Goal: Contribute content

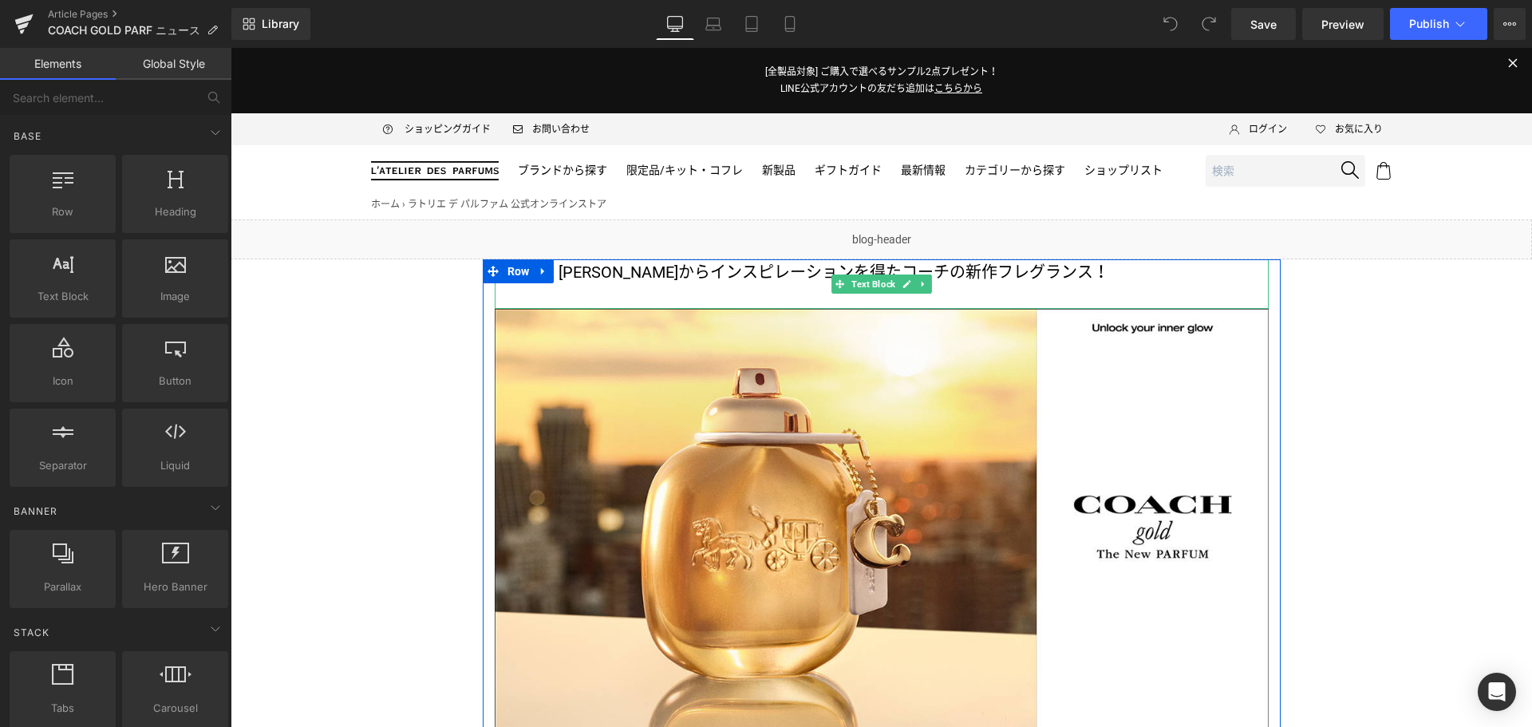
click at [1019, 276] on p "光り輝く太陽からインスピレーションを得た コーチの新作フレグランス！" at bounding box center [882, 272] width 774 height 26
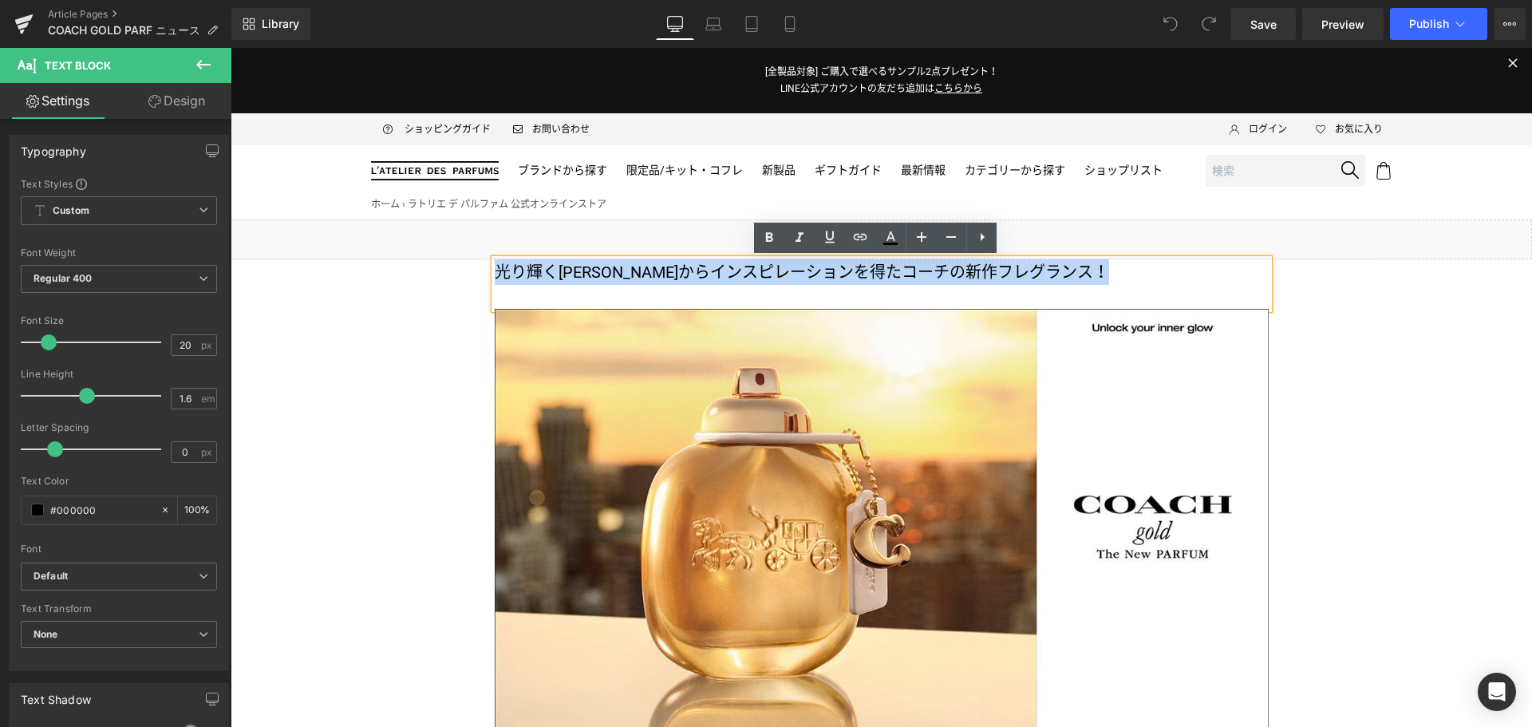
drag, startPoint x: 1019, startPoint y: 276, endPoint x: 436, endPoint y: 280, distance: 582.4
copy p "光り輝く太陽からインスピレーションを得た コーチの新作フレグランス！"
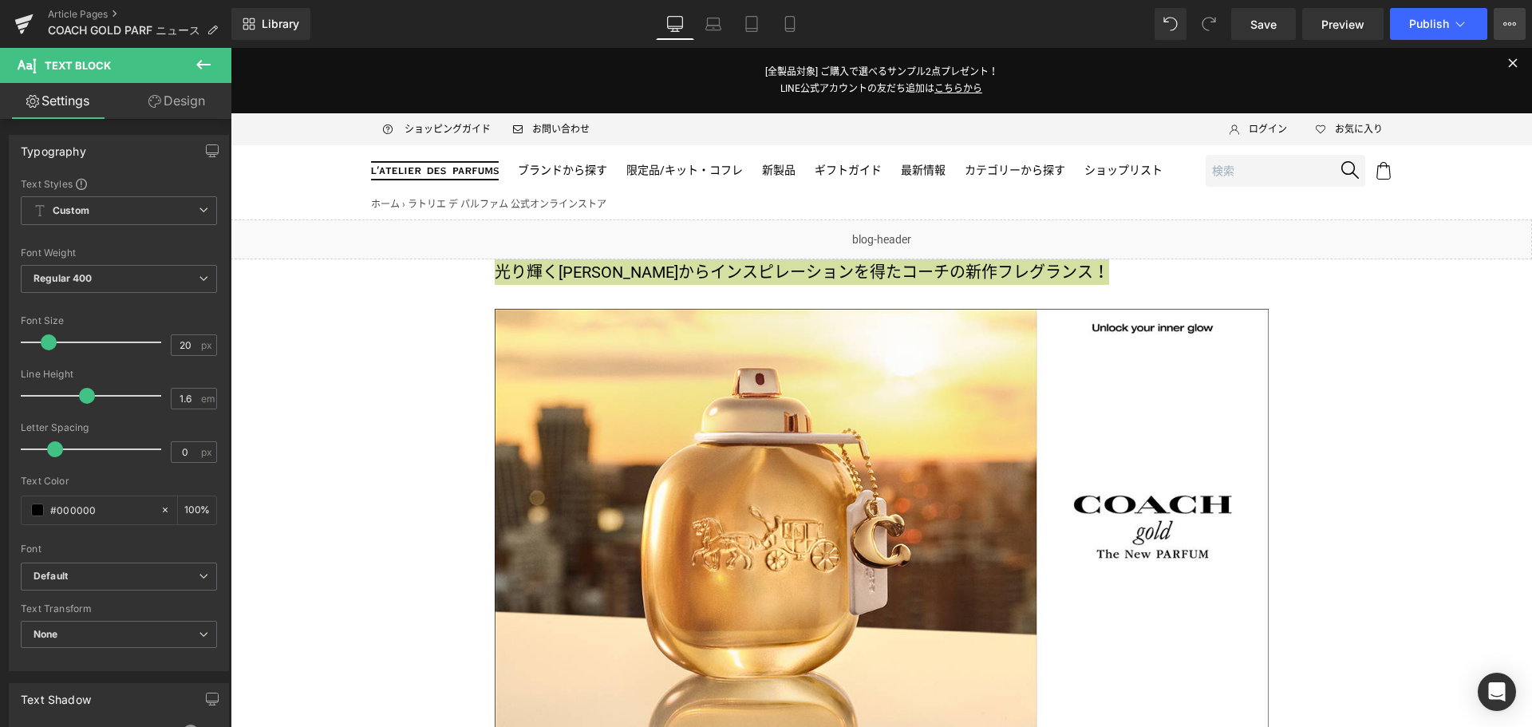
click at [1503, 31] on button "View Live Page View with current Template Save Template to Library Schedule Pub…" at bounding box center [1509, 24] width 32 height 32
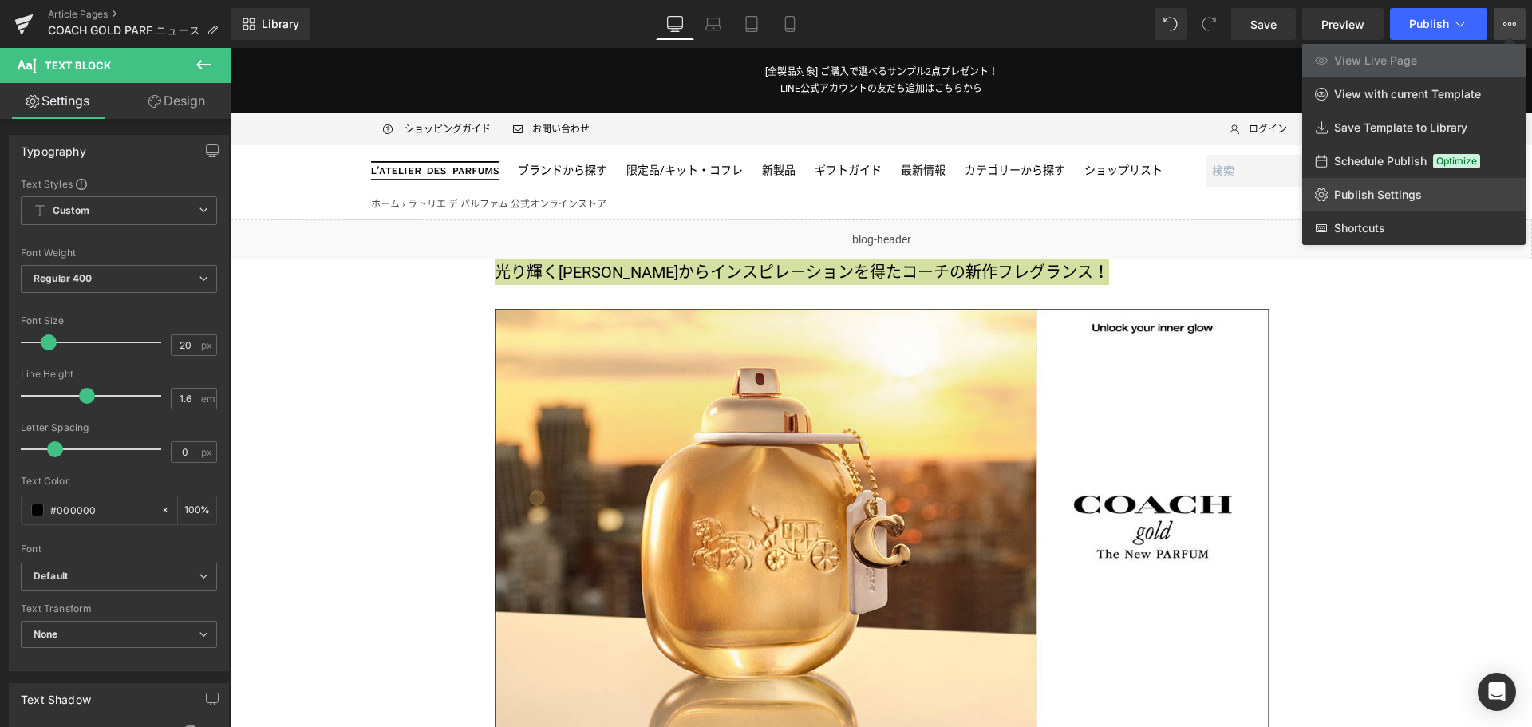
click at [1451, 198] on link "Publish Settings" at bounding box center [1413, 195] width 223 height 34
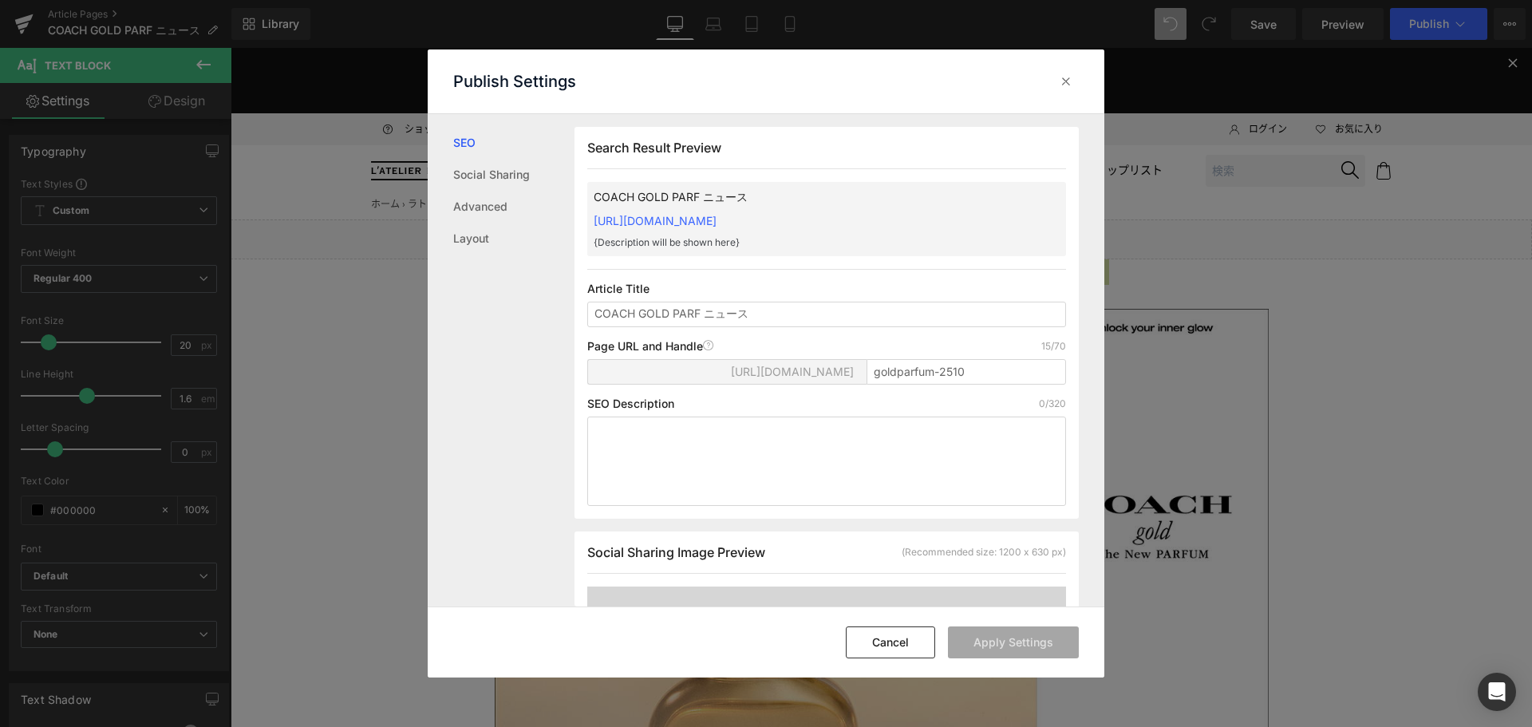
scroll to position [1, 0]
drag, startPoint x: 850, startPoint y: 319, endPoint x: 583, endPoint y: 331, distance: 267.5
click at [583, 331] on div "Search Result Preview COACH GOLD PARF ニュース https://latelierdesparfumsjp.myshopi…" at bounding box center [826, 322] width 504 height 392
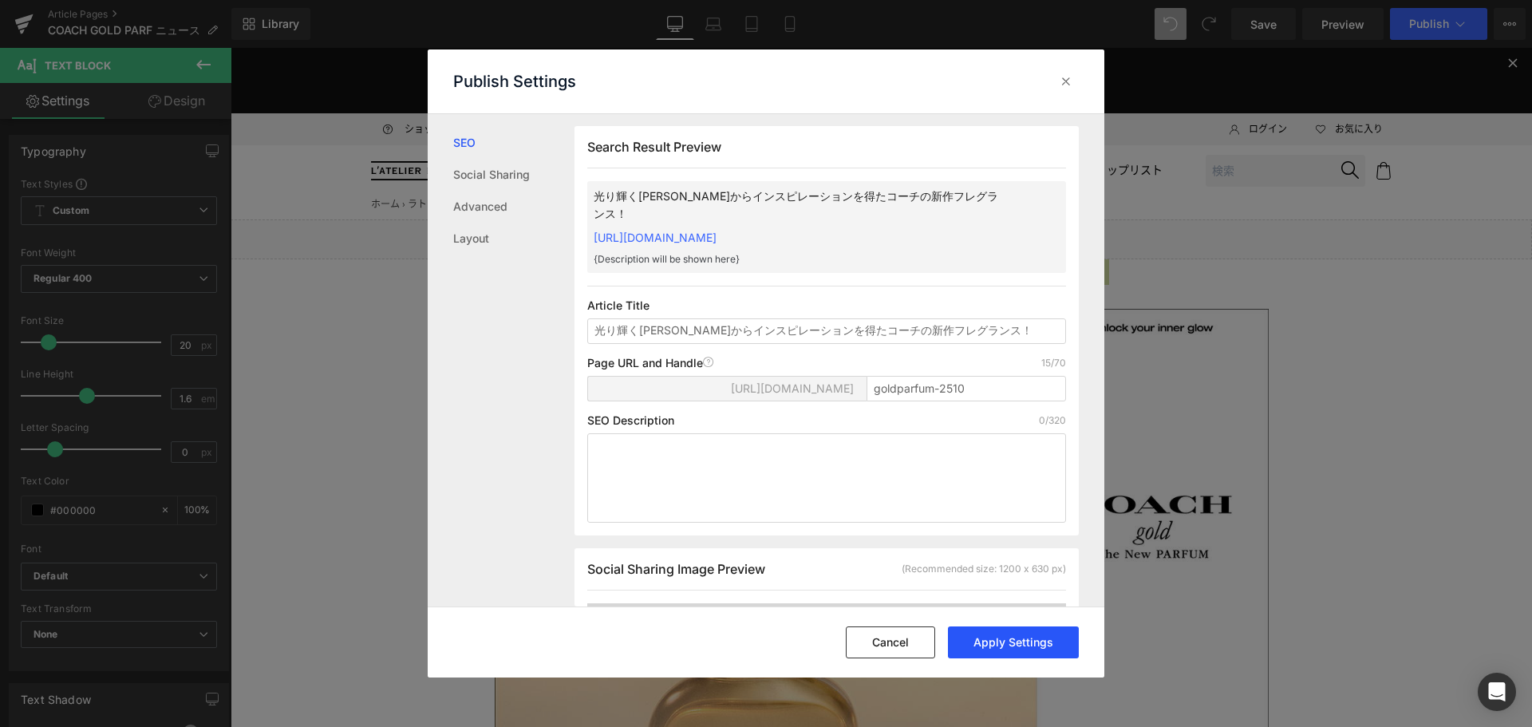
type input "光り輝く太陽からインスピレーションを得たコーチの新作フレグランス！"
click at [1008, 640] on button "Apply Settings" at bounding box center [1013, 642] width 131 height 32
click at [1078, 89] on div at bounding box center [1066, 82] width 26 height 26
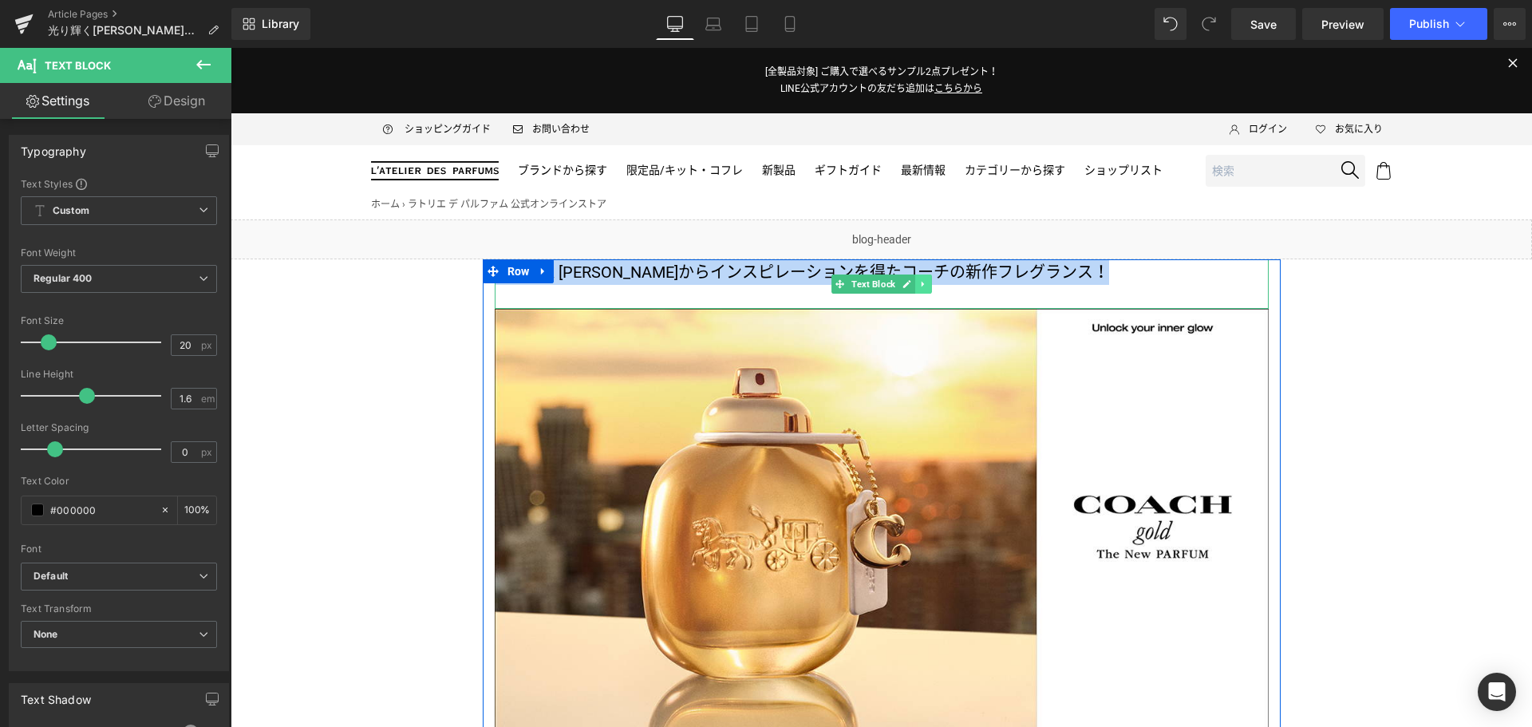
click at [922, 284] on link at bounding box center [923, 283] width 17 height 19
click at [927, 284] on icon at bounding box center [931, 283] width 9 height 9
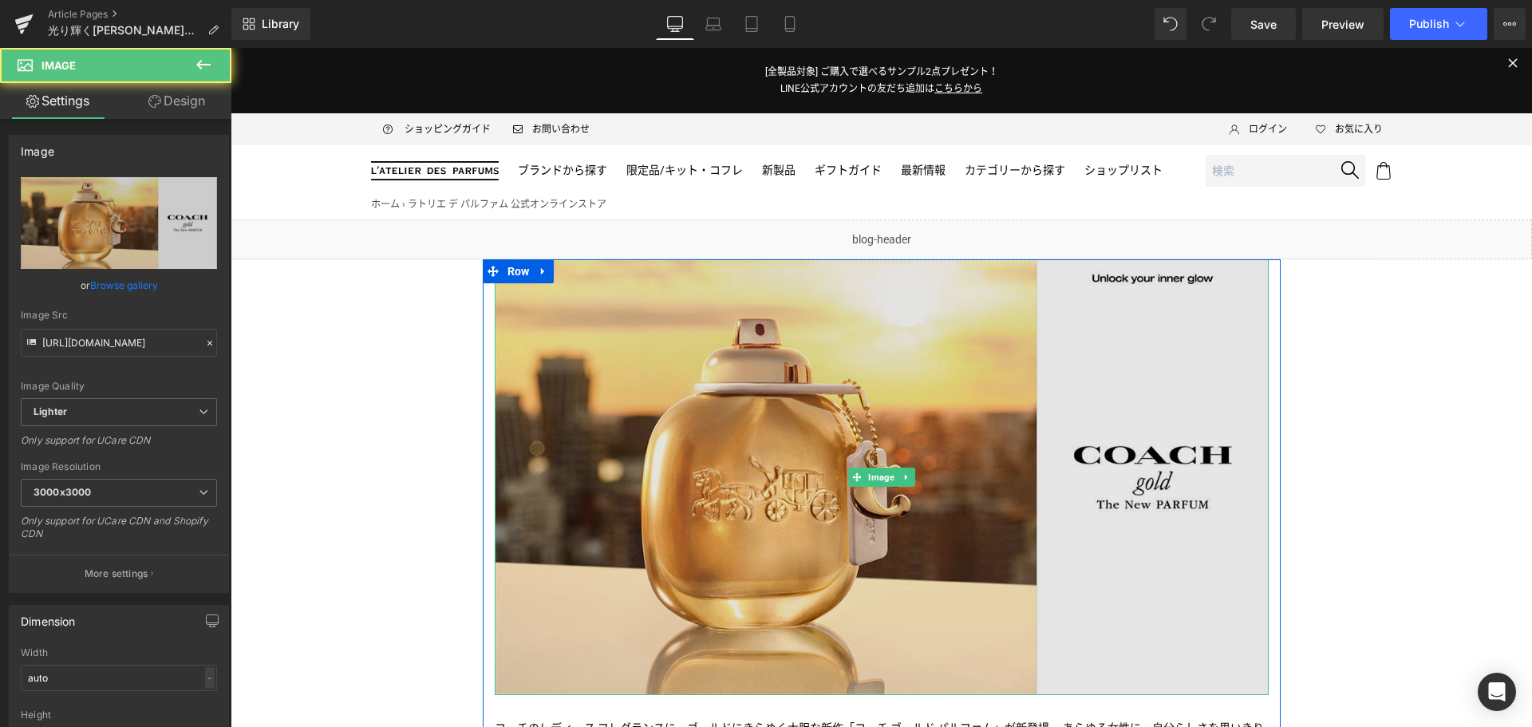
click at [869, 407] on img at bounding box center [882, 477] width 774 height 436
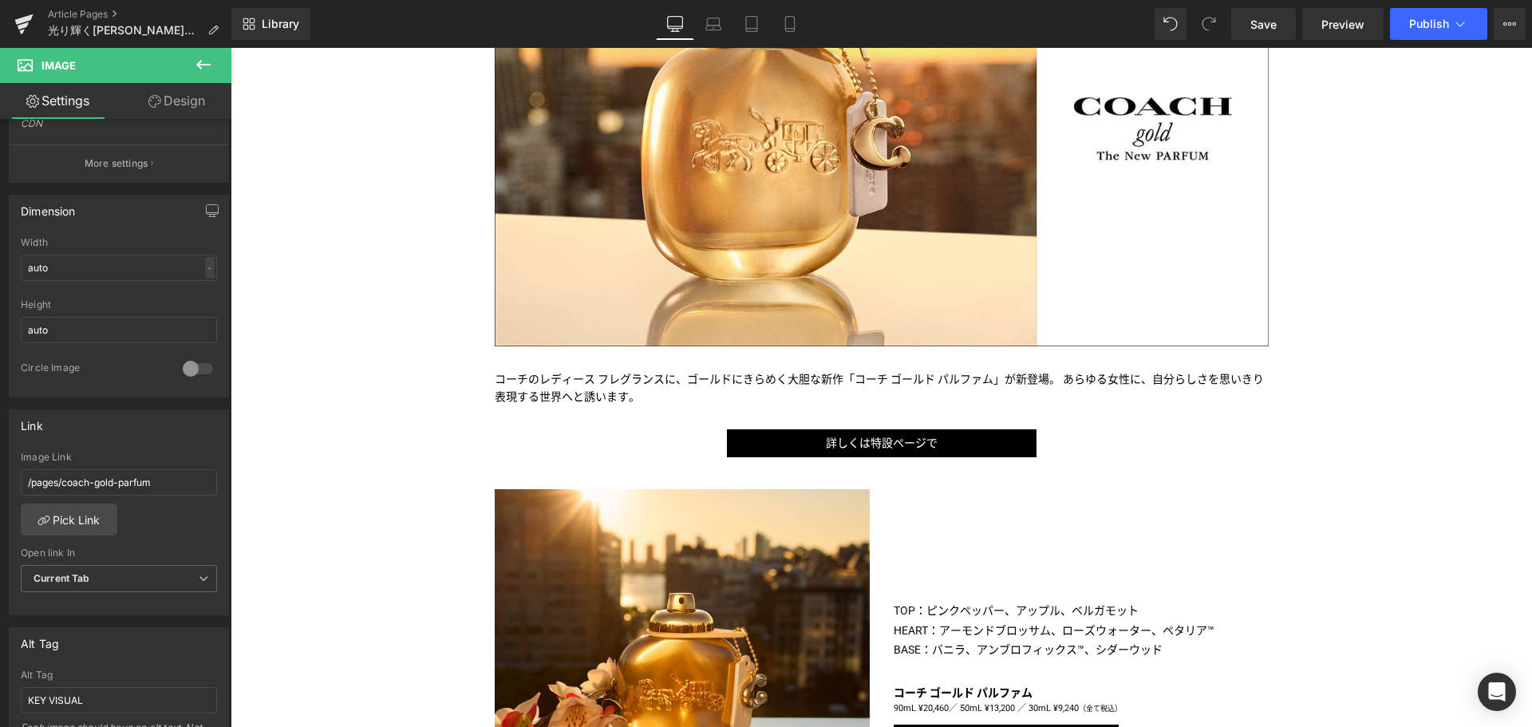
scroll to position [350, 0]
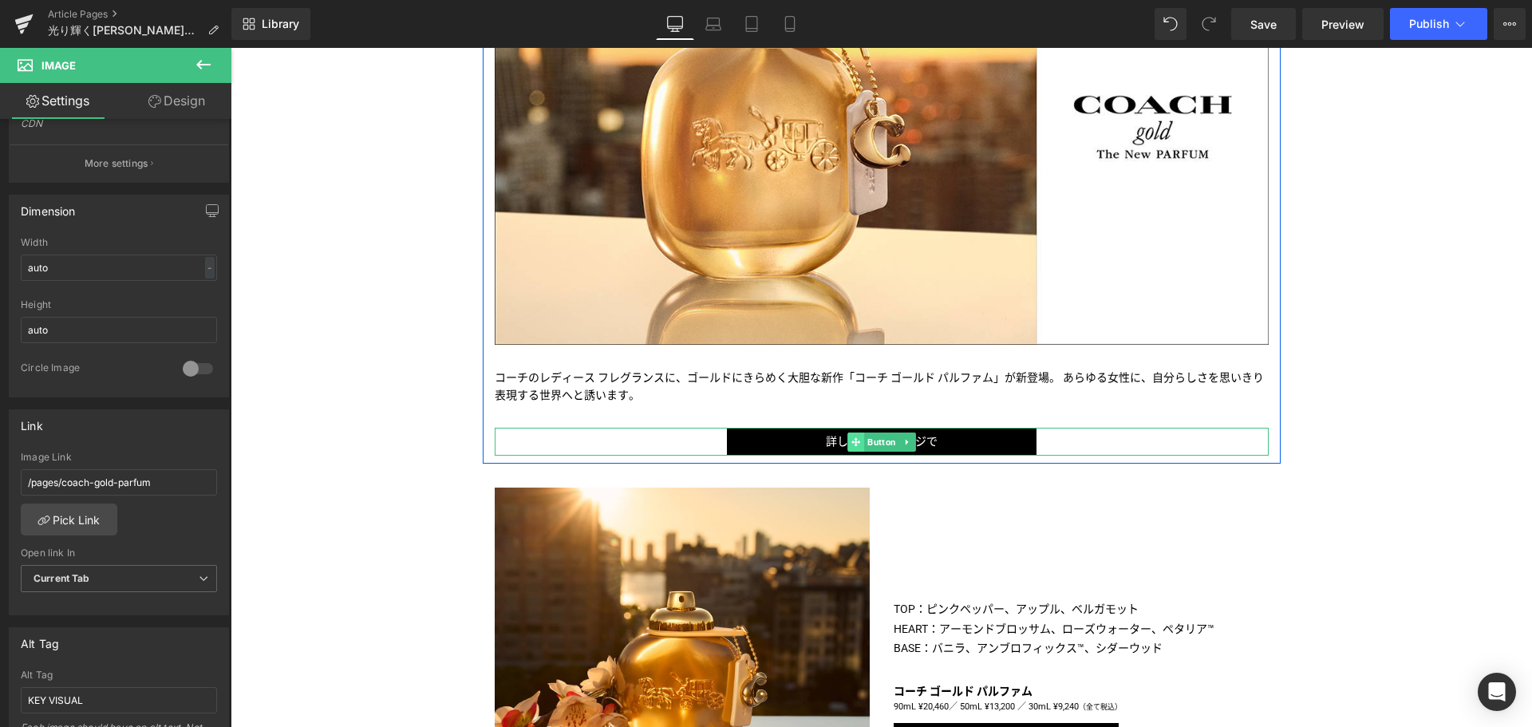
click at [851, 437] on icon at bounding box center [855, 442] width 9 height 10
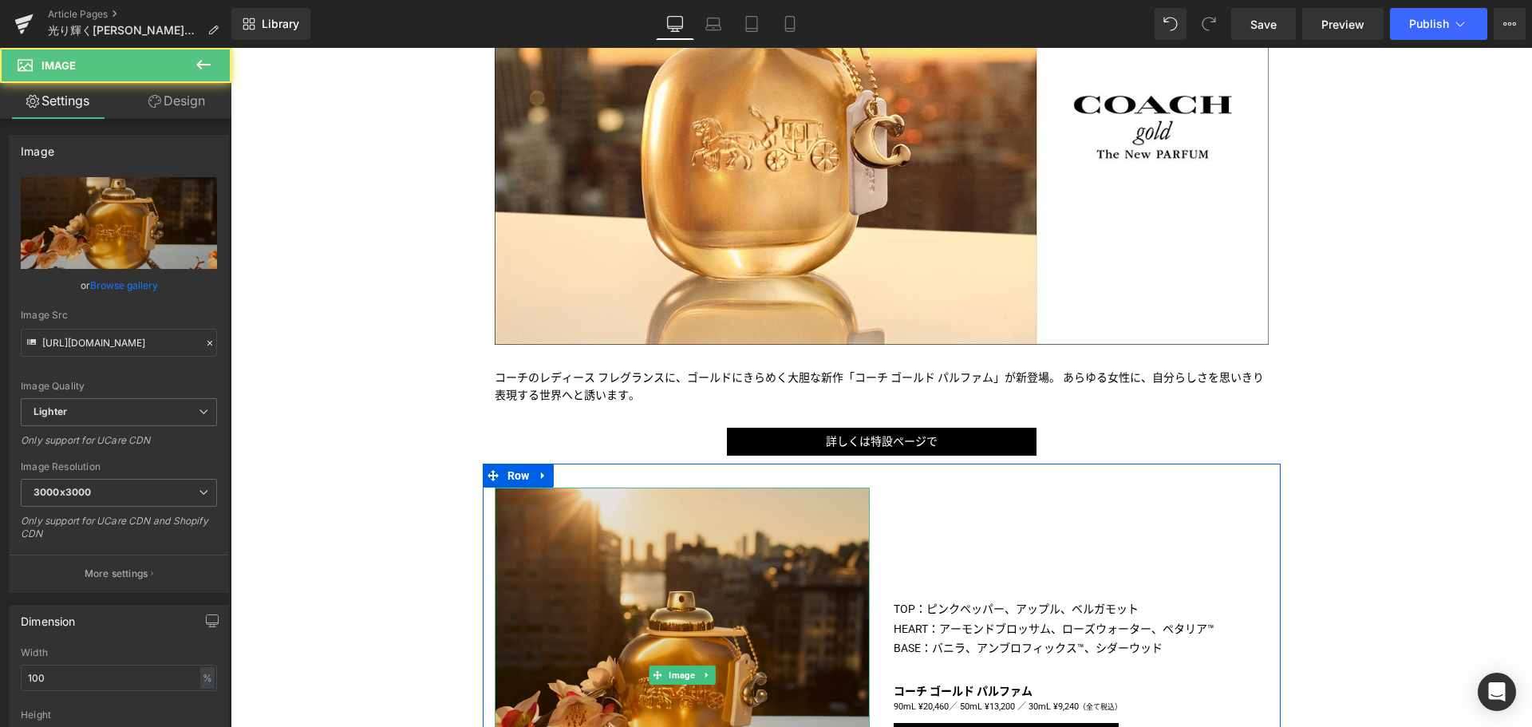
click at [791, 586] on img at bounding box center [682, 674] width 375 height 375
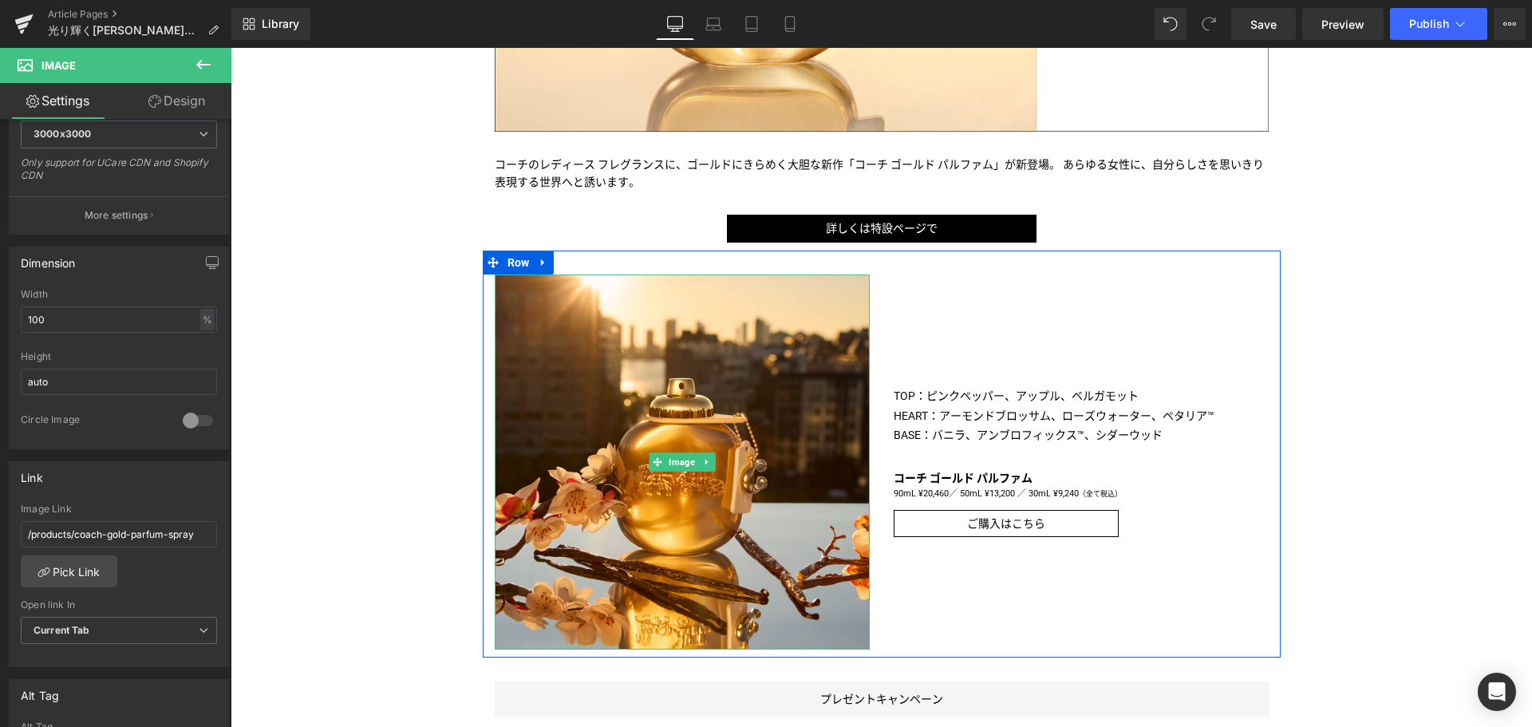
scroll to position [566, 0]
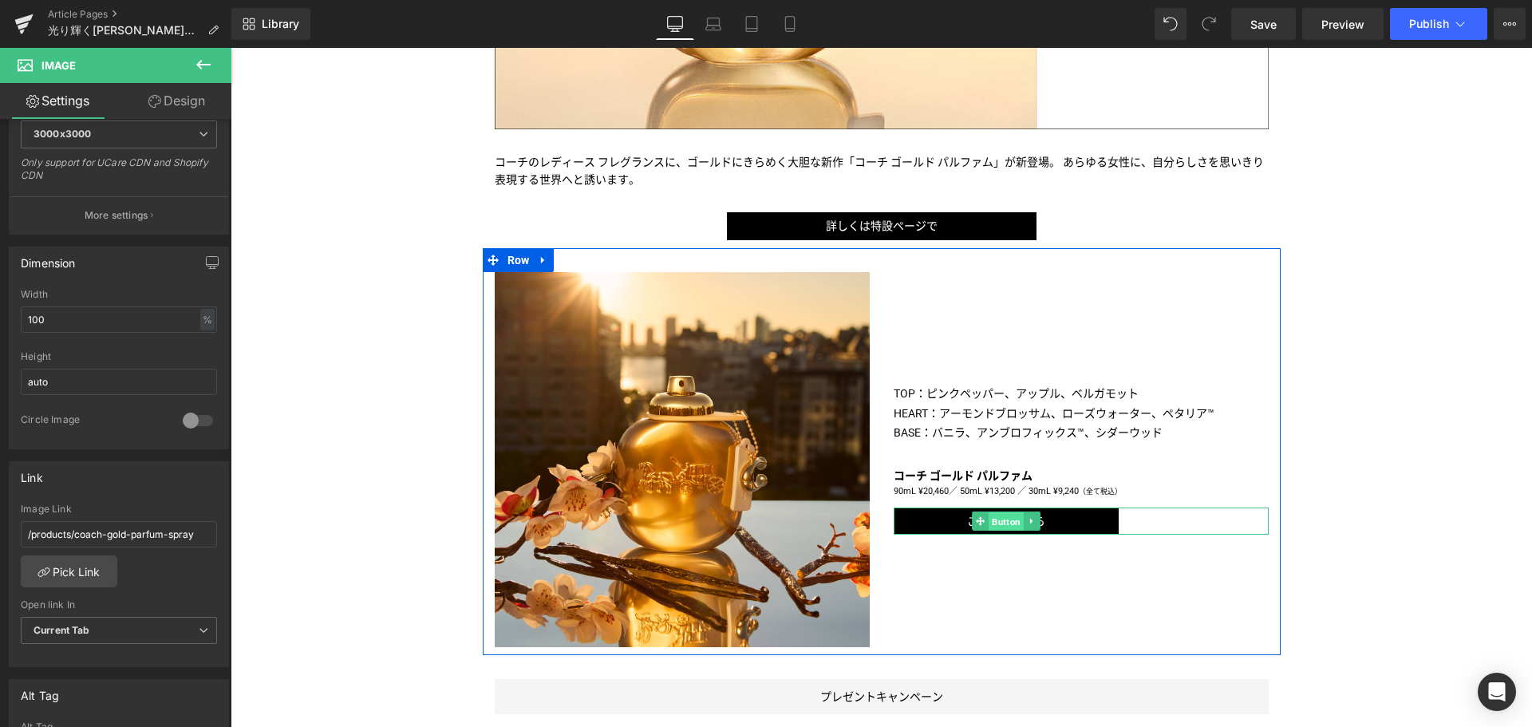
click at [1001, 518] on span "Button" at bounding box center [1005, 521] width 35 height 19
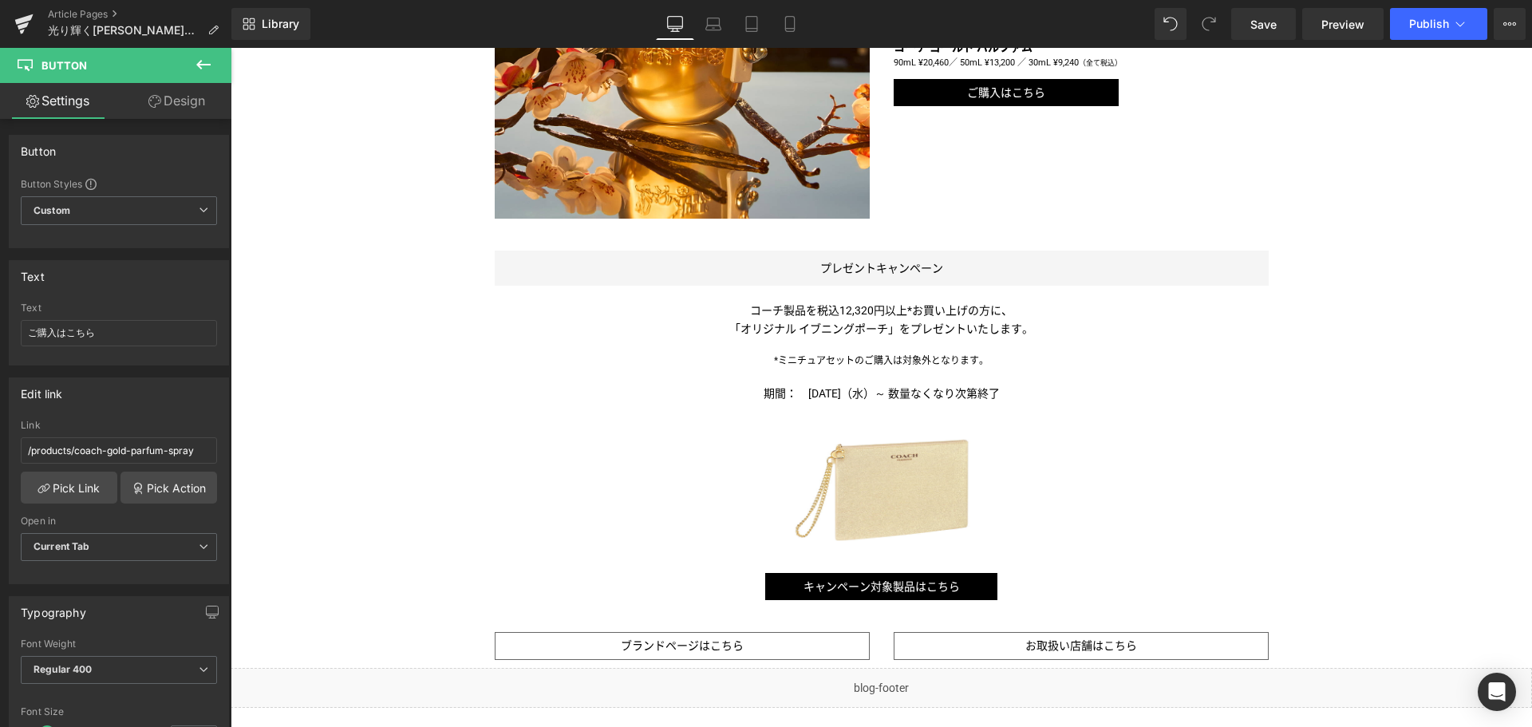
scroll to position [996, 0]
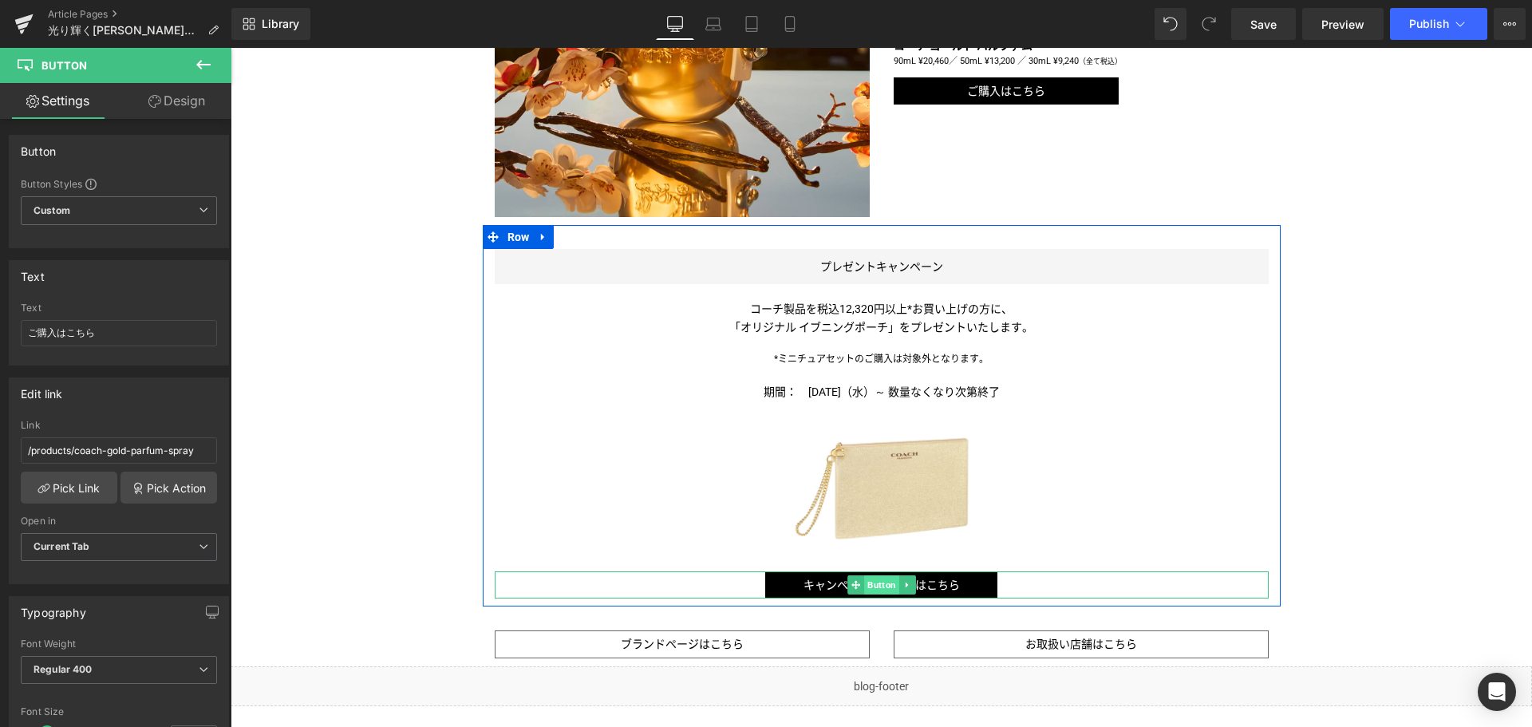
click at [877, 579] on span "Button" at bounding box center [881, 584] width 35 height 19
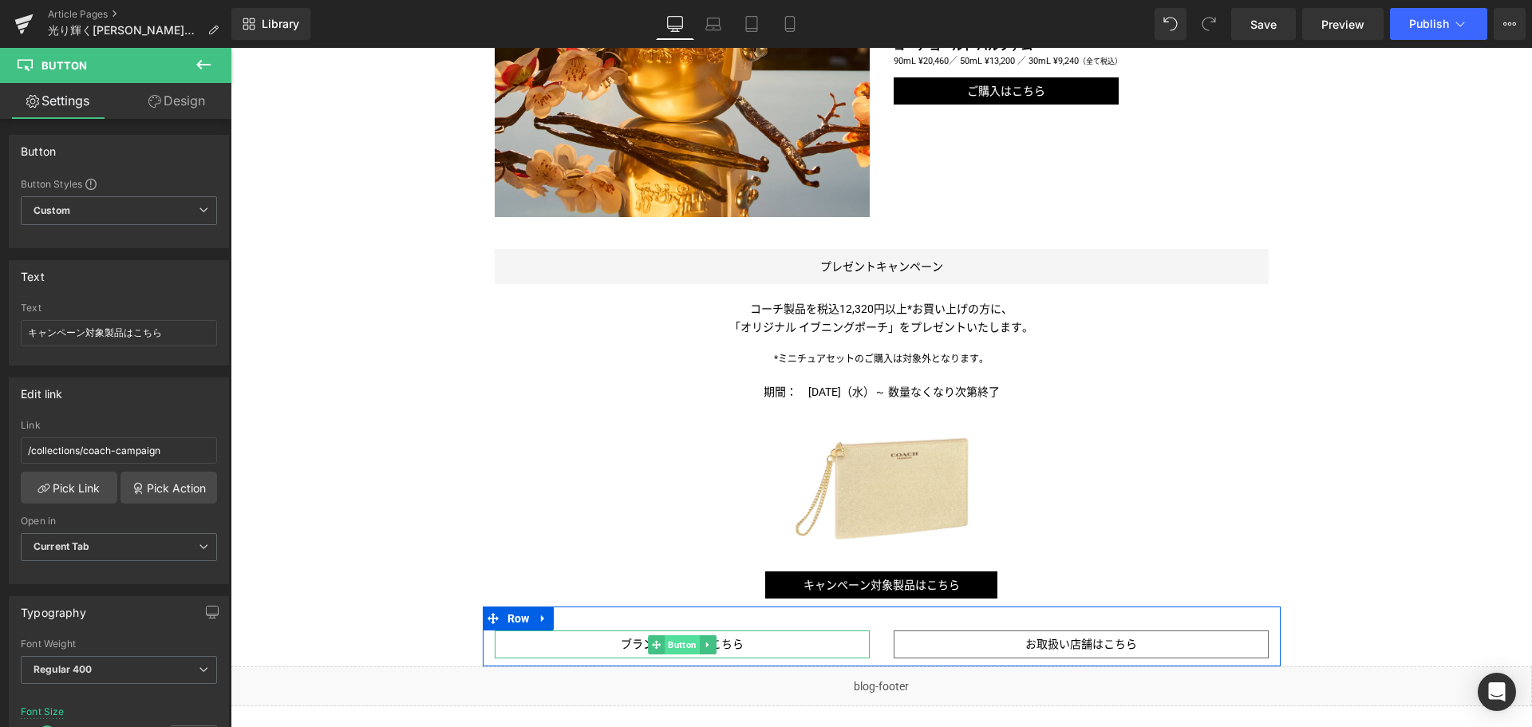
click at [674, 641] on span "Button" at bounding box center [682, 644] width 35 height 19
click at [1066, 637] on span "Button" at bounding box center [1080, 644] width 35 height 19
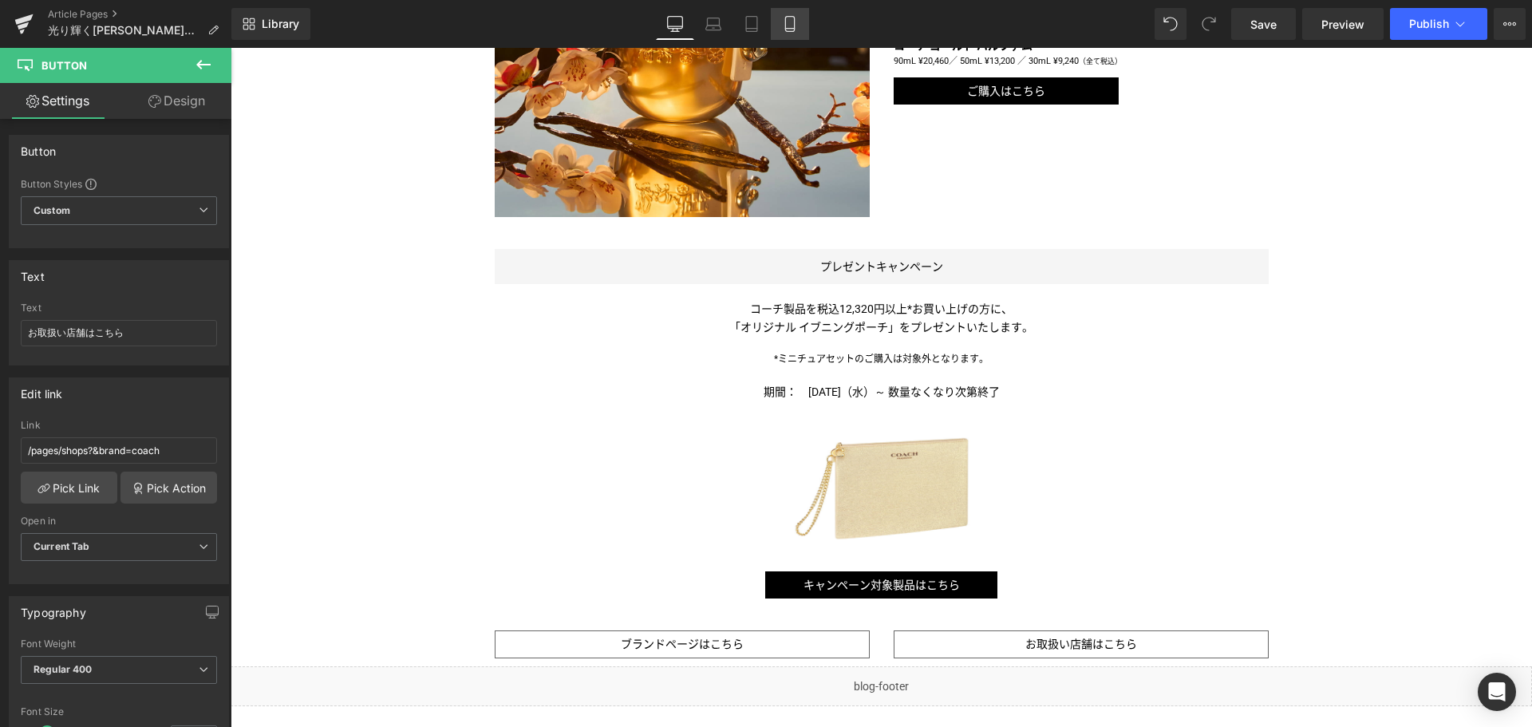
click at [793, 23] on icon at bounding box center [790, 24] width 16 height 16
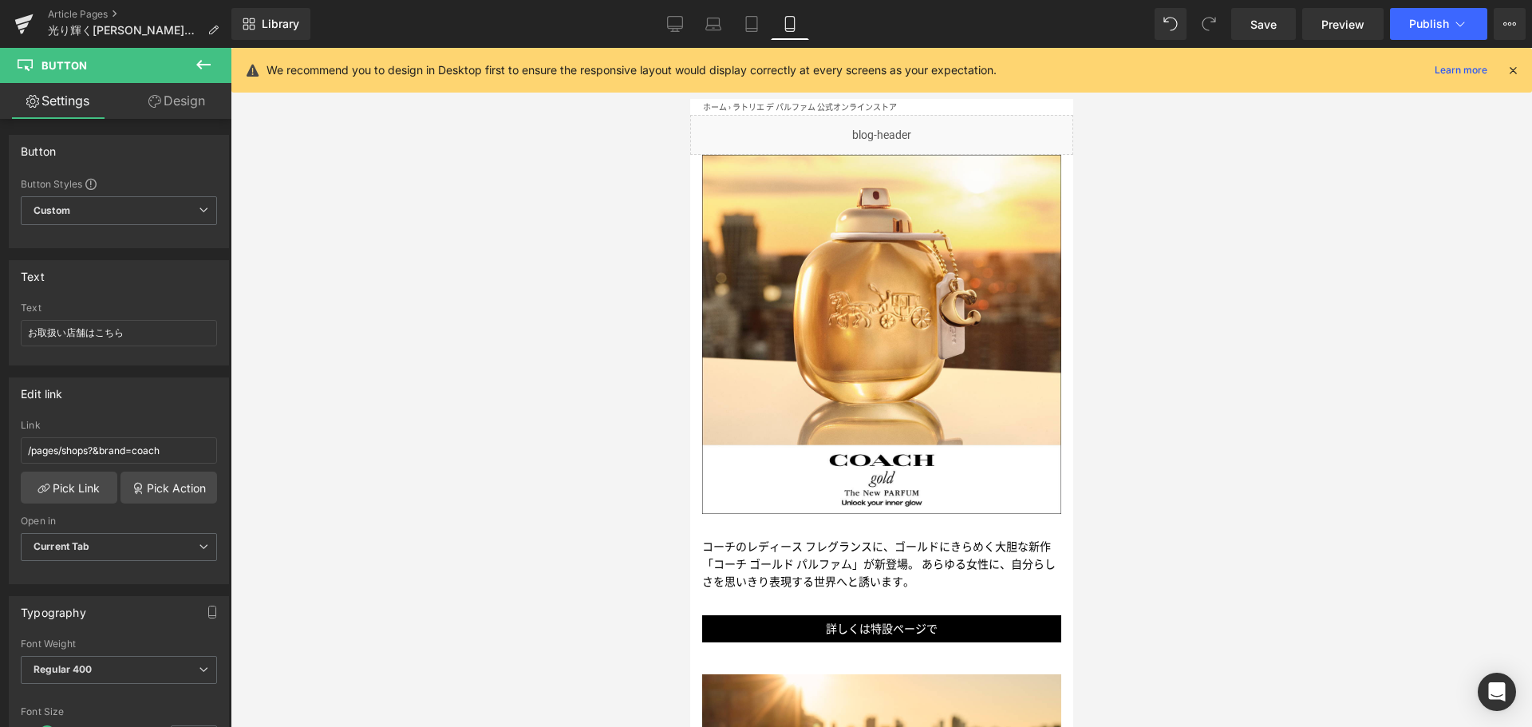
scroll to position [0, 0]
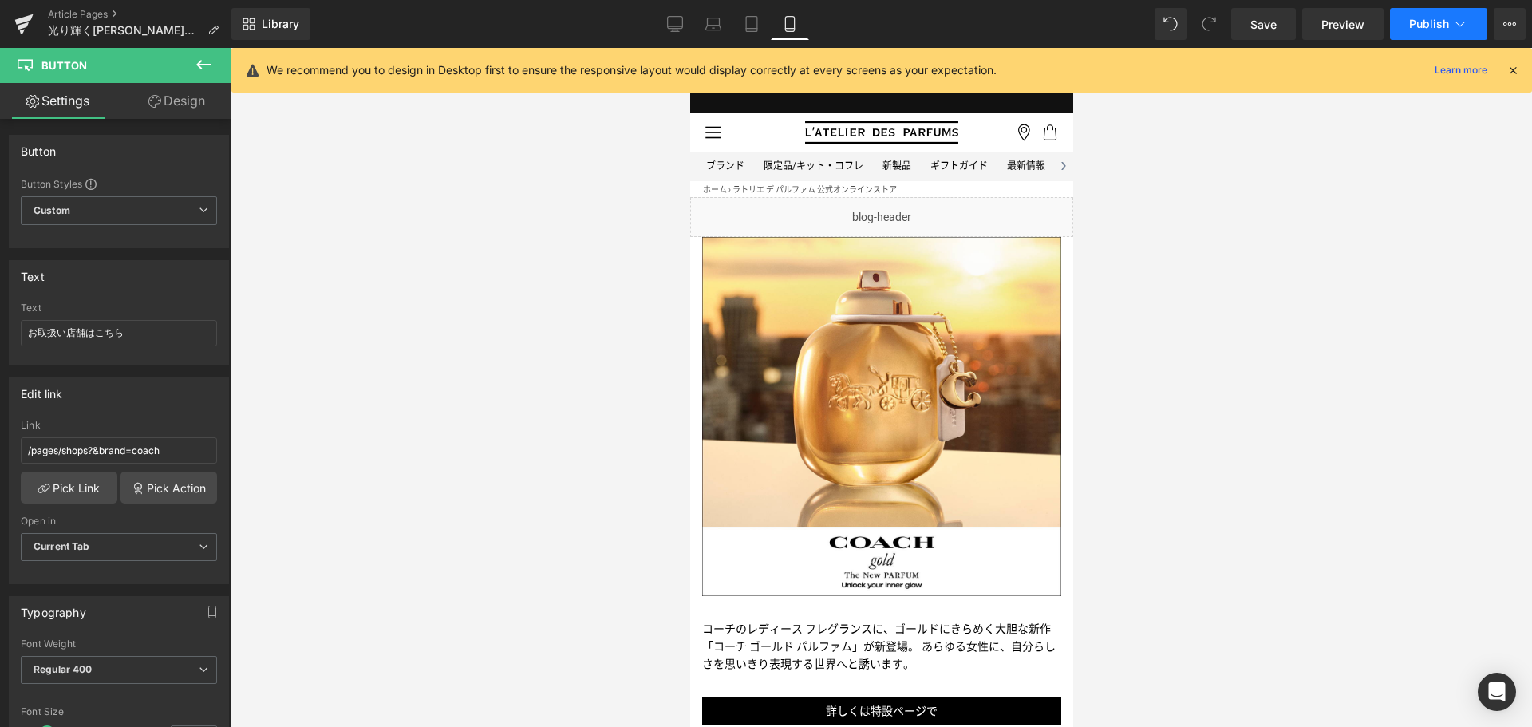
click at [1428, 24] on span "Publish" at bounding box center [1429, 24] width 40 height 13
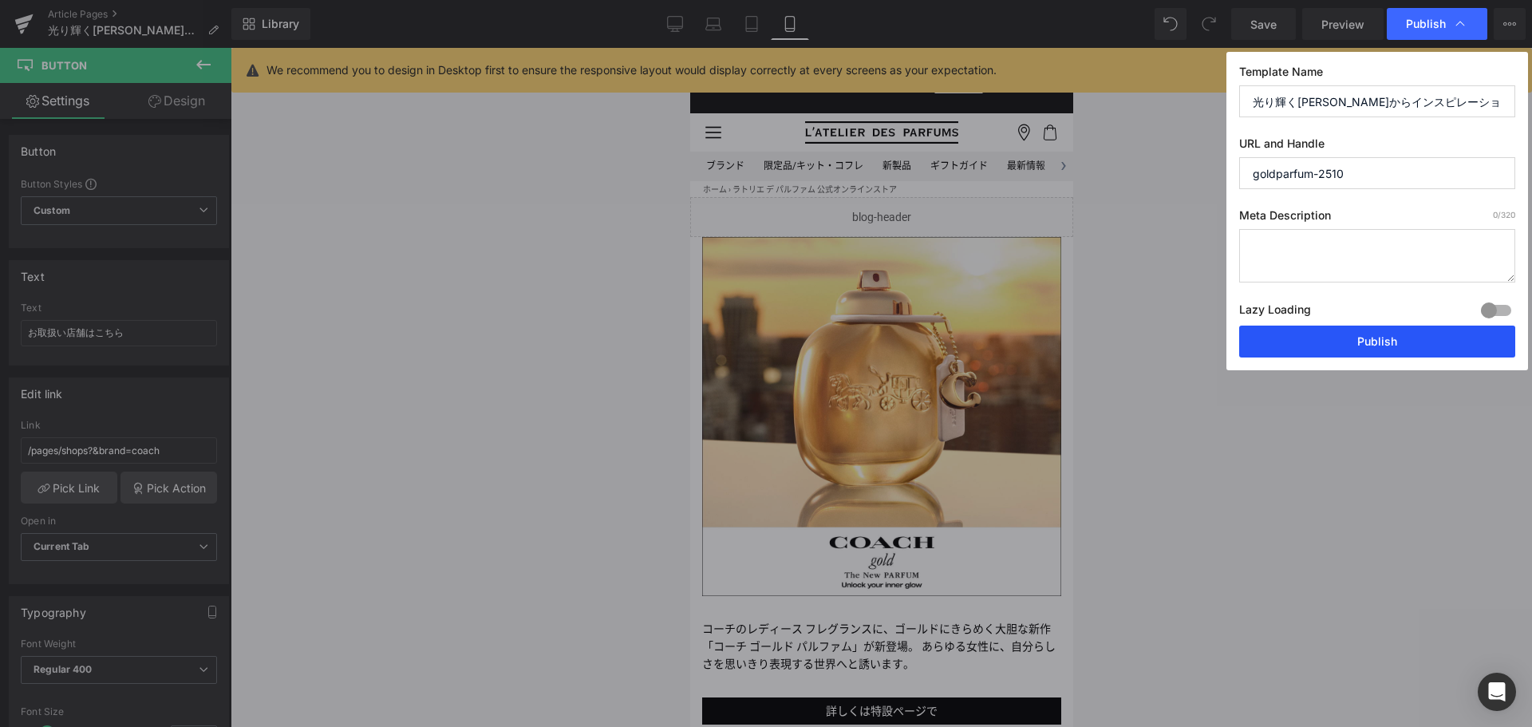
click at [1359, 335] on button "Publish" at bounding box center [1377, 342] width 276 height 32
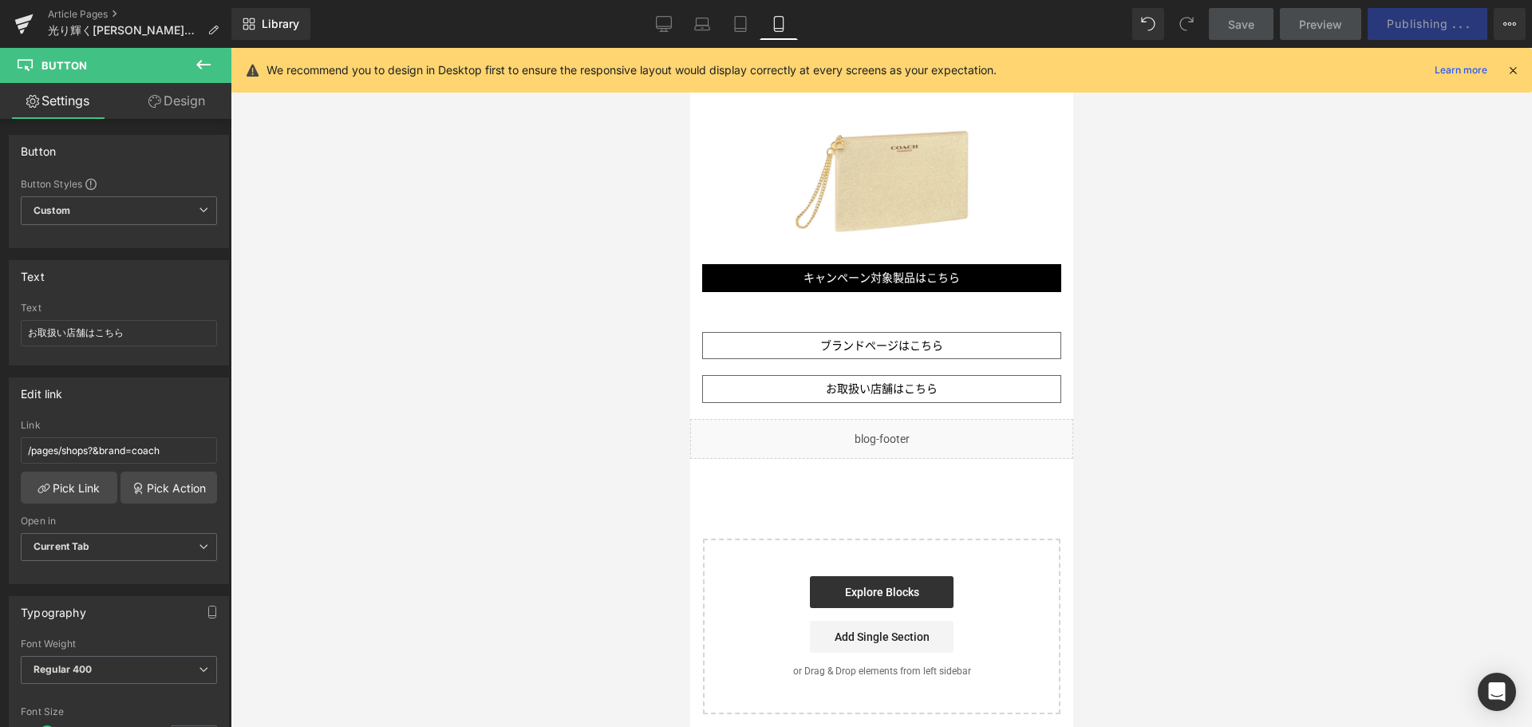
scroll to position [1377, 0]
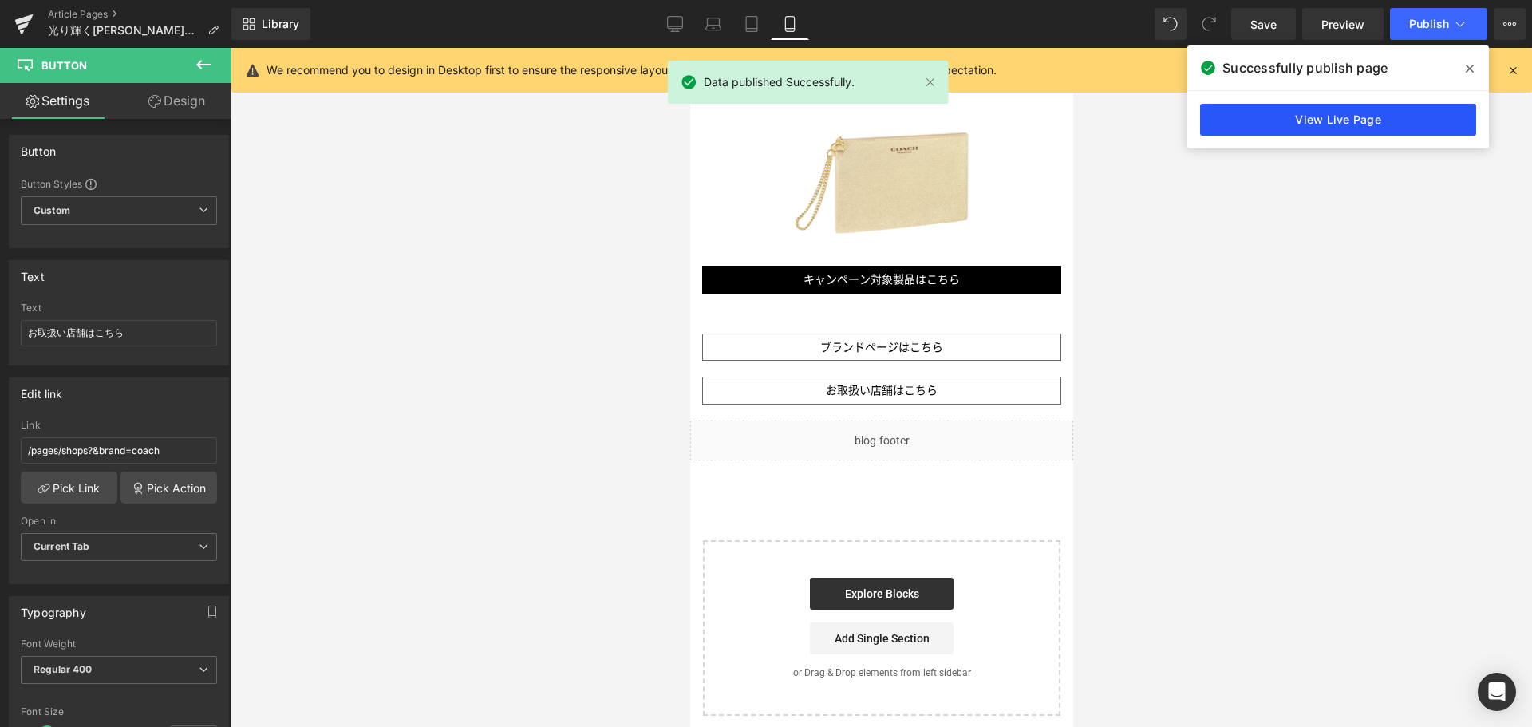
click at [1370, 123] on link "View Live Page" at bounding box center [1338, 120] width 276 height 32
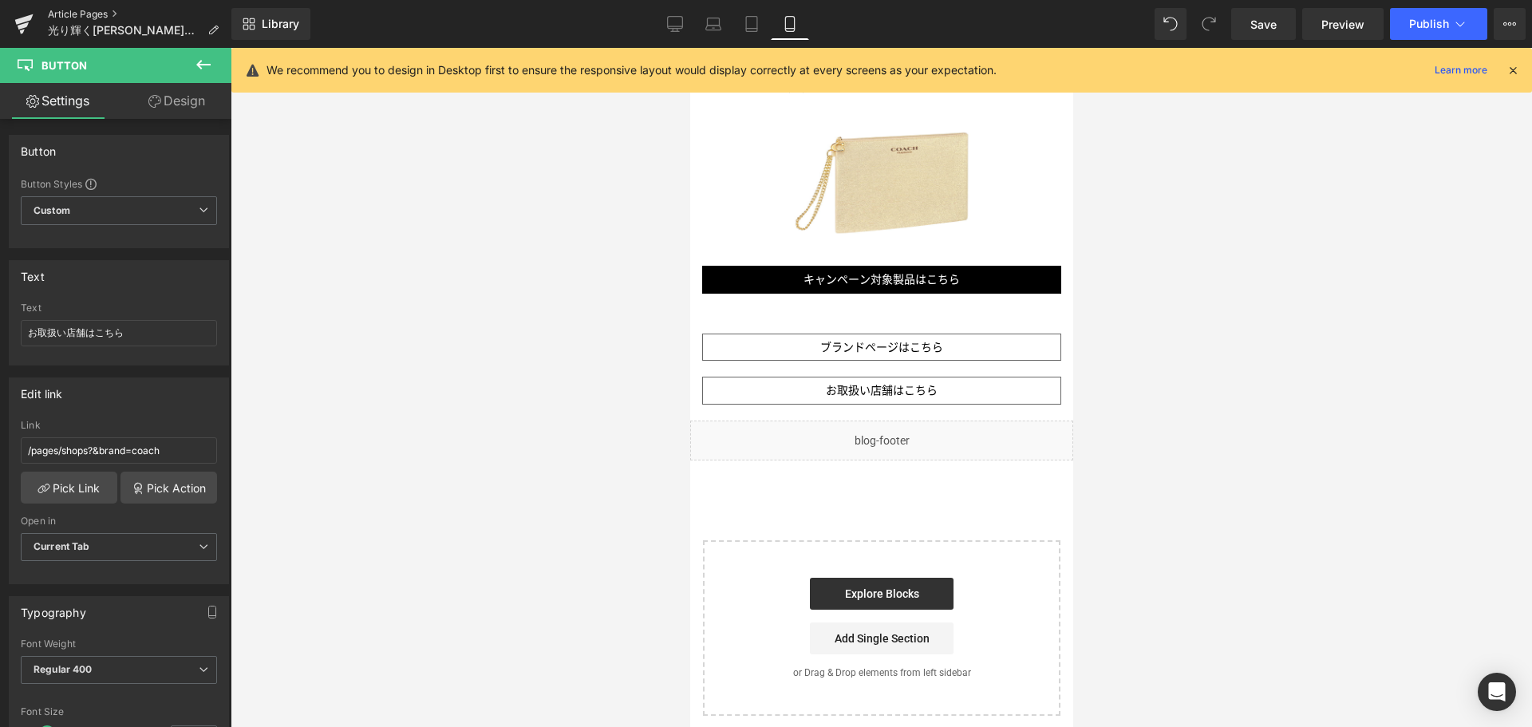
click at [75, 15] on link "Article Pages" at bounding box center [139, 14] width 183 height 13
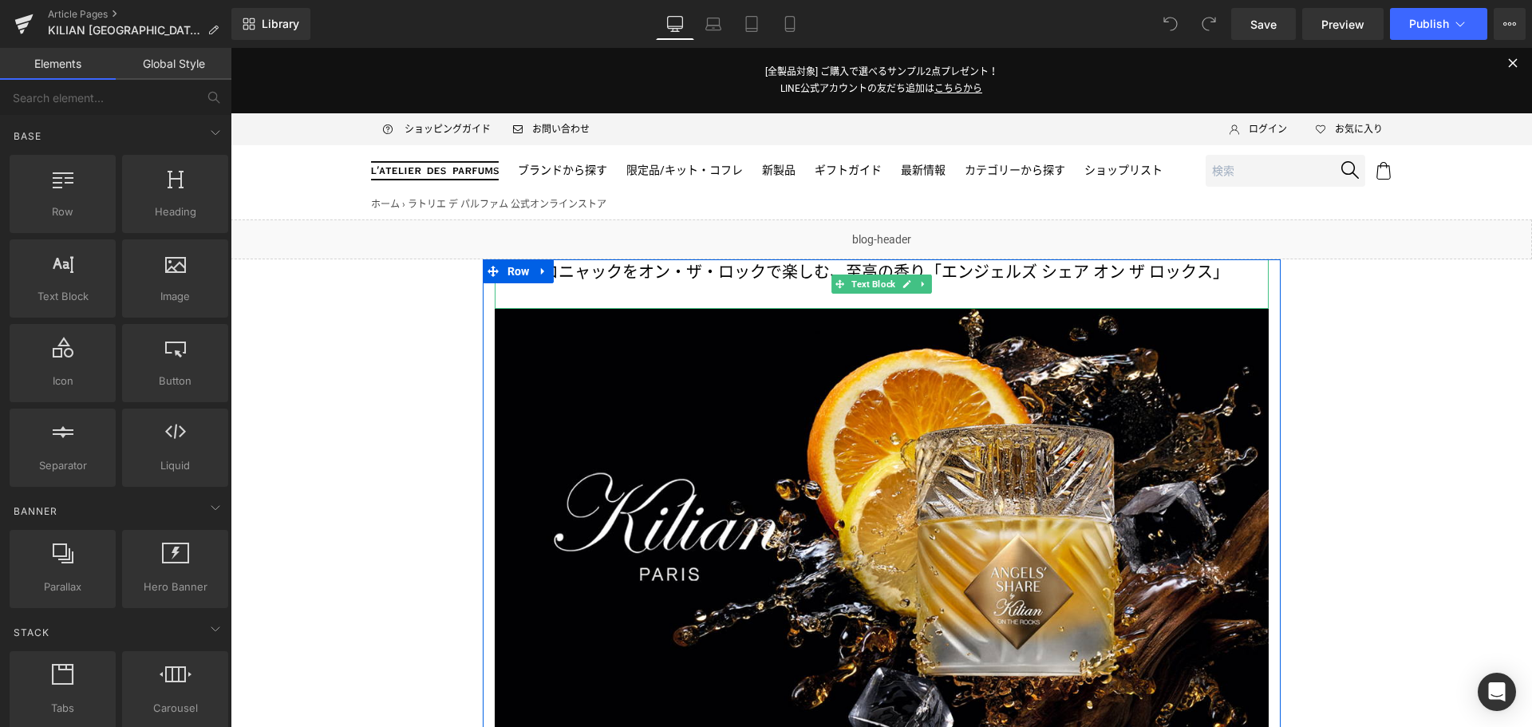
click at [1056, 278] on span "至高の香り「エンジェルズ シェア オン ザ ロックス」" at bounding box center [1037, 271] width 383 height 19
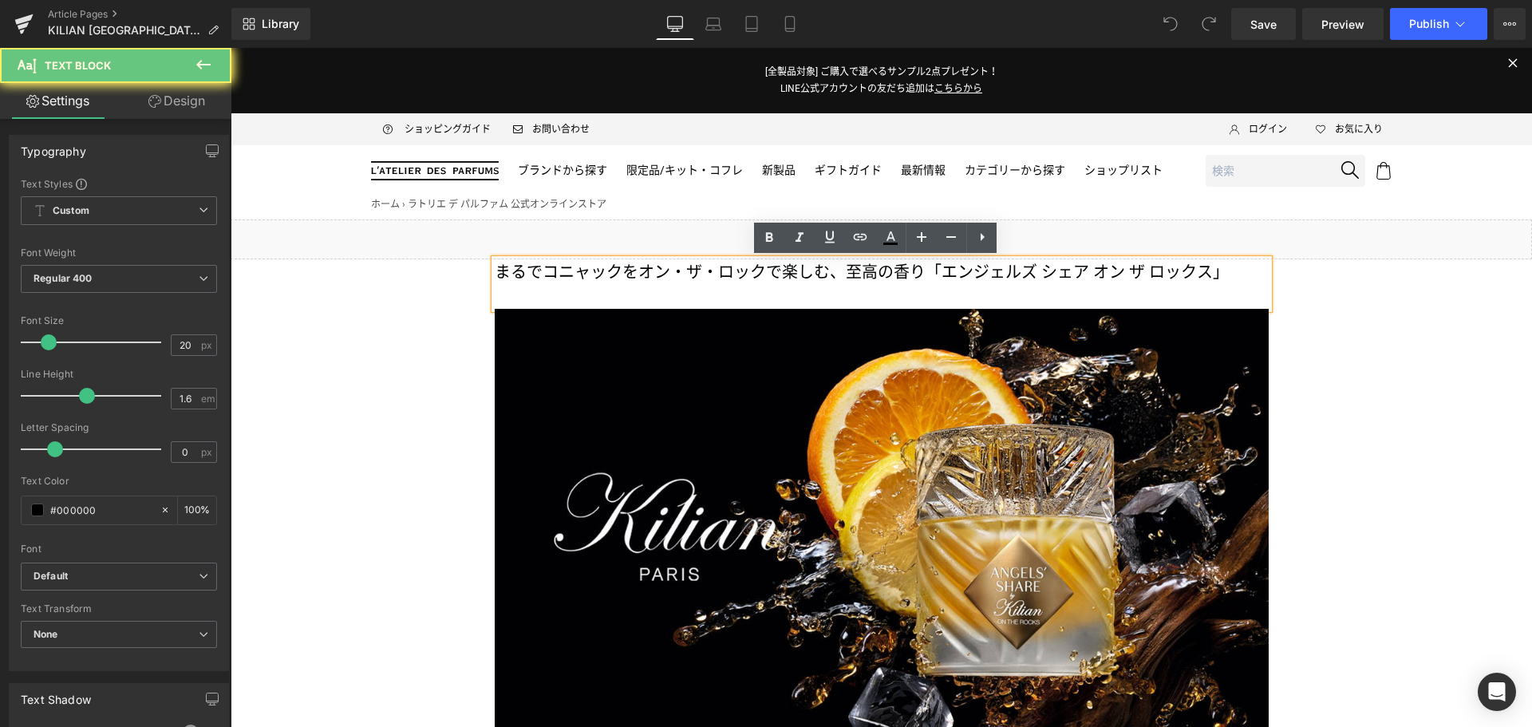
click at [1056, 278] on span "至高の香り「エンジェルズ シェア オン ザ ロックス」" at bounding box center [1037, 271] width 383 height 19
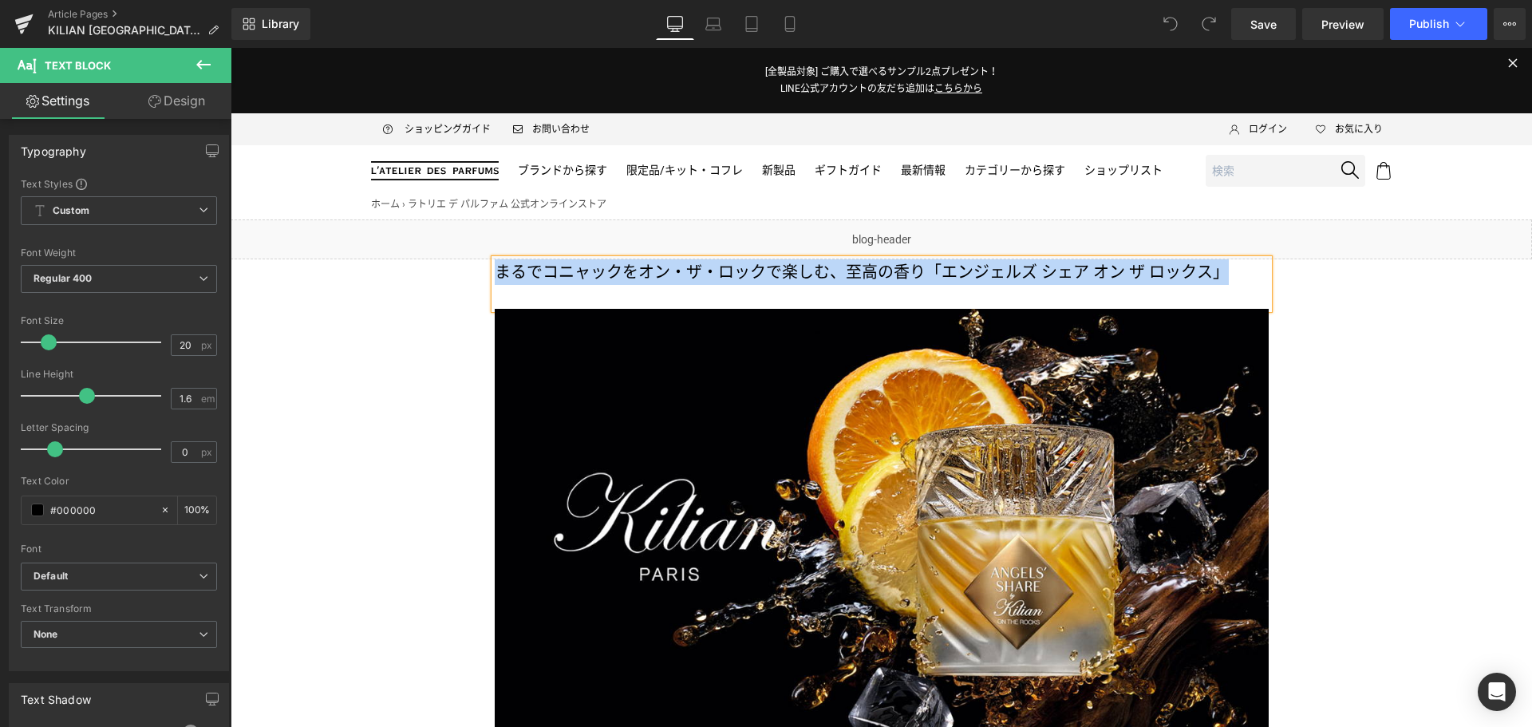
copy p "まるでコニャックをオン・ザ・ロックで楽しむ、 至高の香り「エンジェルズ シェア オン ザ ロックス」"
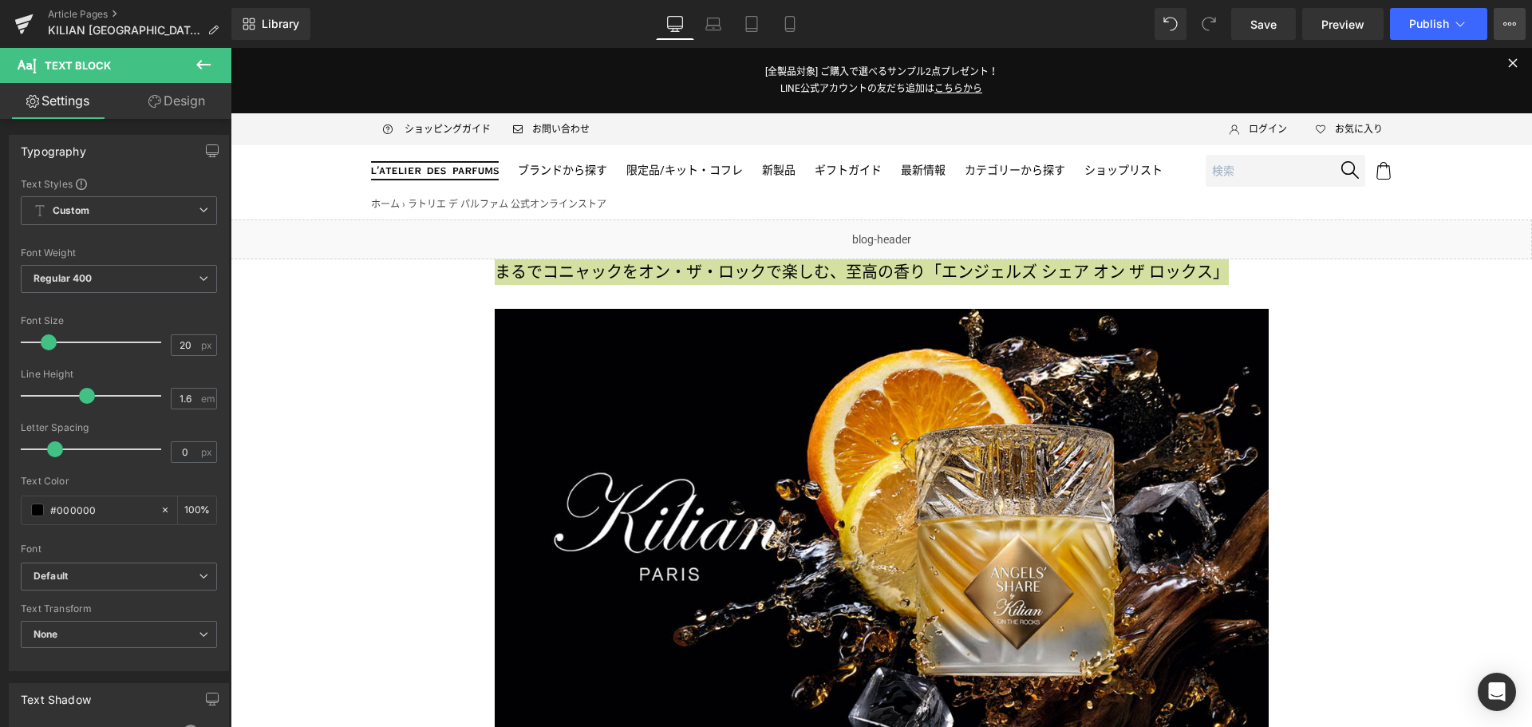
click at [1503, 25] on icon at bounding box center [1509, 24] width 13 height 13
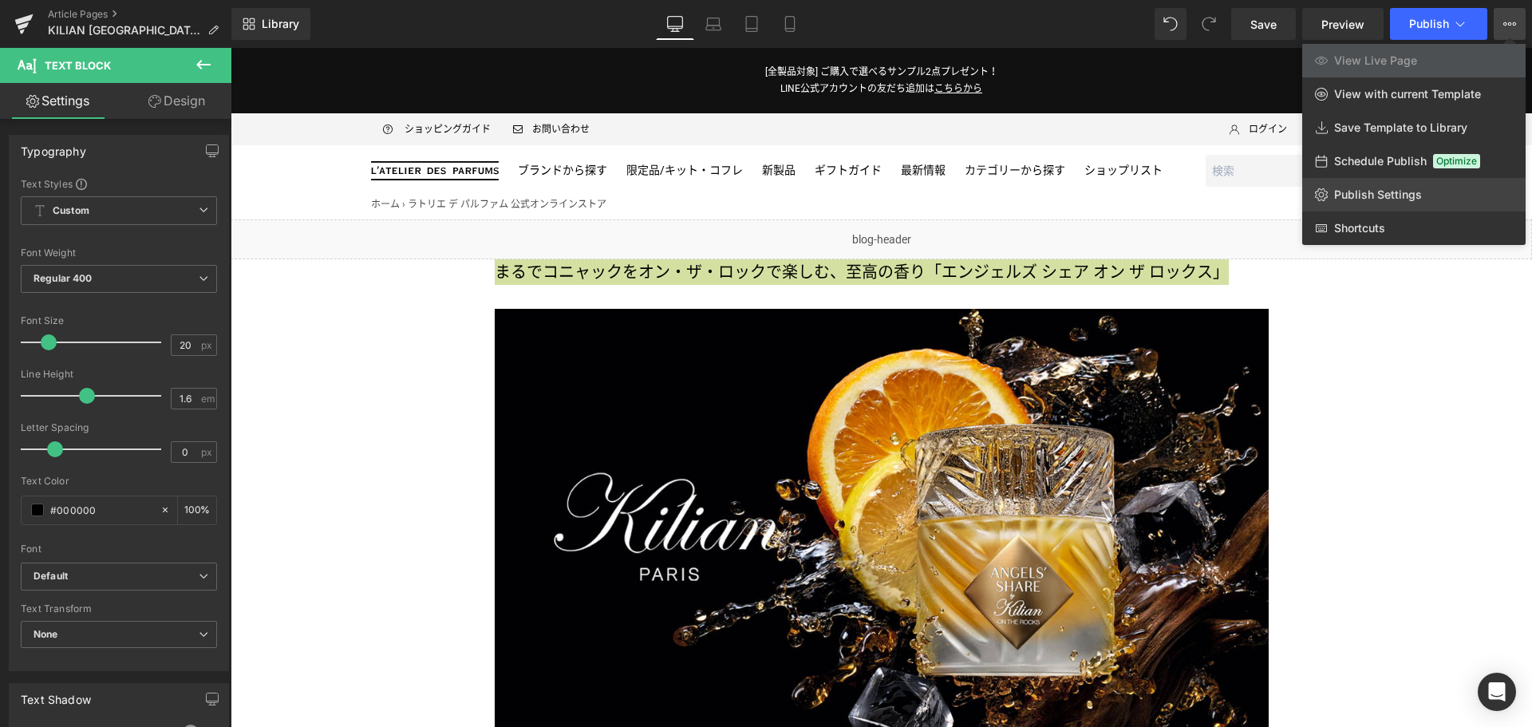
click at [1396, 190] on span "Publish Settings" at bounding box center [1378, 194] width 88 height 14
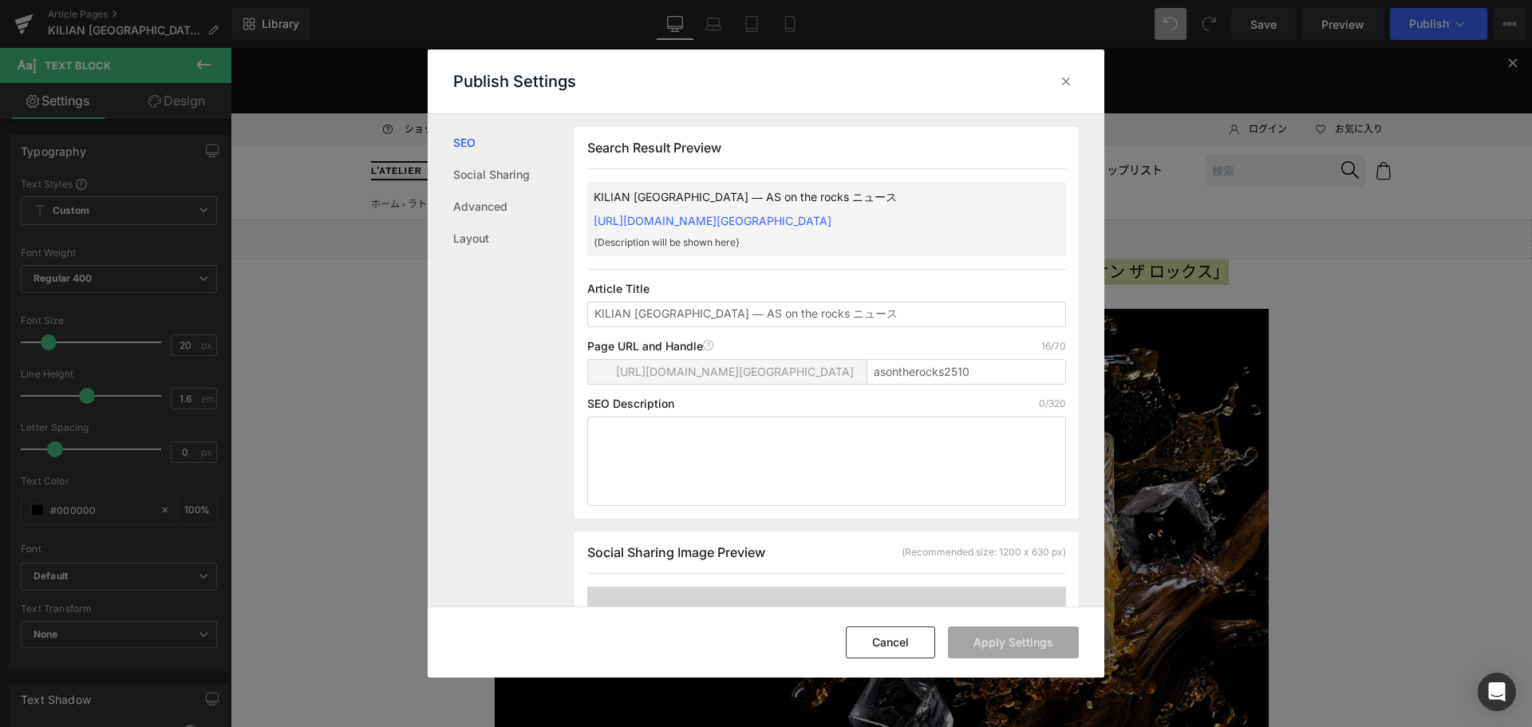
scroll to position [1, 0]
click at [855, 314] on input "KILIAN [GEOGRAPHIC_DATA] ― AS on the rocks ニュース" at bounding box center [826, 314] width 479 height 26
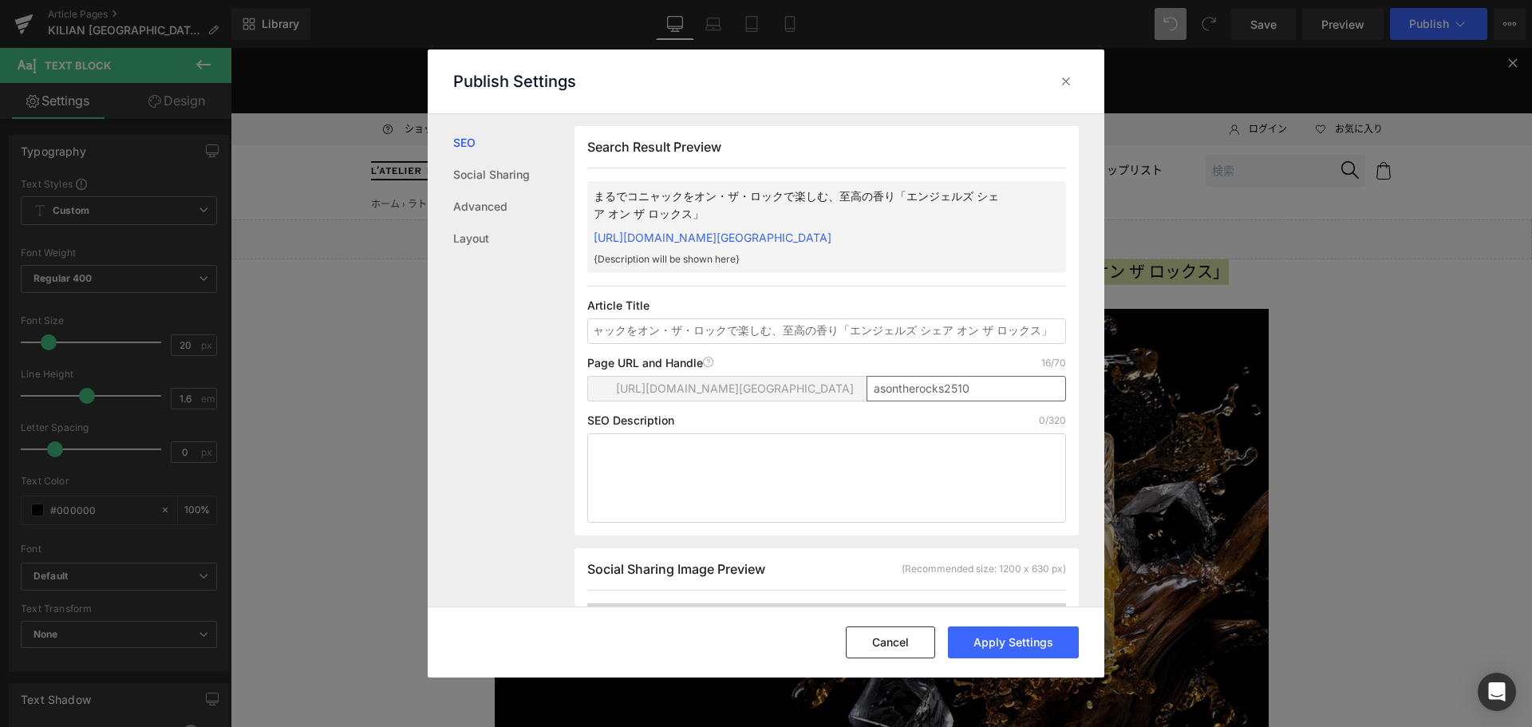
type input "まるでコニャックをオン・ザ・ロックで楽しむ、至高の香り「エンジェルズ シェア オン ザ ロックス」"
click at [979, 384] on input "asontherocks2510" at bounding box center [965, 389] width 199 height 26
click at [999, 636] on button "Apply Settings" at bounding box center [1013, 642] width 131 height 32
click at [1070, 91] on div at bounding box center [1066, 82] width 26 height 26
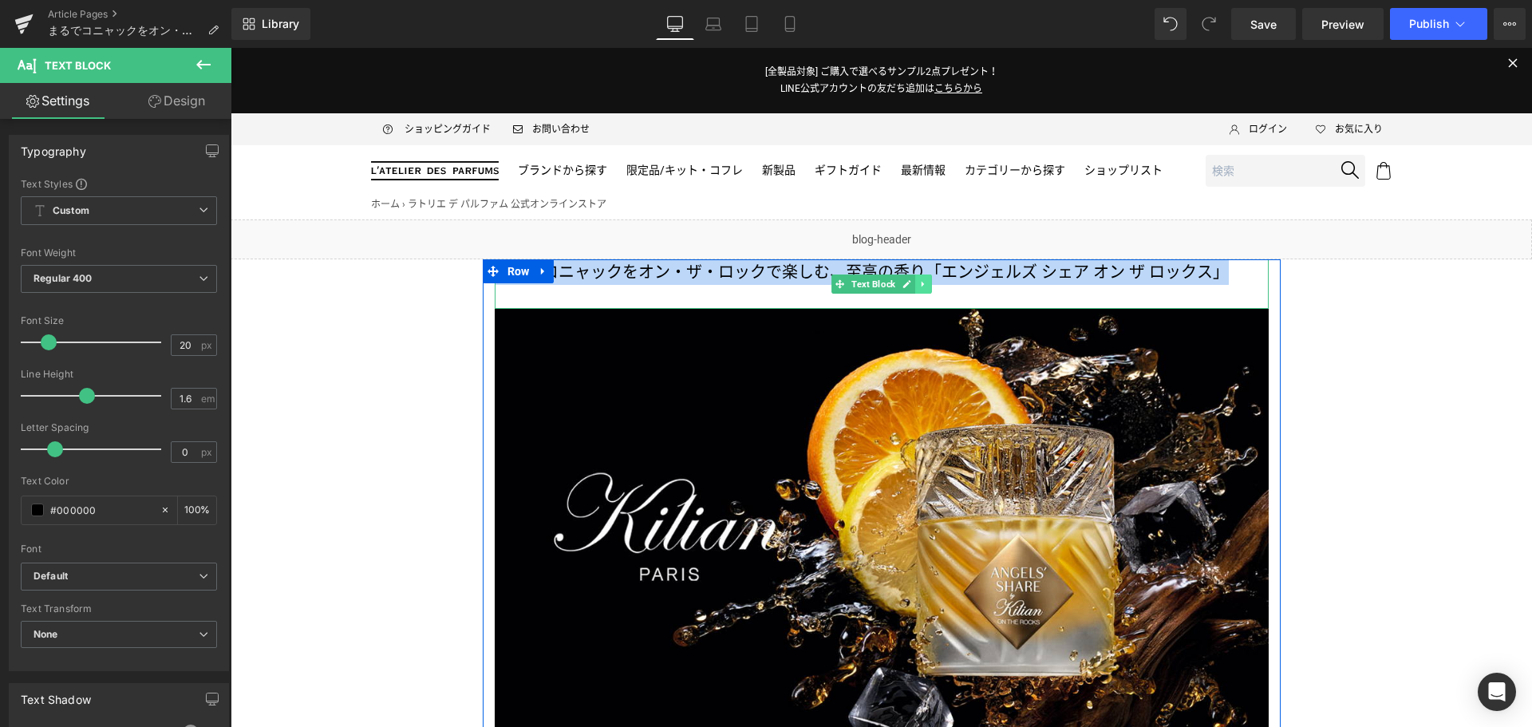
click at [921, 286] on icon at bounding box center [922, 284] width 9 height 10
click at [929, 287] on icon at bounding box center [931, 283] width 9 height 9
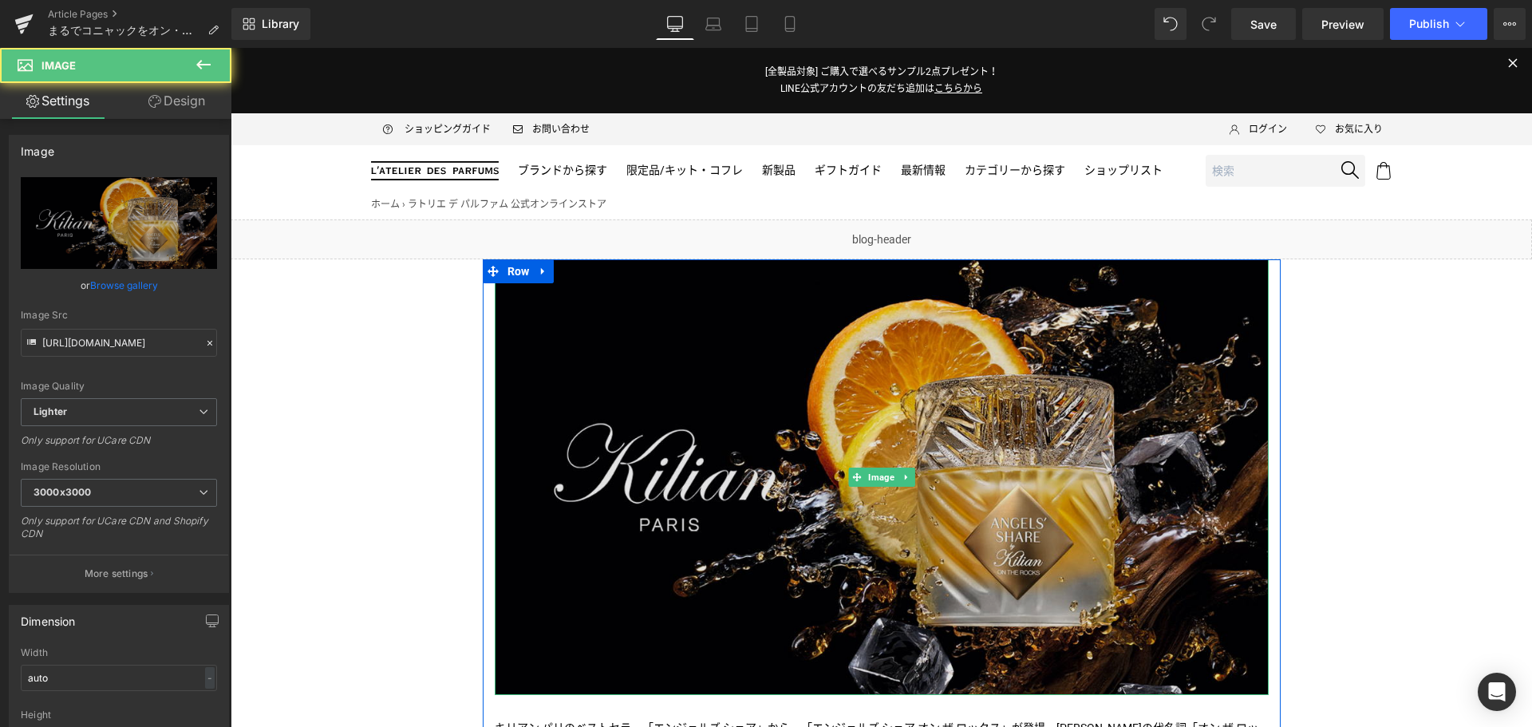
click at [821, 428] on img at bounding box center [882, 477] width 774 height 436
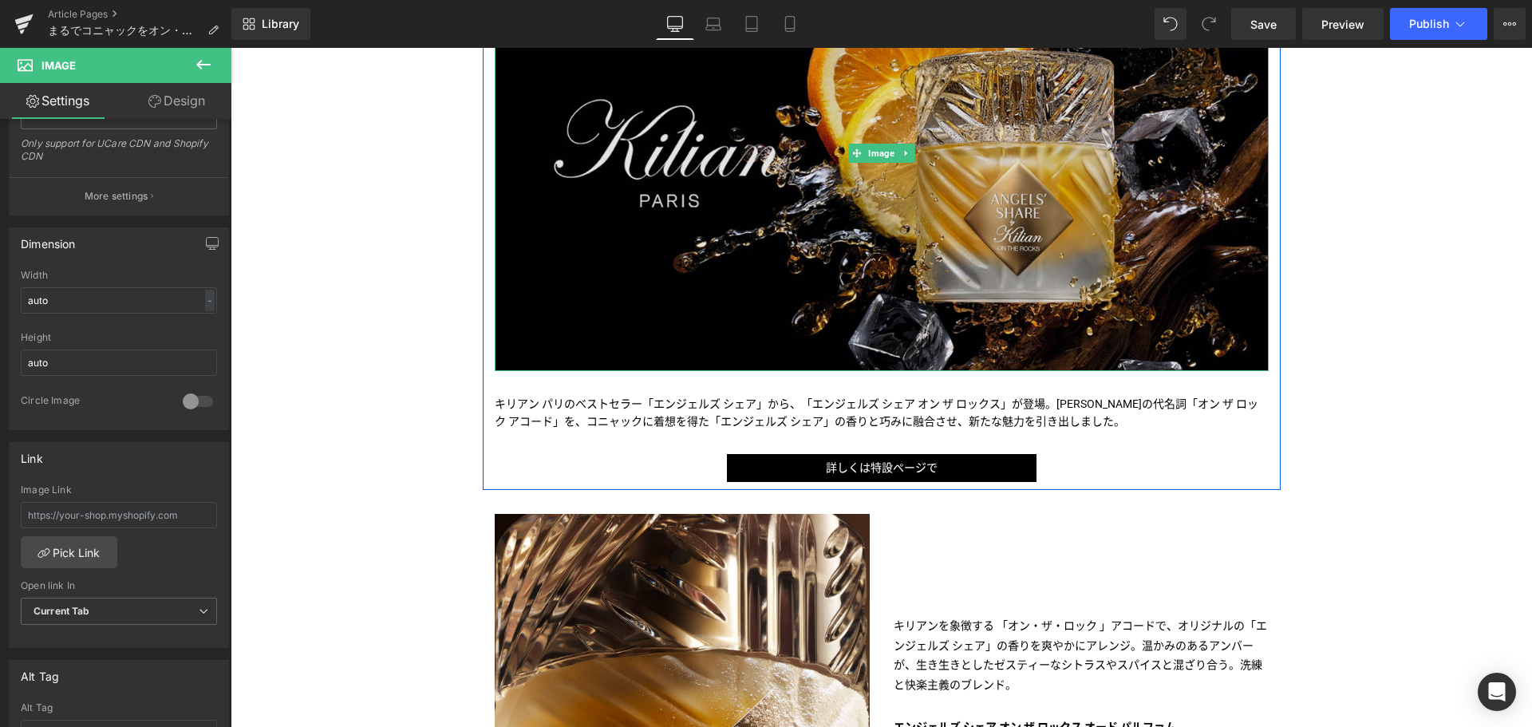
scroll to position [326, 0]
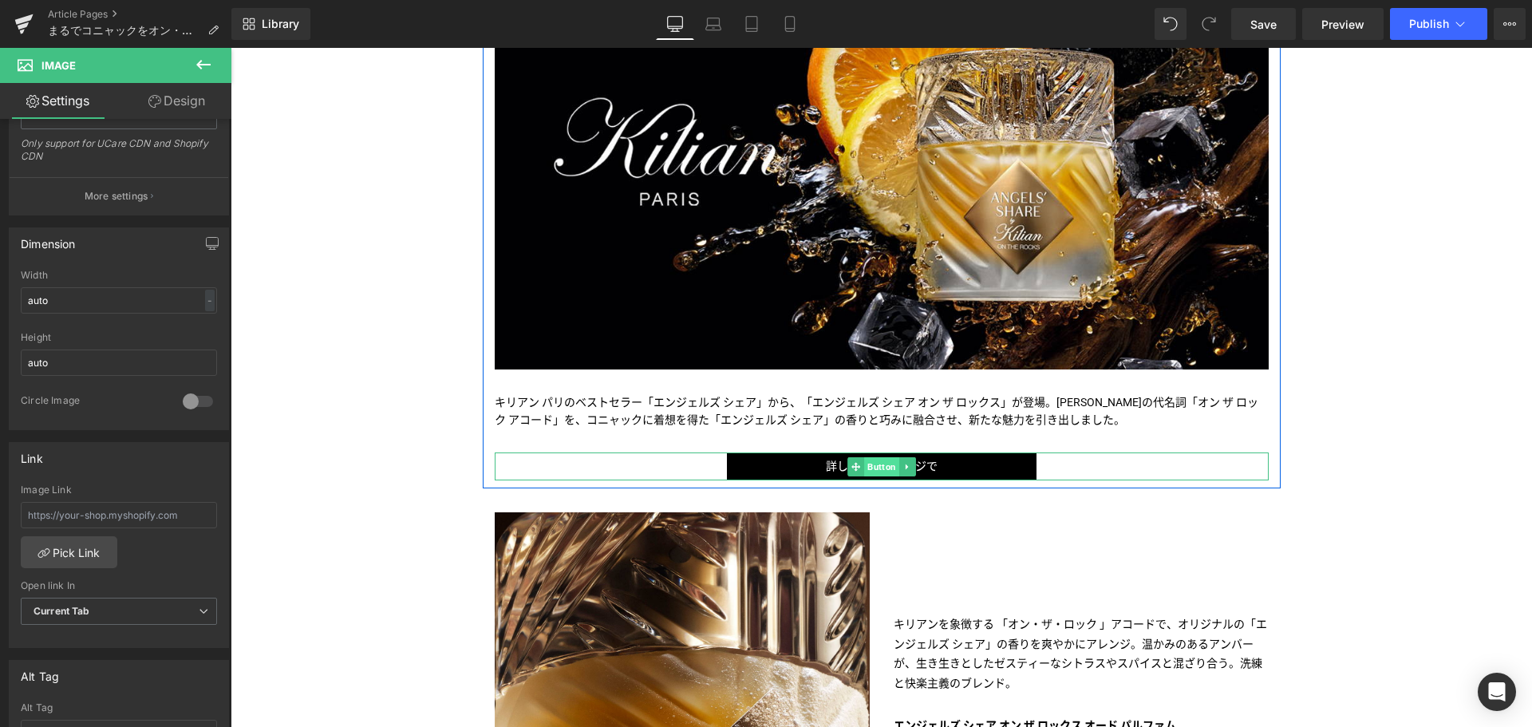
click at [872, 468] on span "Button" at bounding box center [881, 466] width 35 height 19
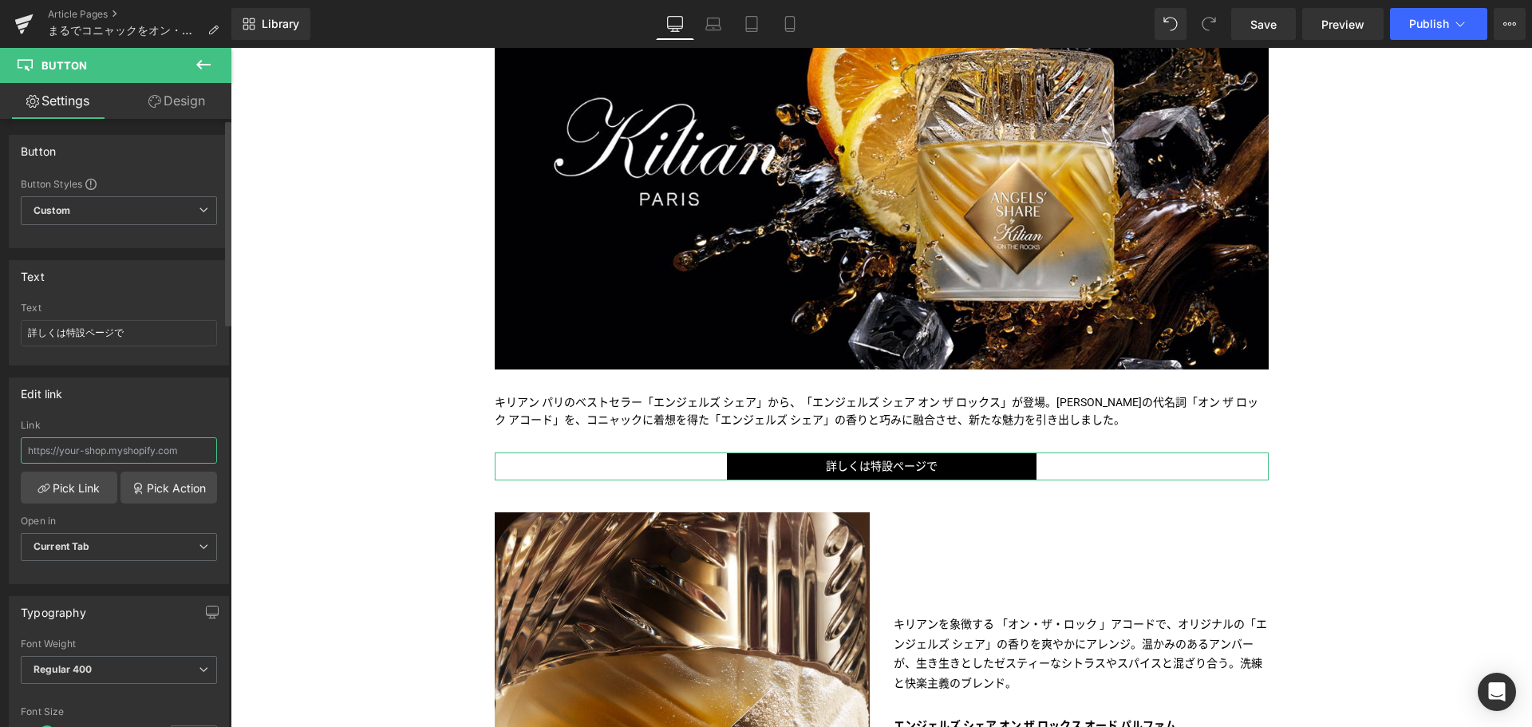
click at [164, 445] on input "text" at bounding box center [119, 450] width 196 height 26
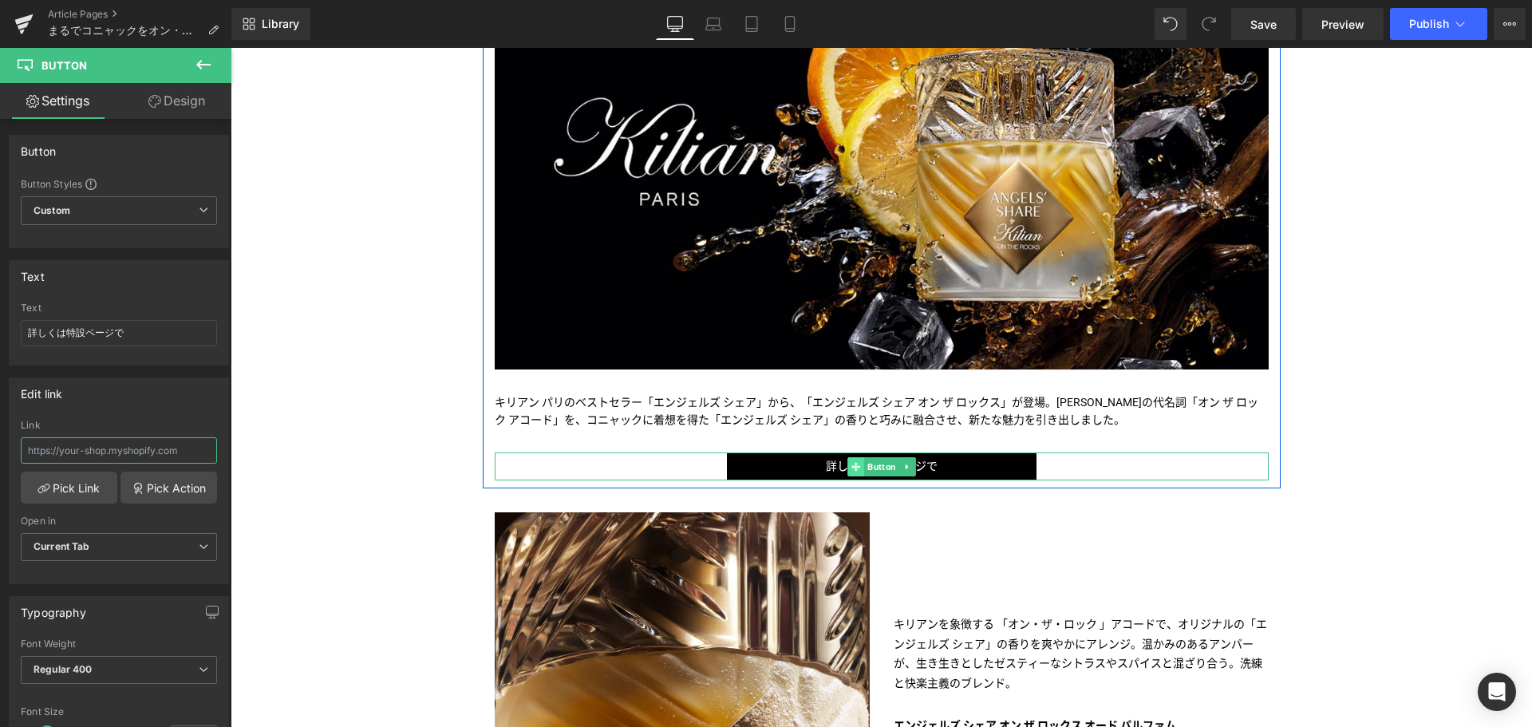
paste input "/pages/kilian-as_ontherocks"
type input "/pages/kilian-as_ontherocks"
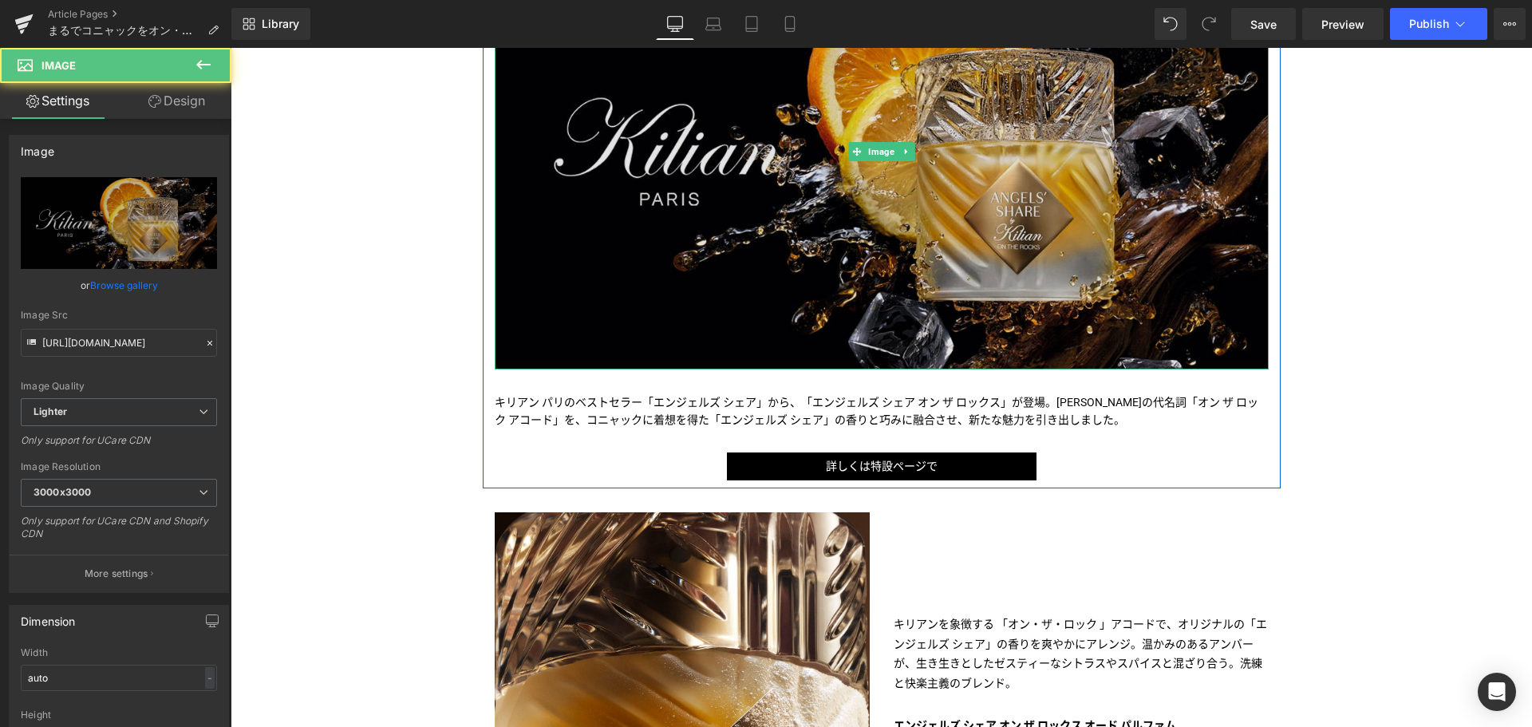
click at [854, 304] on img at bounding box center [882, 152] width 774 height 436
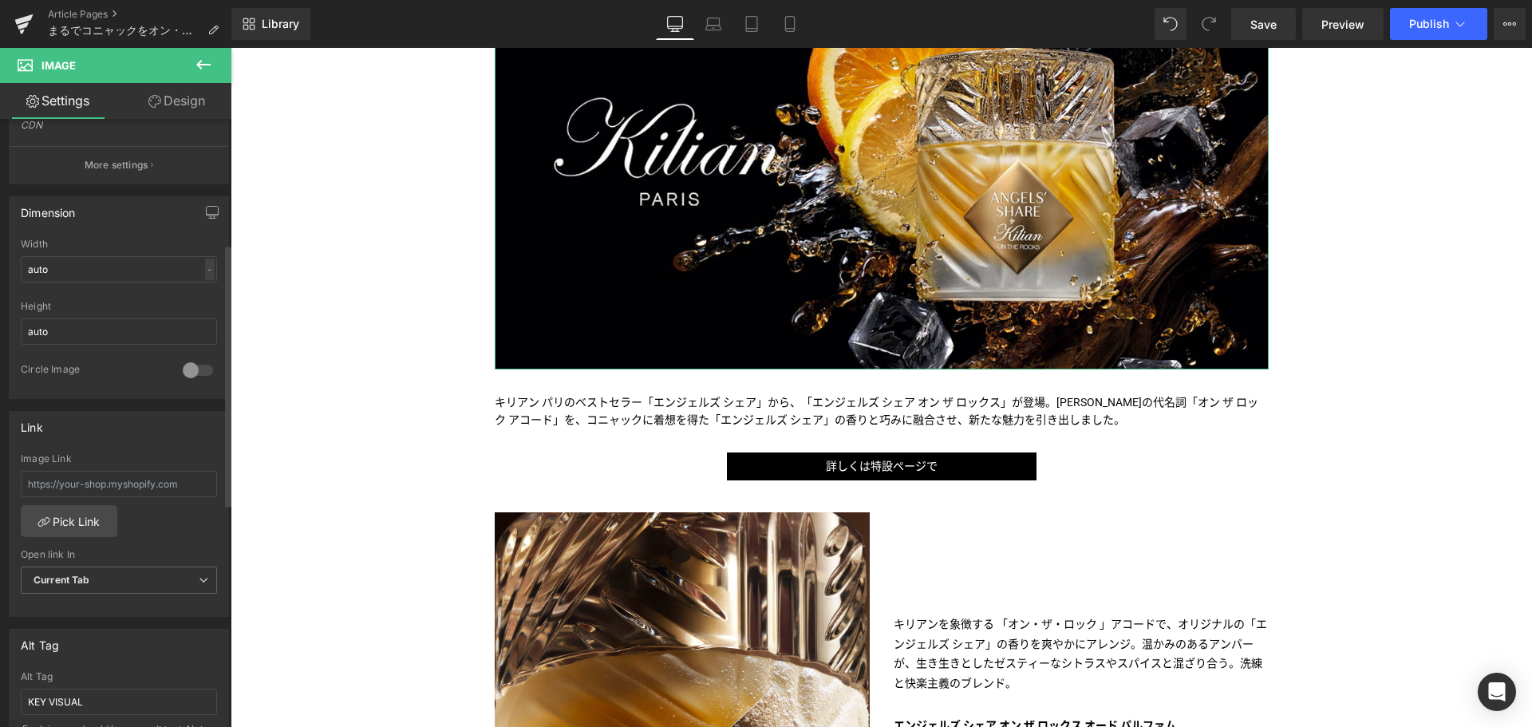
scroll to position [409, 0]
paste input "/pages/kilian-as_ontherocks"
click at [140, 492] on input "/pages/kilian-as_ontherocks" at bounding box center [119, 483] width 196 height 26
type input "/pages/kilian-as_ontherocks"
click at [789, 21] on icon at bounding box center [790, 24] width 16 height 16
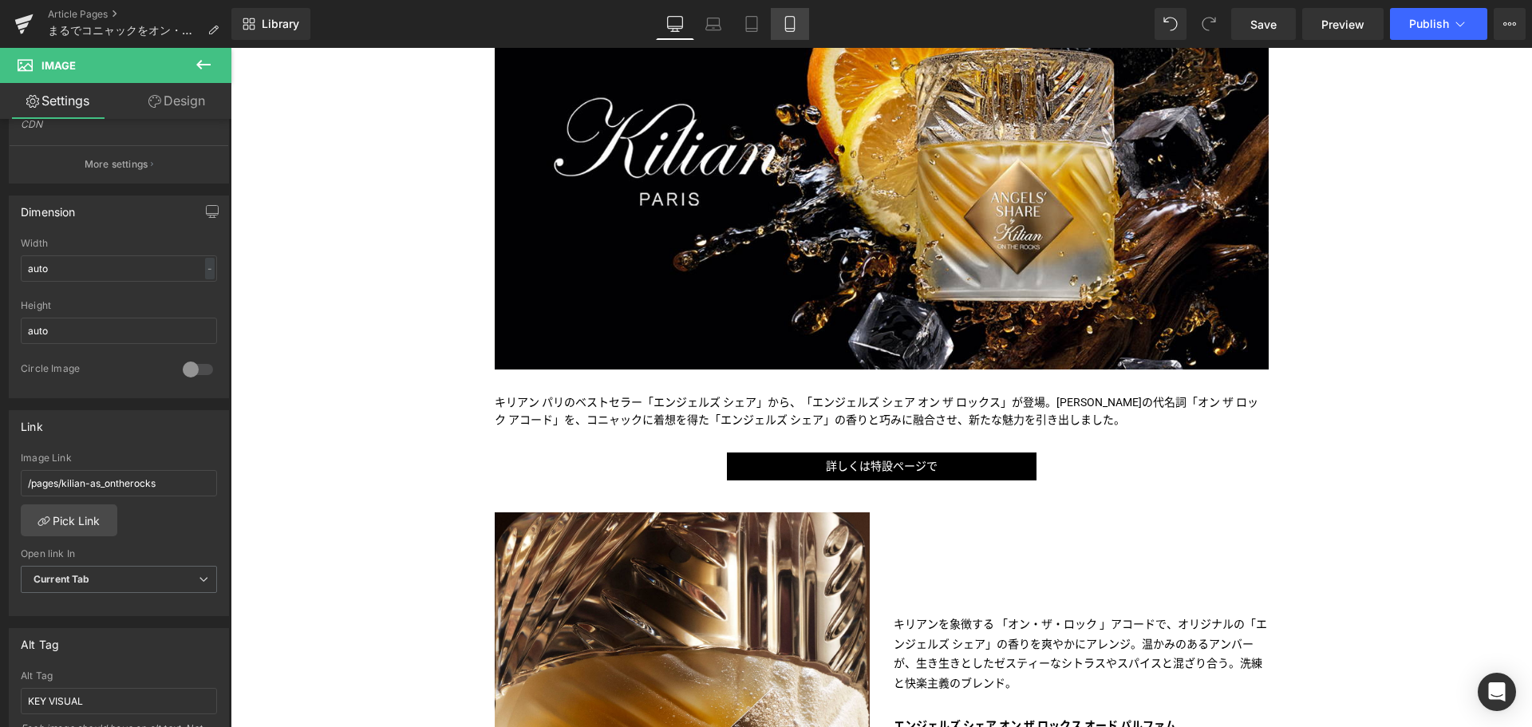
scroll to position [0, 0]
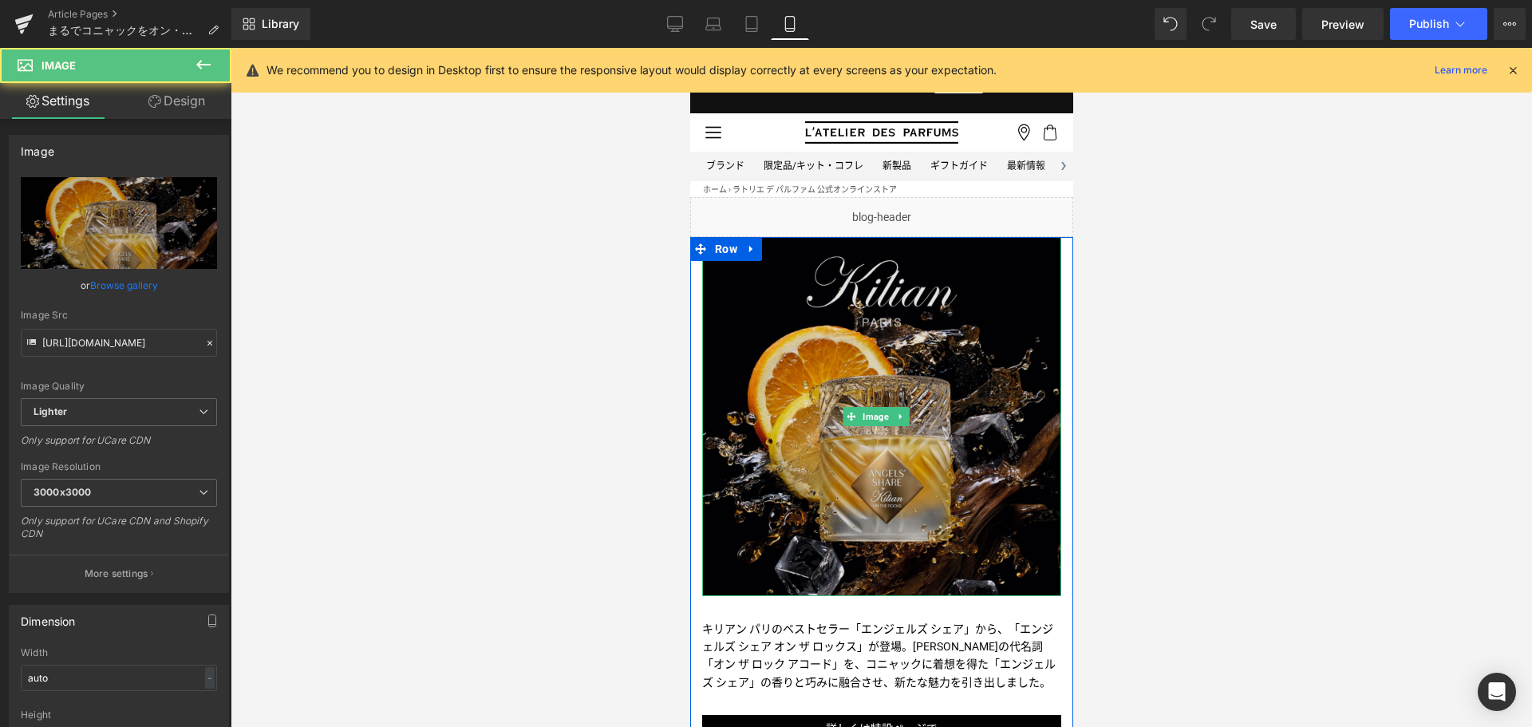
click at [801, 406] on img at bounding box center [880, 416] width 359 height 359
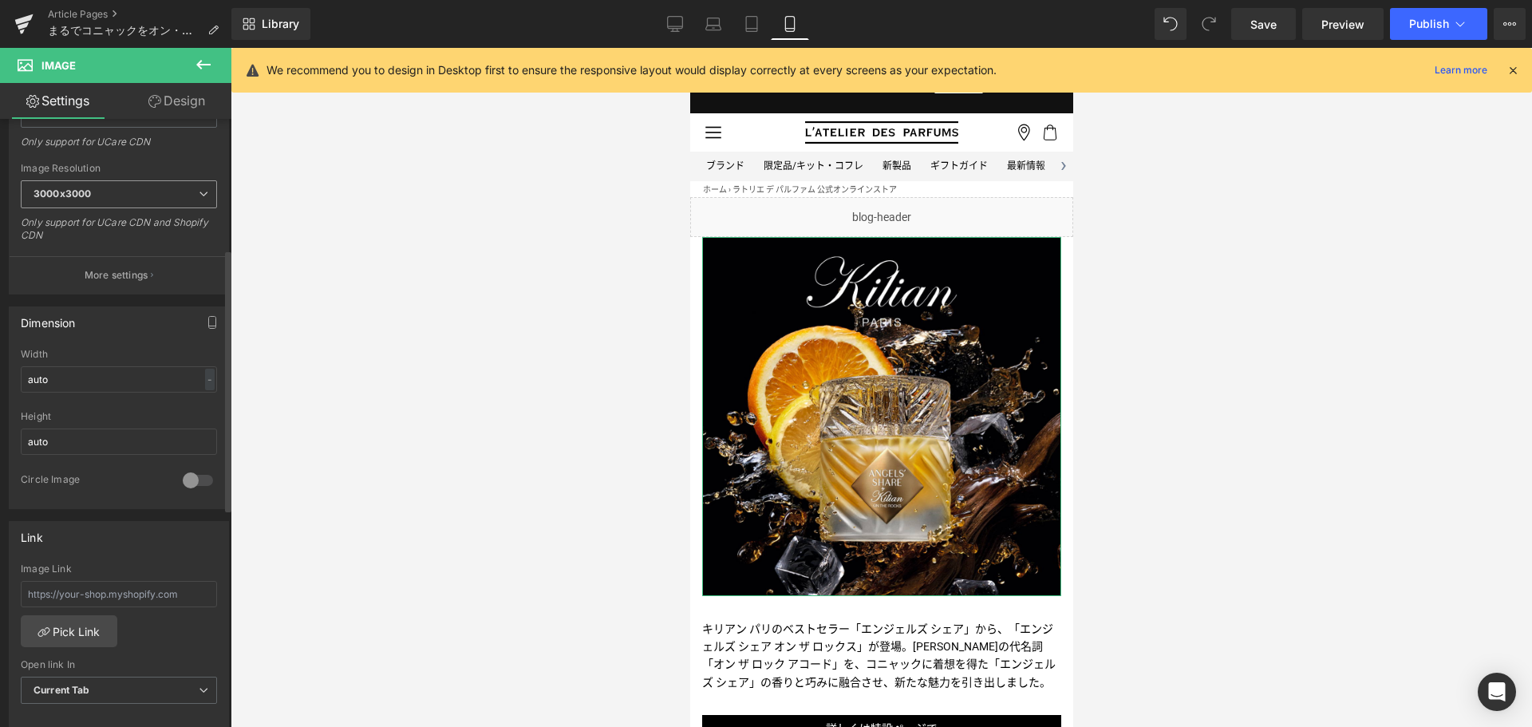
scroll to position [302, 0]
paste input "/pages/kilian-as_ontherocks"
click at [96, 582] on input "/pages/kilian-as_ontherocks" at bounding box center [119, 591] width 196 height 26
type input "/pages/kilian-as_ontherocks"
click at [689, 24] on link "Desktop" at bounding box center [675, 24] width 38 height 32
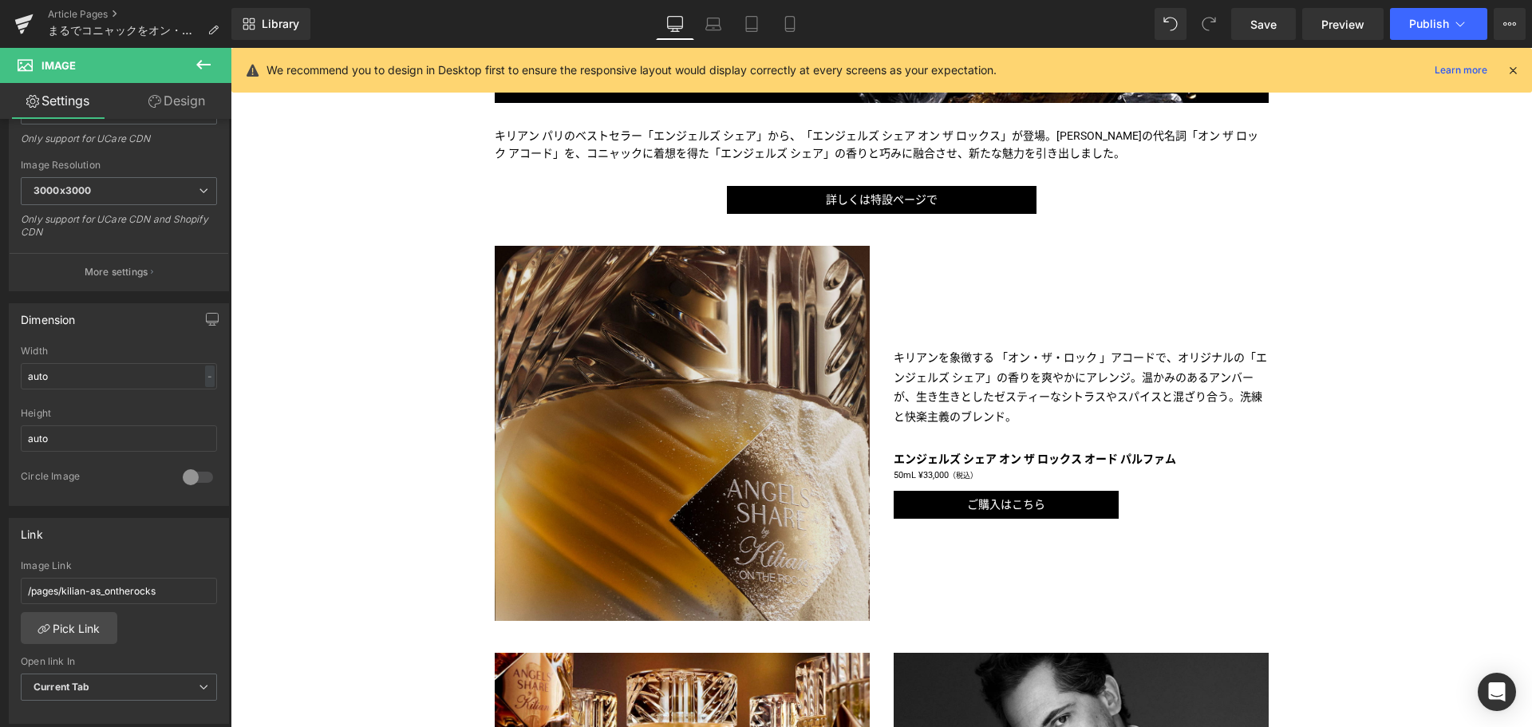
scroll to position [594, 0]
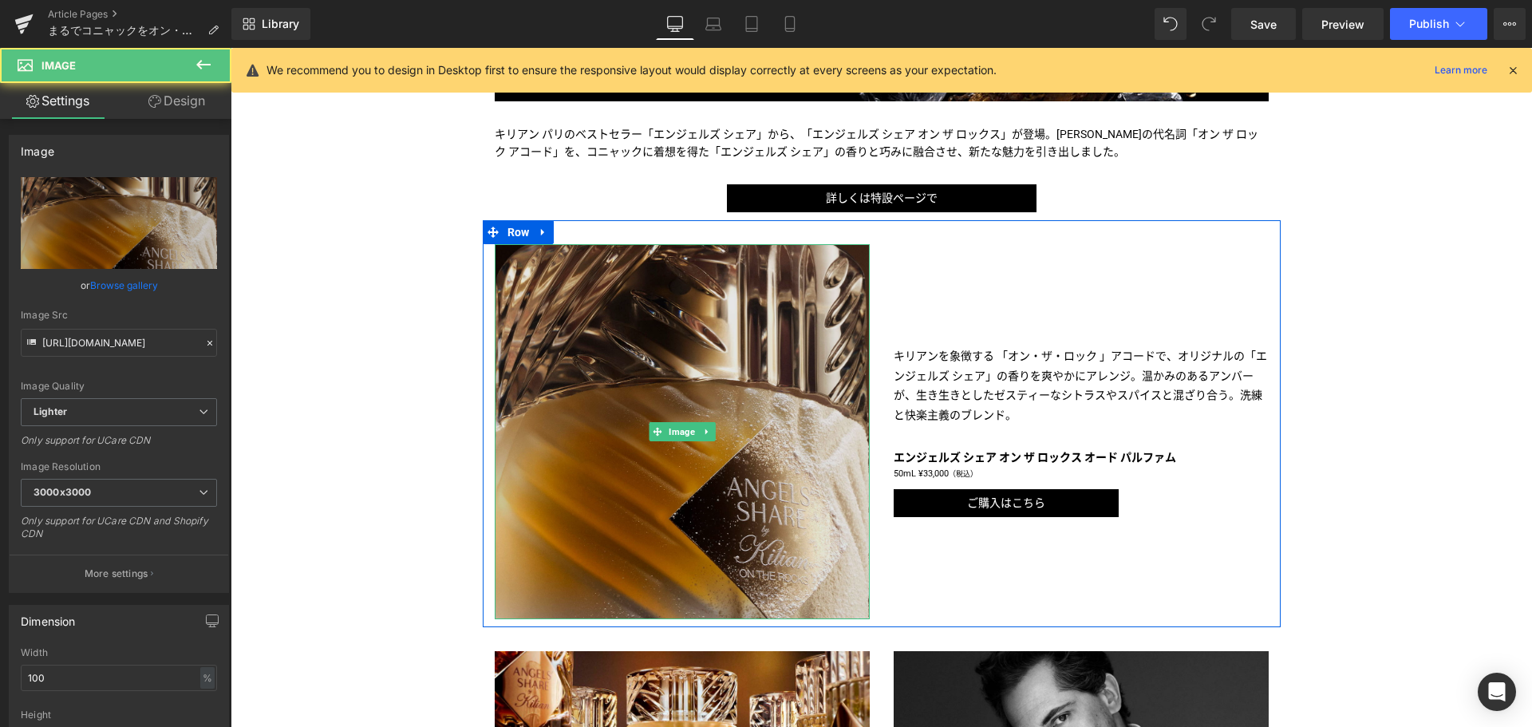
click at [739, 420] on img at bounding box center [682, 431] width 375 height 375
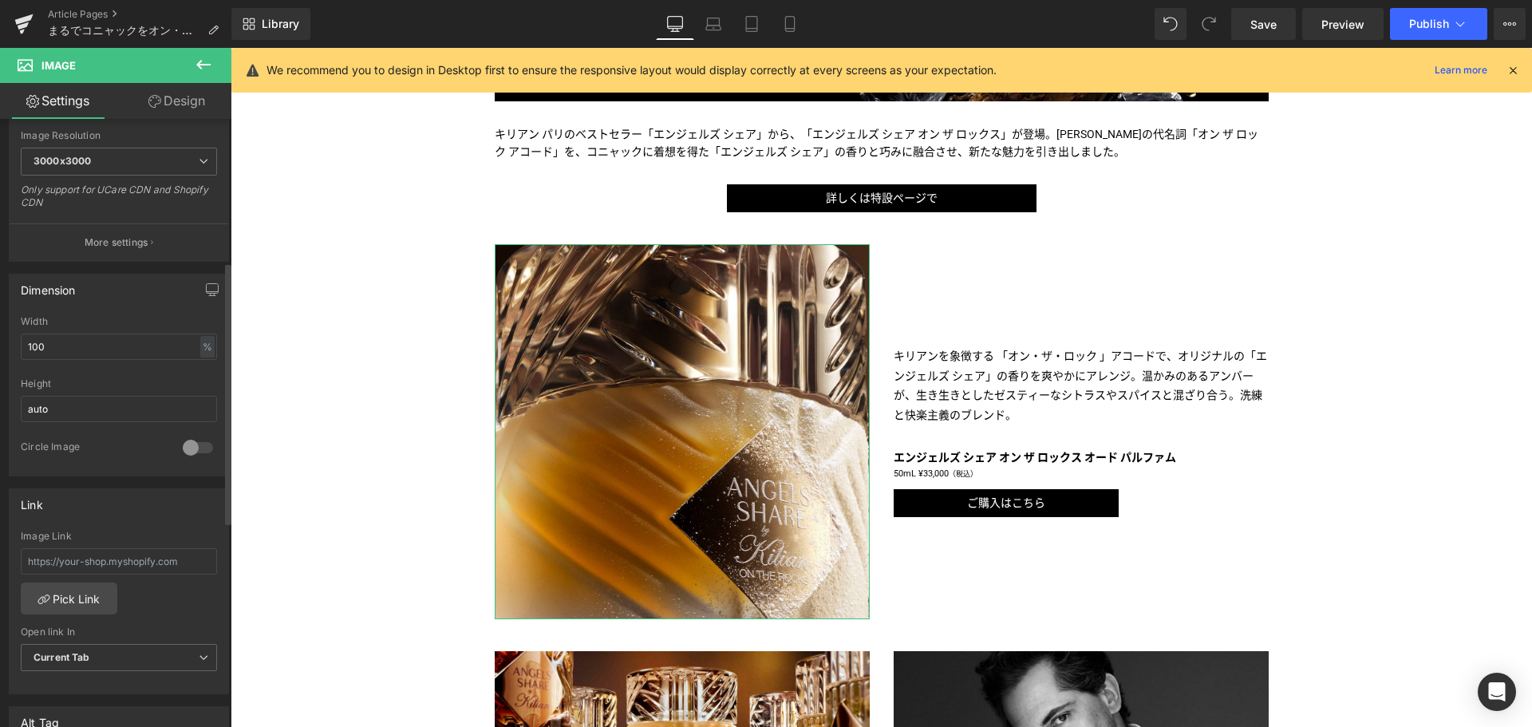
scroll to position [343, 0]
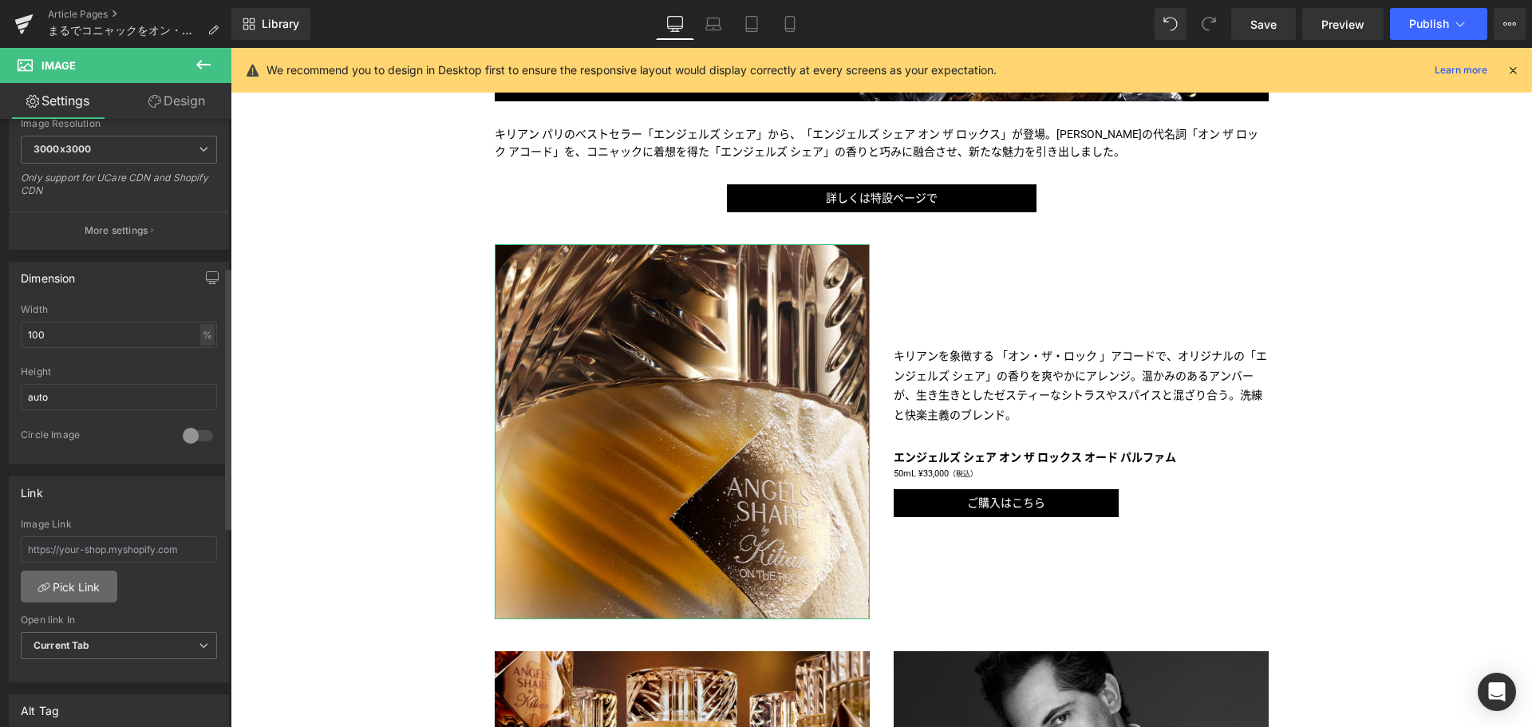
click at [60, 597] on link "Pick Link" at bounding box center [69, 586] width 97 height 32
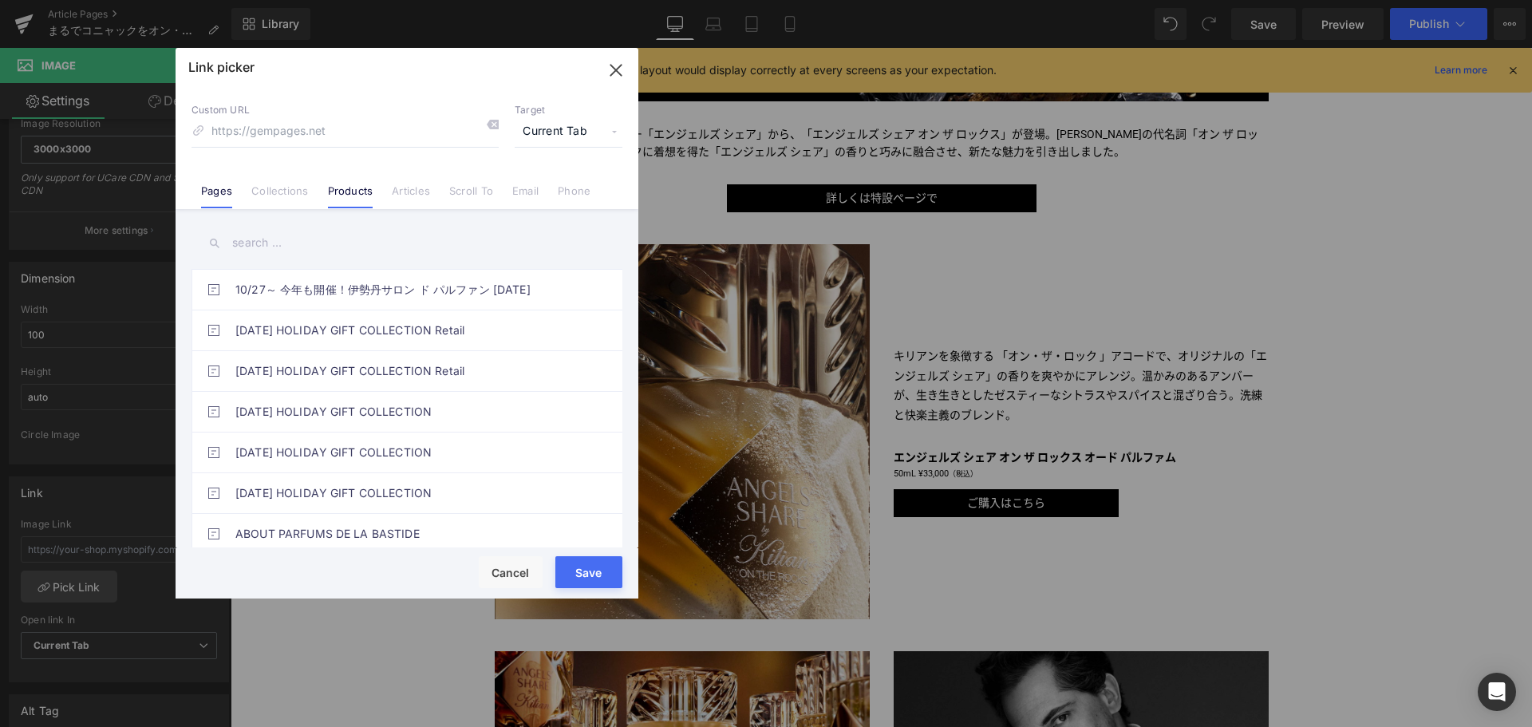
click at [337, 200] on link "Products" at bounding box center [350, 196] width 45 height 24
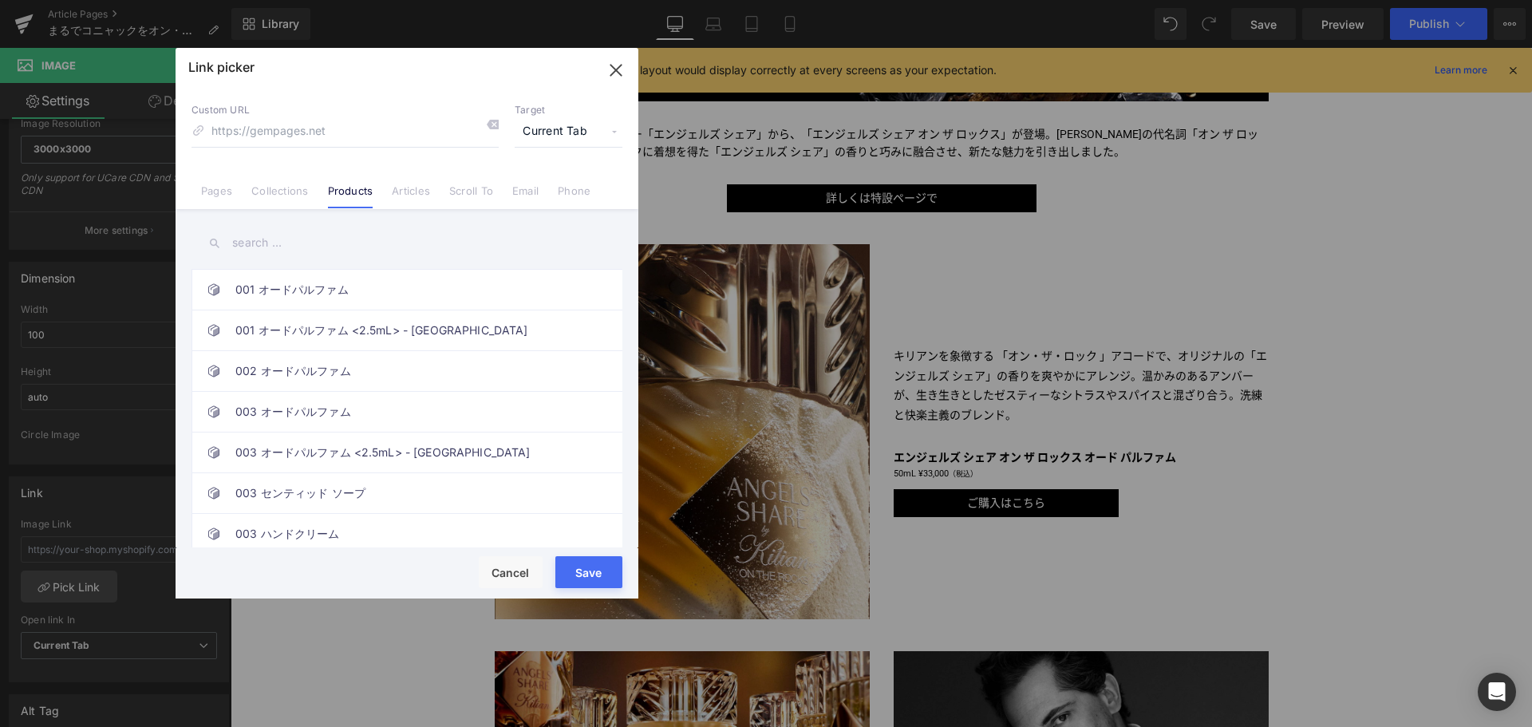
click at [309, 238] on input "text" at bounding box center [406, 243] width 431 height 36
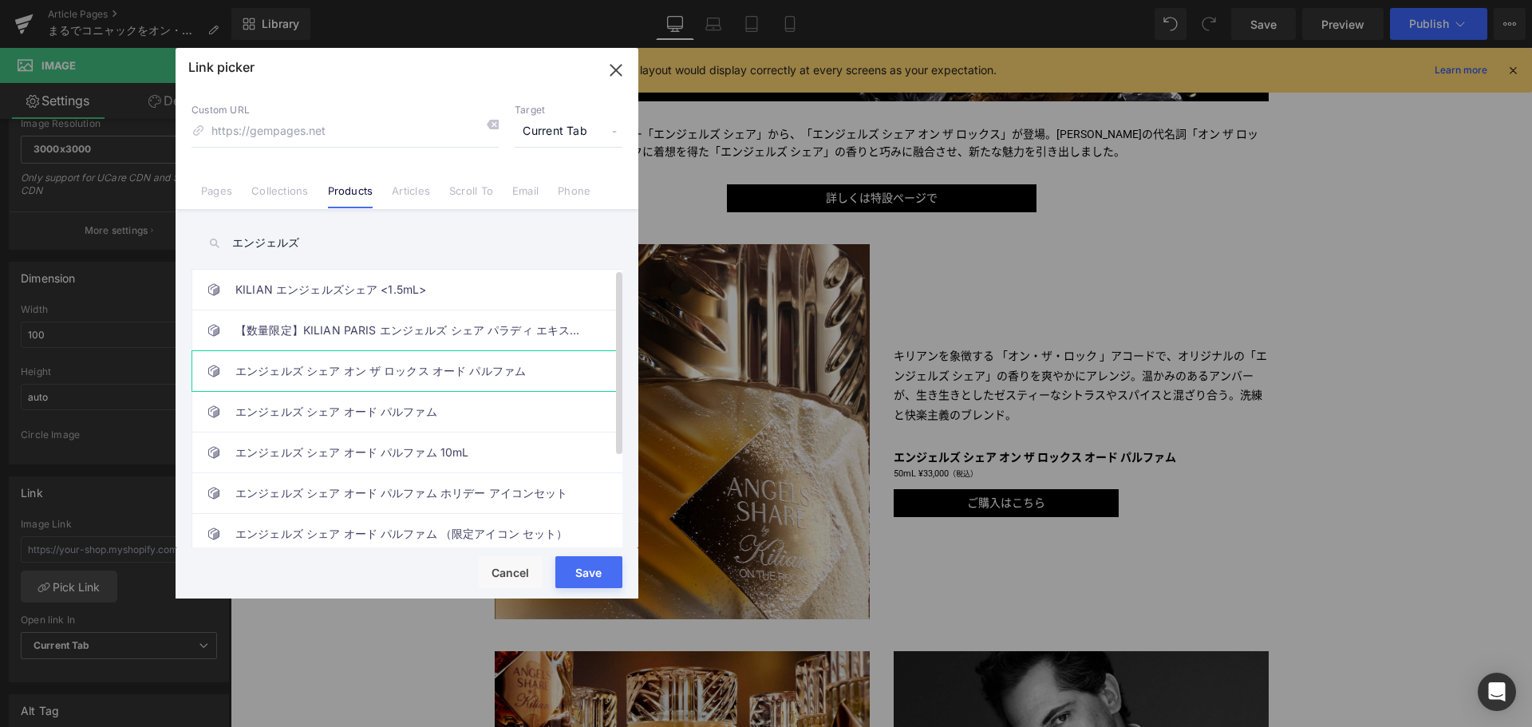
type input "エンジェルズ"
click at [328, 372] on link "エンジェルズ シェア オン ザ ロックス オード パルファム" at bounding box center [410, 371] width 351 height 40
type input "/products/angels-share-on-the-rocks-edp"
click at [583, 578] on button "Save" at bounding box center [588, 572] width 67 height 32
type input "/products/angels-share-on-the-rocks-edp"
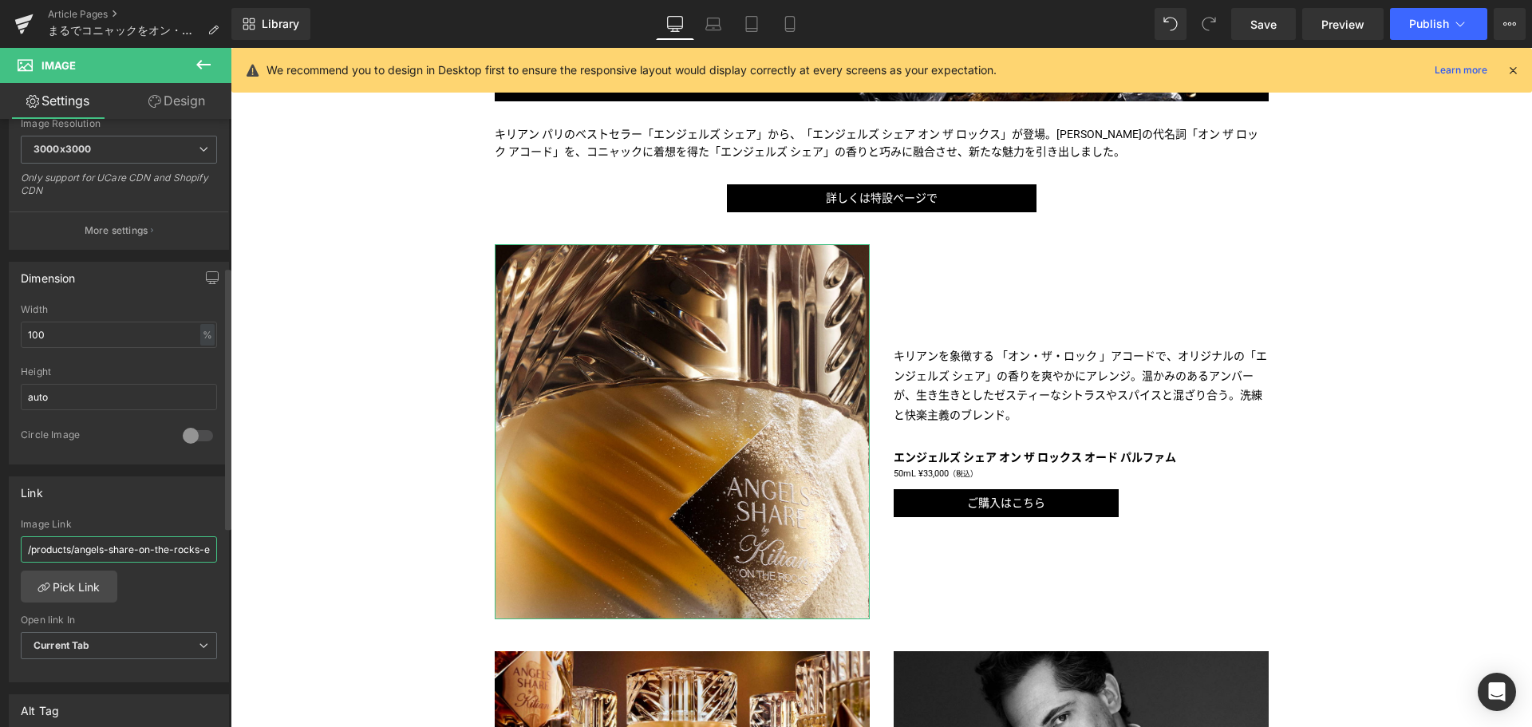
click at [175, 545] on input "/products/angels-share-on-the-rocks-edp" at bounding box center [119, 549] width 196 height 26
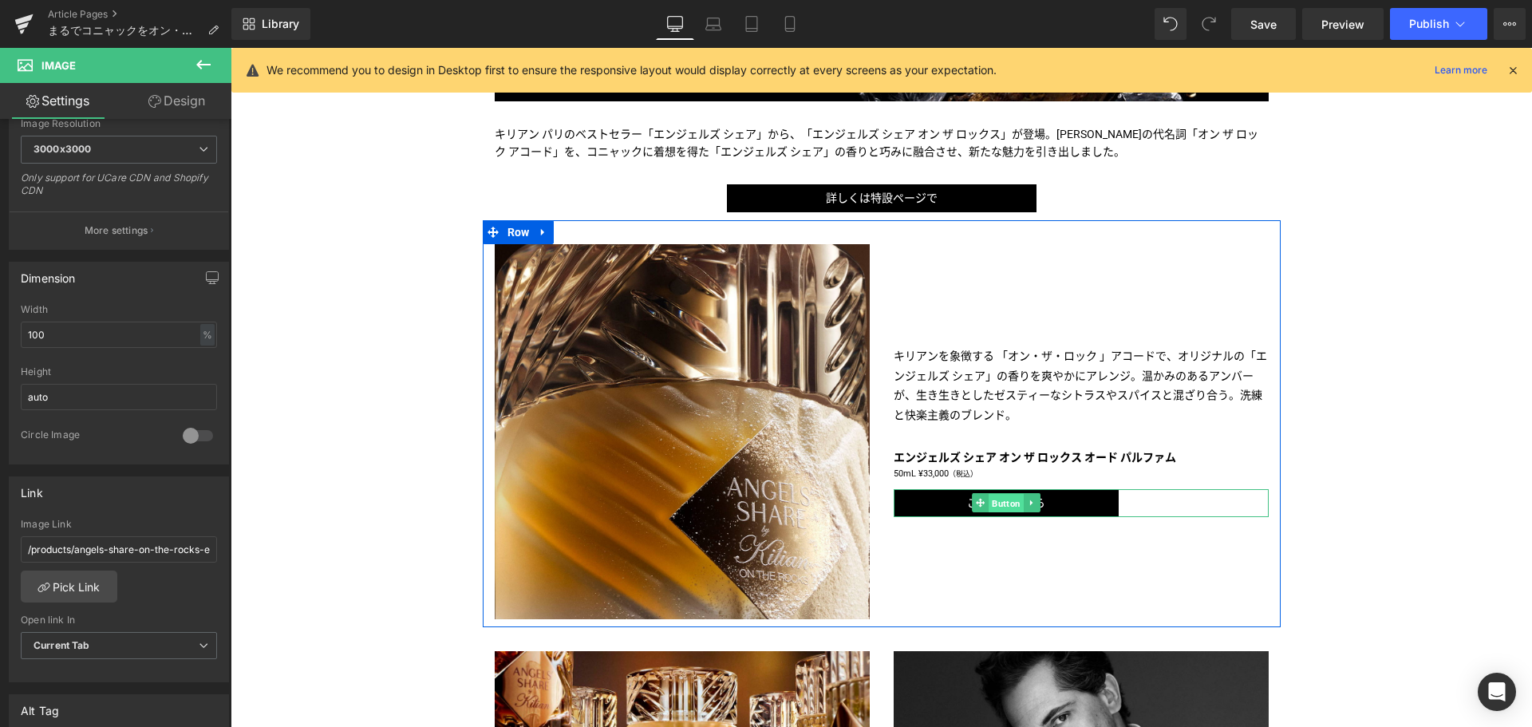
click at [1004, 500] on span "Button" at bounding box center [1005, 503] width 35 height 19
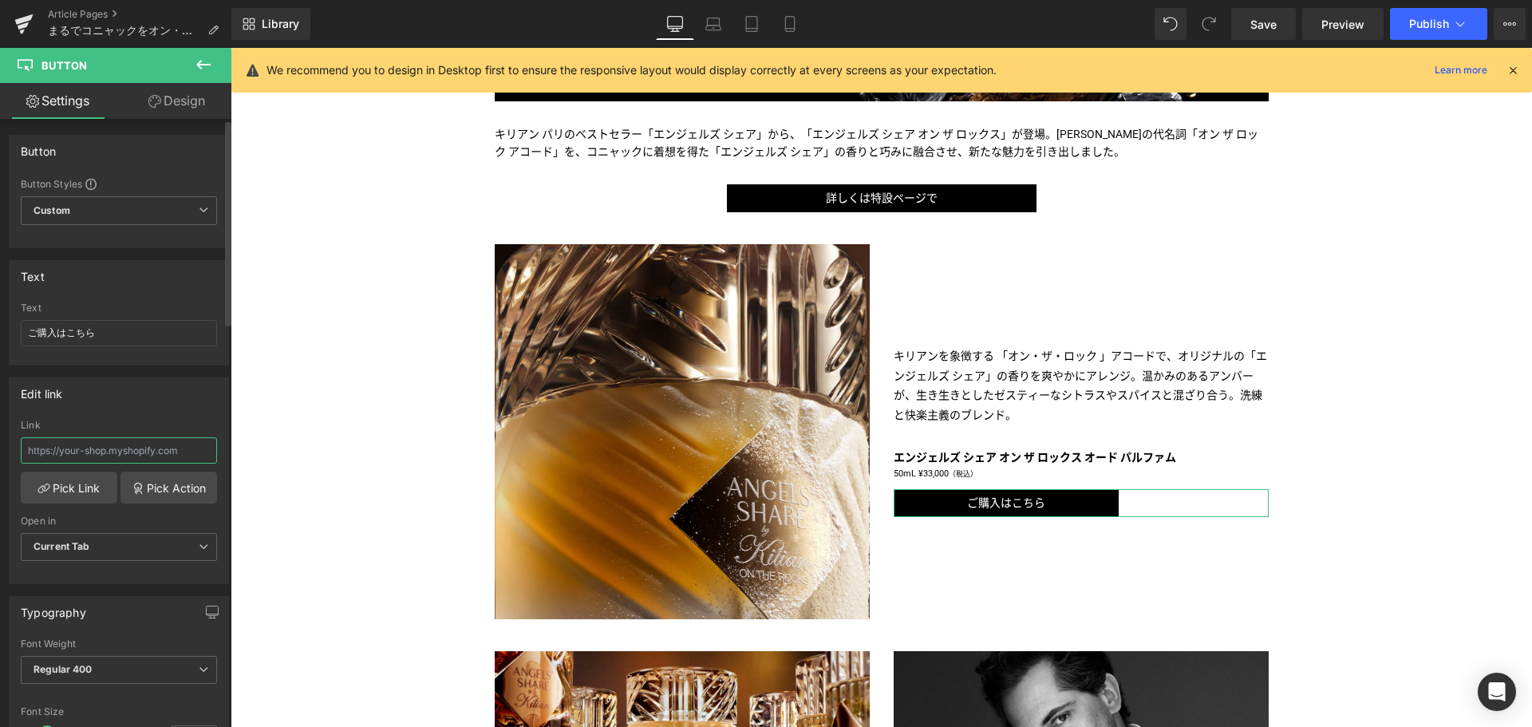
click at [76, 451] on input "text" at bounding box center [119, 450] width 196 height 26
paste input "/products/angels-share-on-the-rocks-edp"
type input "/products/angels-share-on-the-rocks-edp"
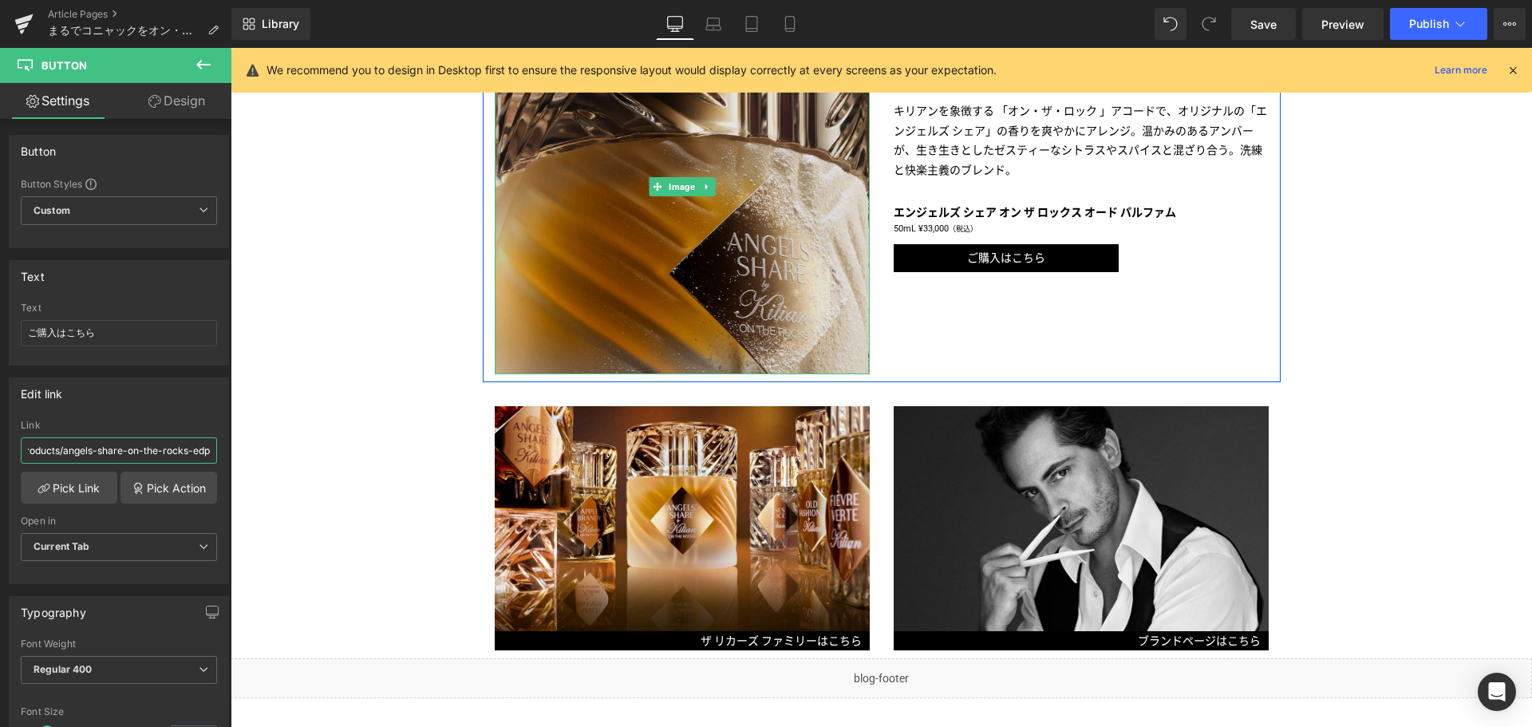
scroll to position [849, 0]
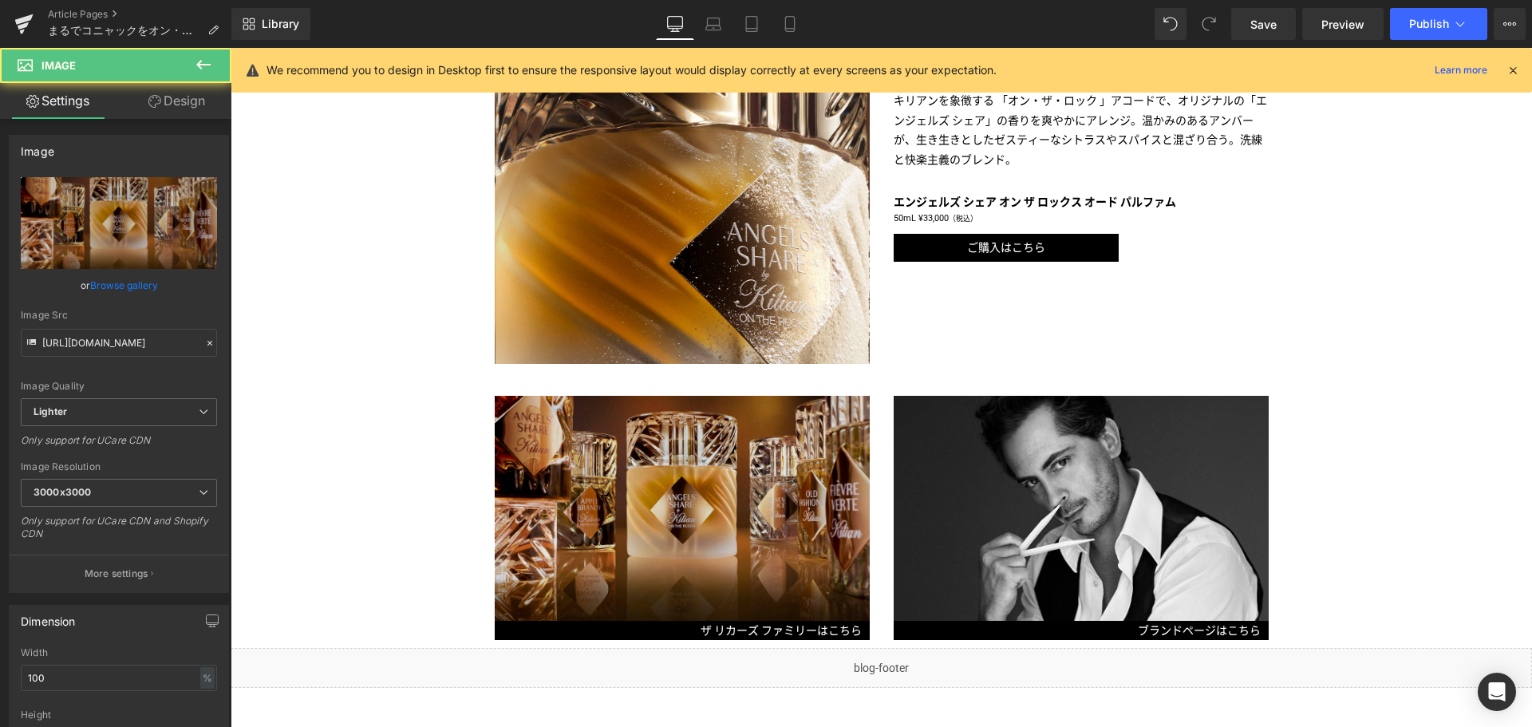
click at [713, 499] on img at bounding box center [682, 508] width 375 height 225
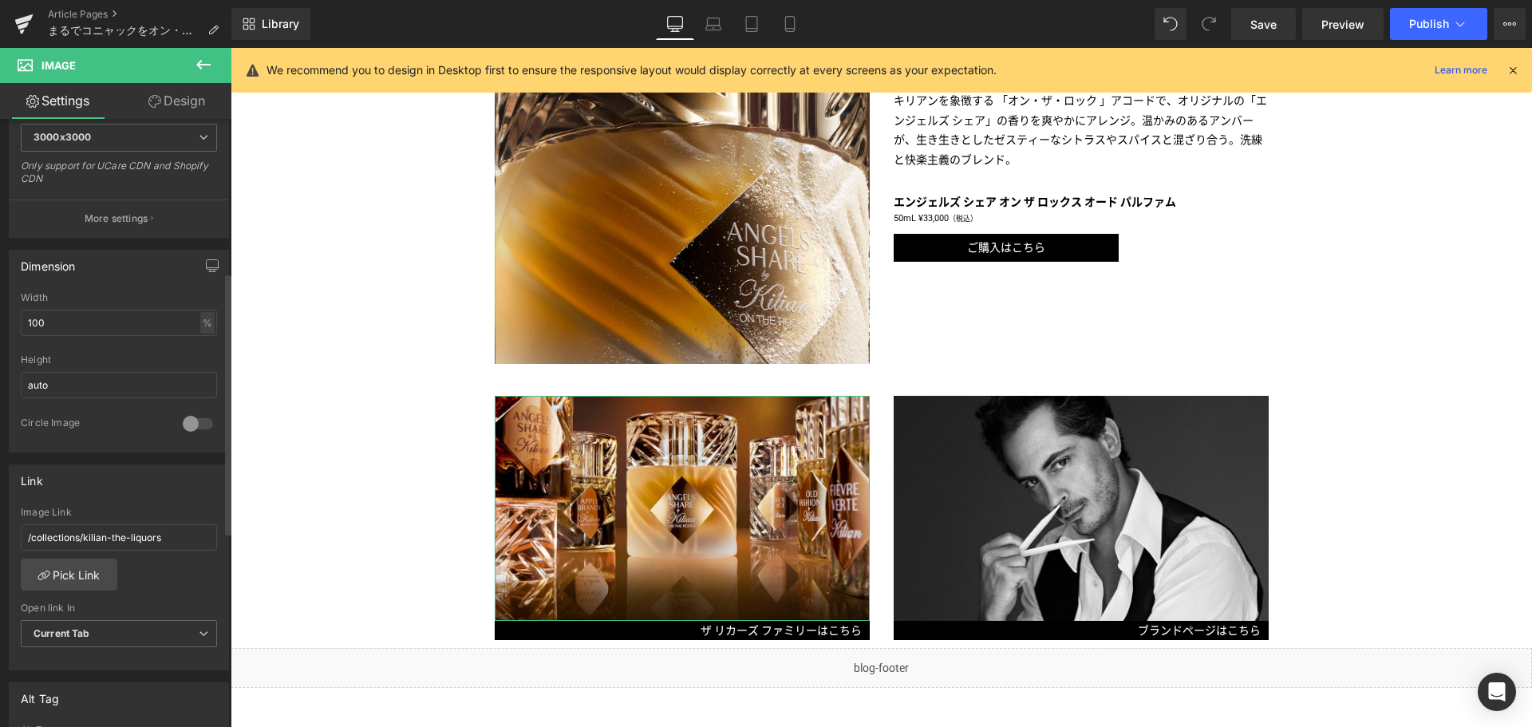
scroll to position [356, 0]
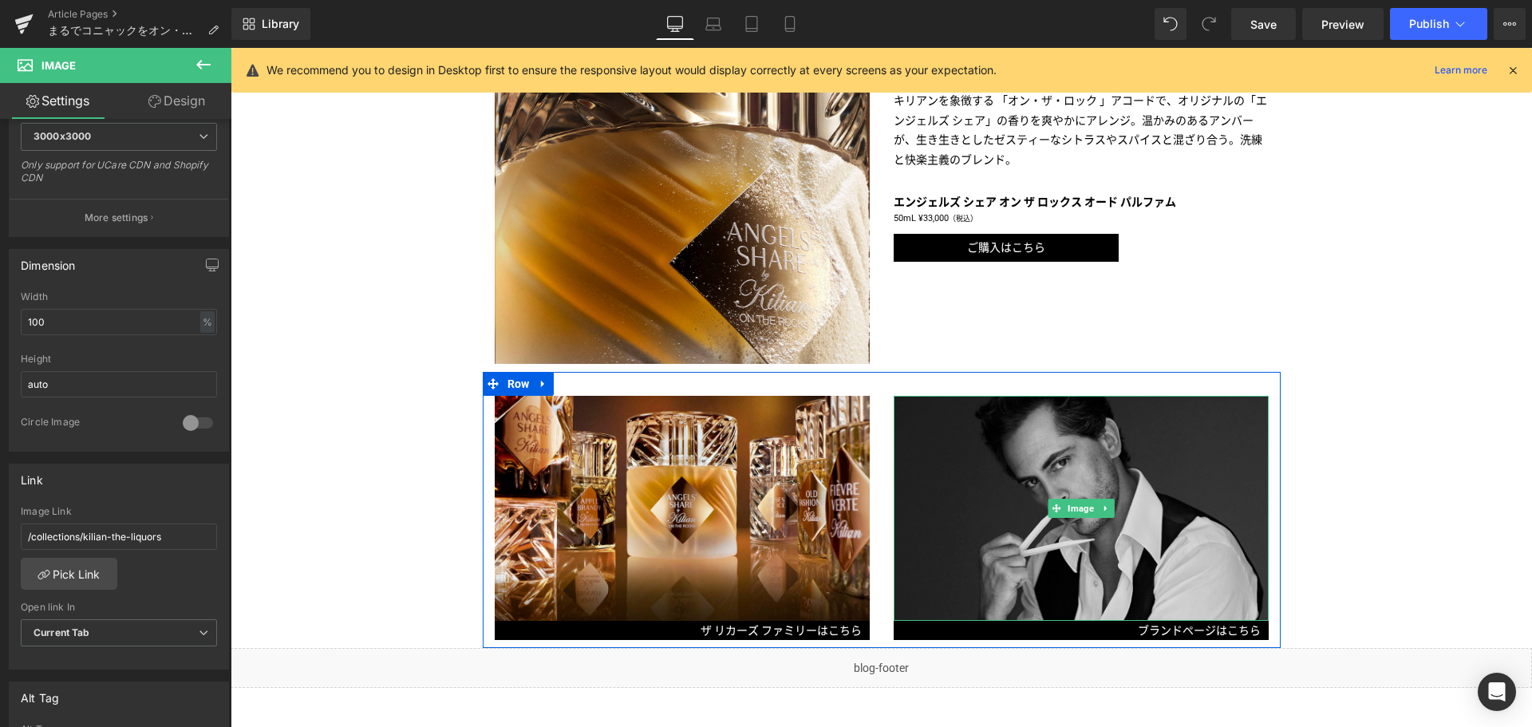
click at [1097, 514] on link at bounding box center [1105, 508] width 17 height 19
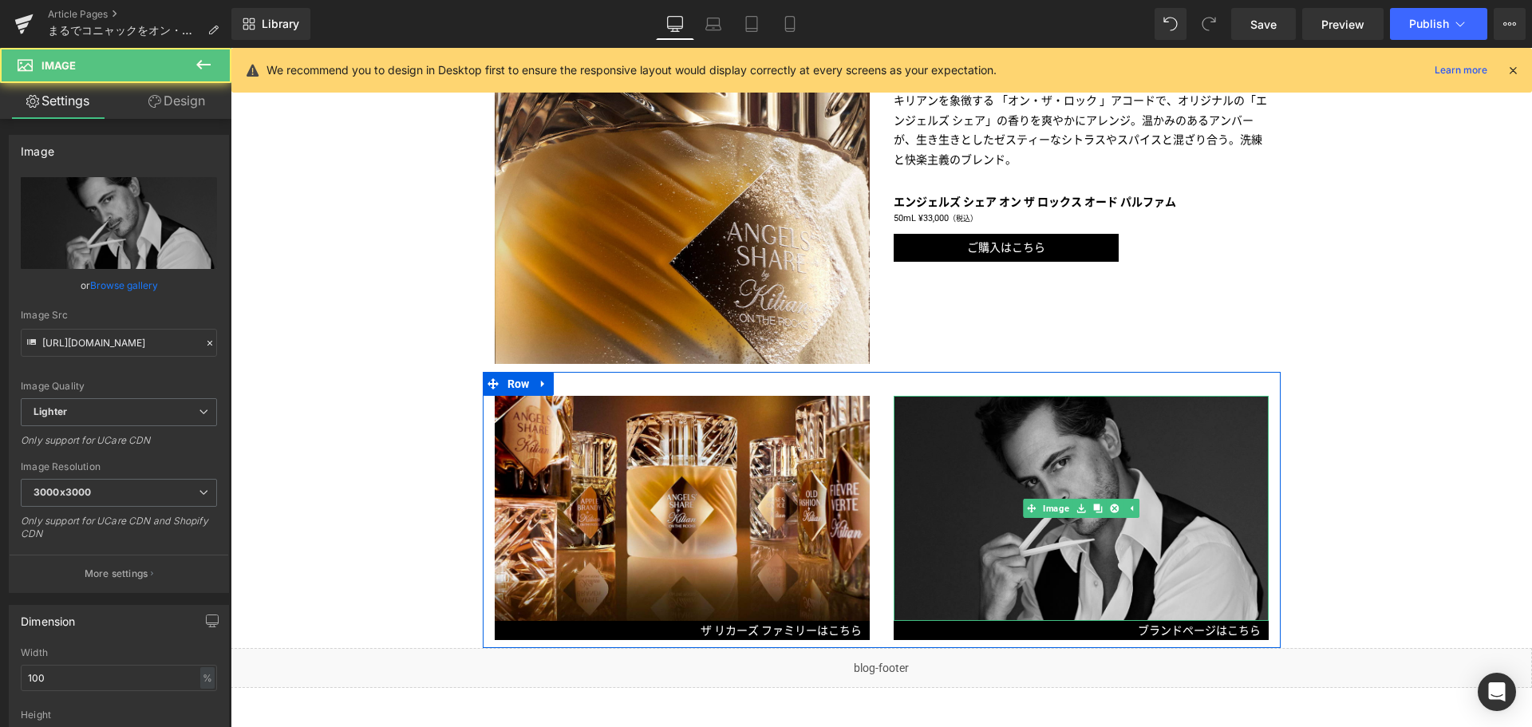
click at [979, 556] on img at bounding box center [1081, 508] width 375 height 225
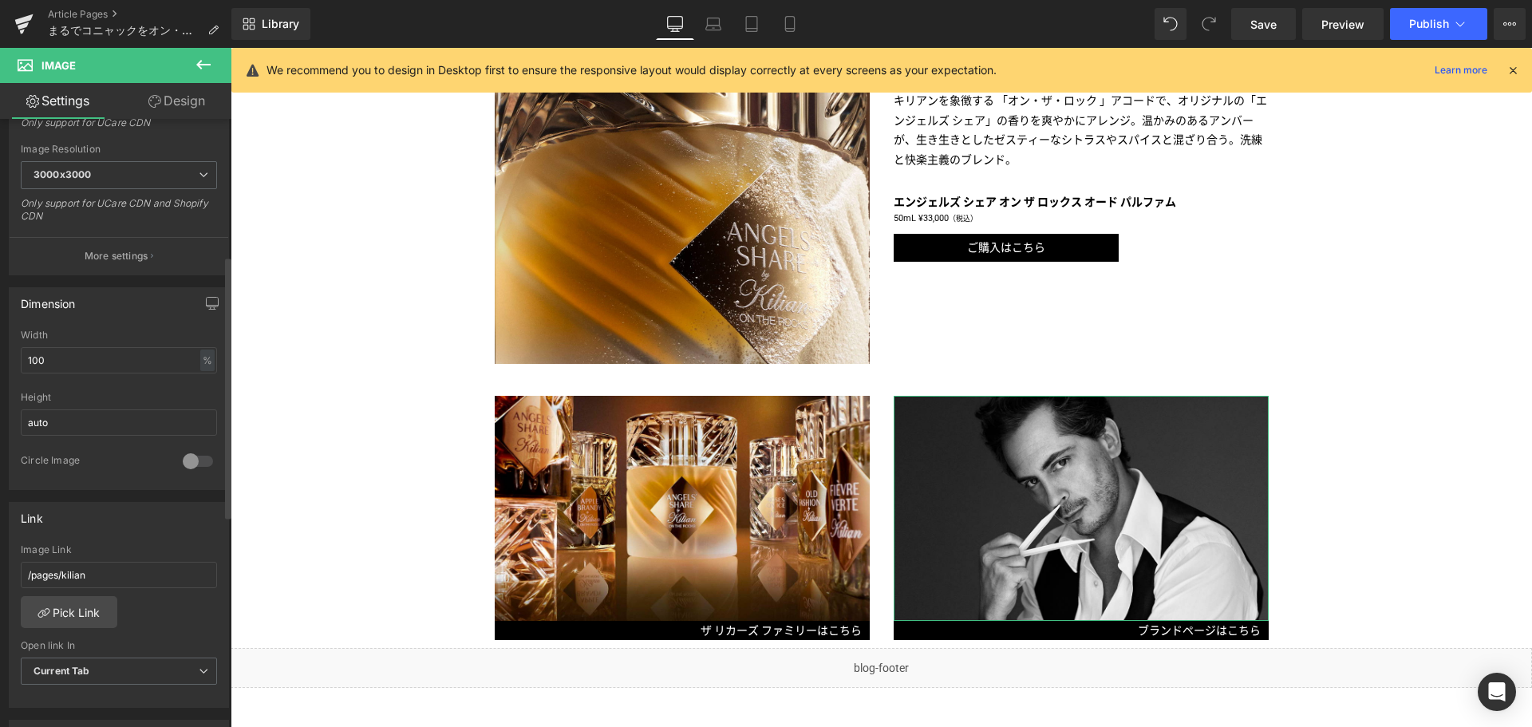
scroll to position [318, 0]
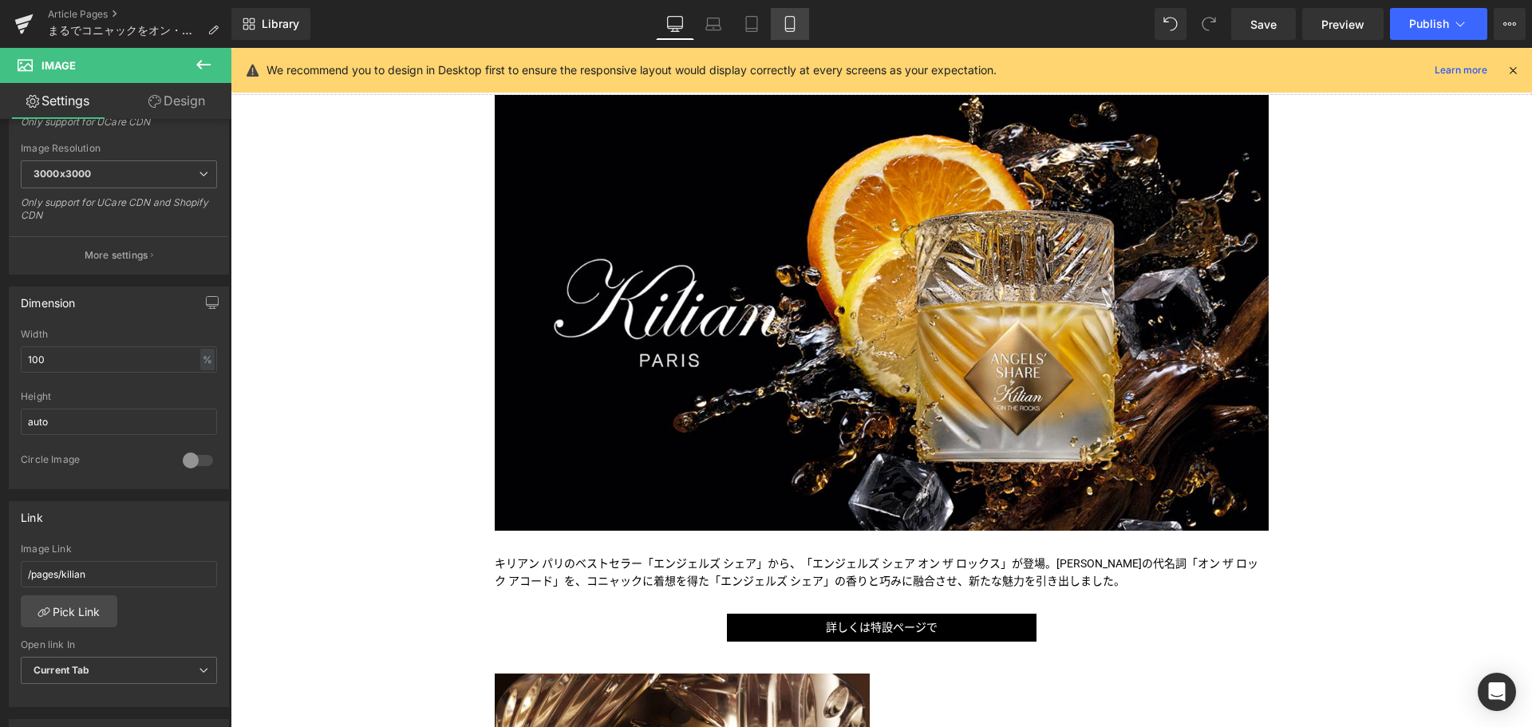
click at [783, 14] on link "Mobile" at bounding box center [790, 24] width 38 height 32
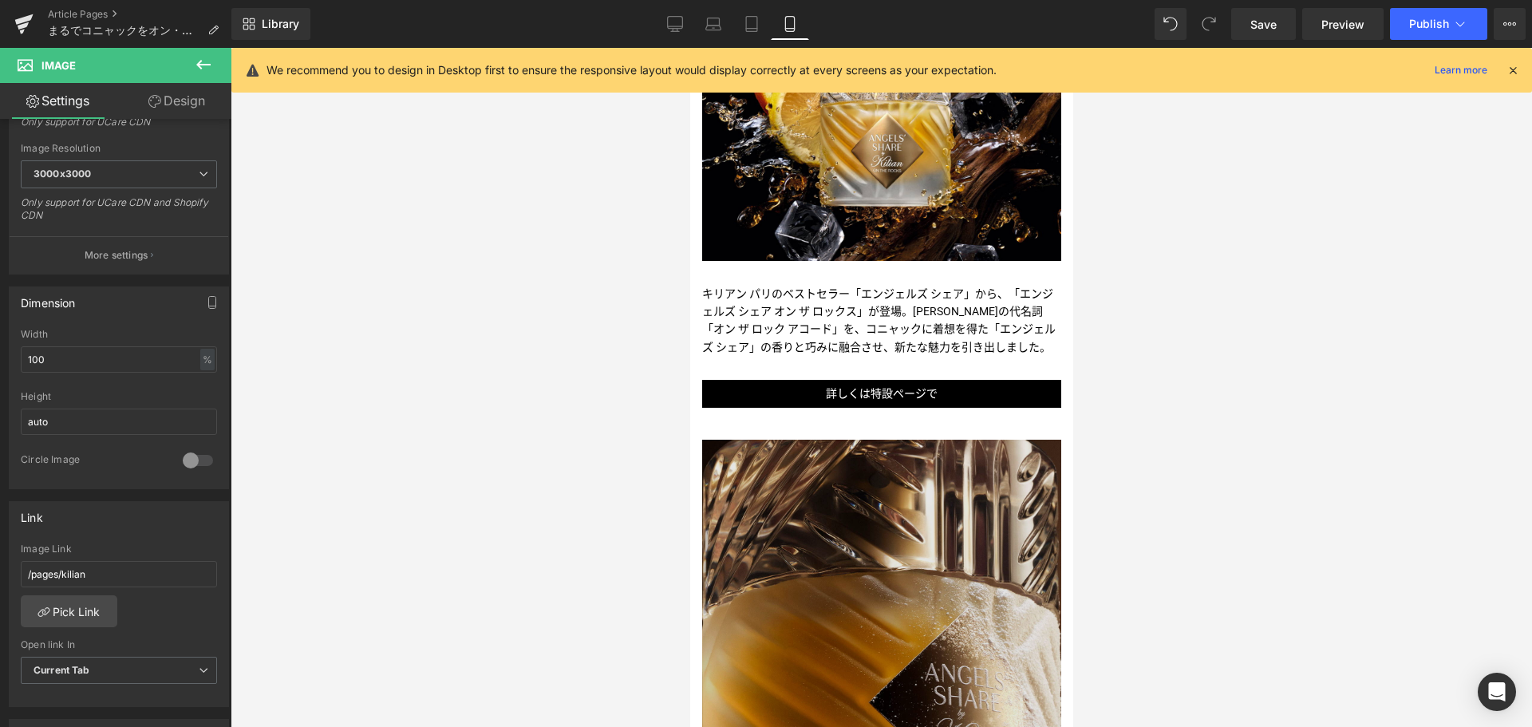
scroll to position [306, 0]
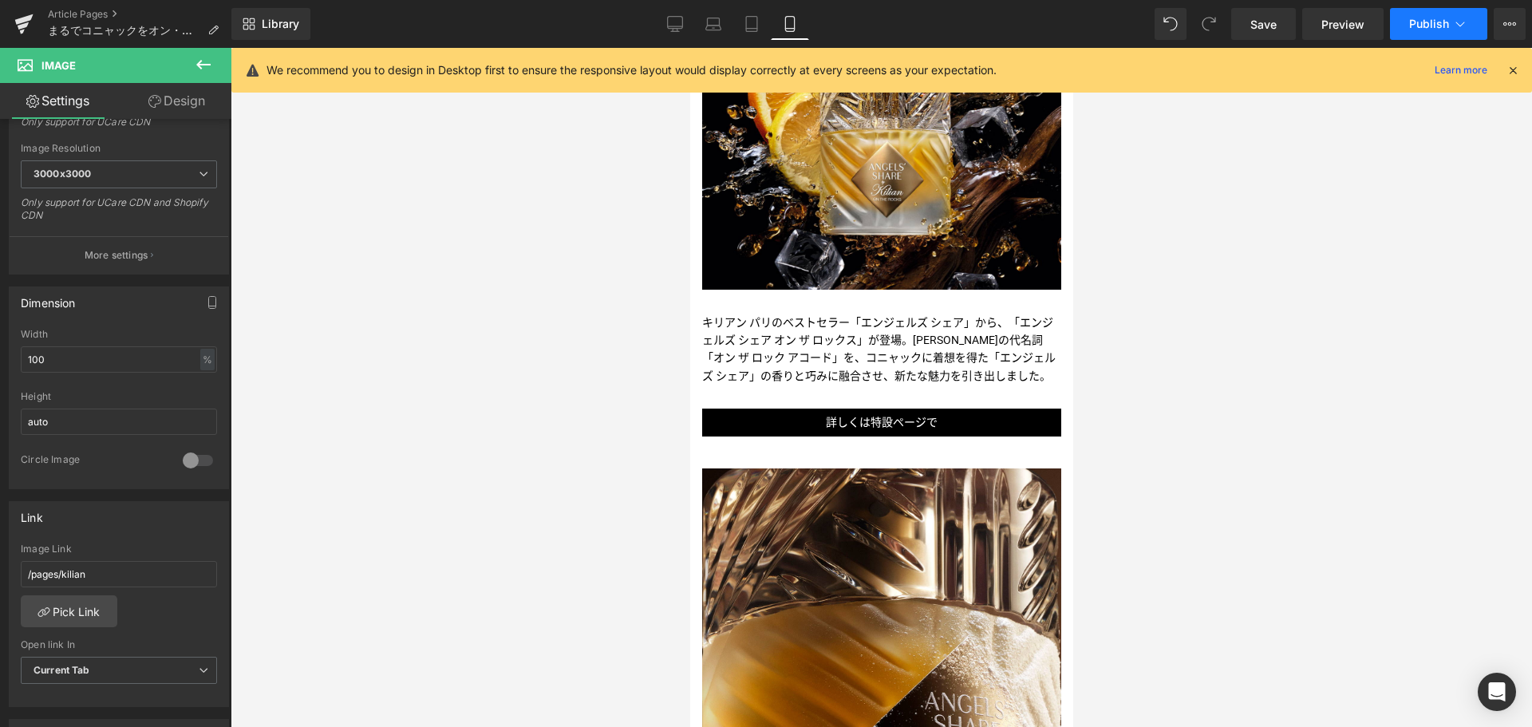
click at [1408, 31] on button "Publish" at bounding box center [1438, 24] width 97 height 32
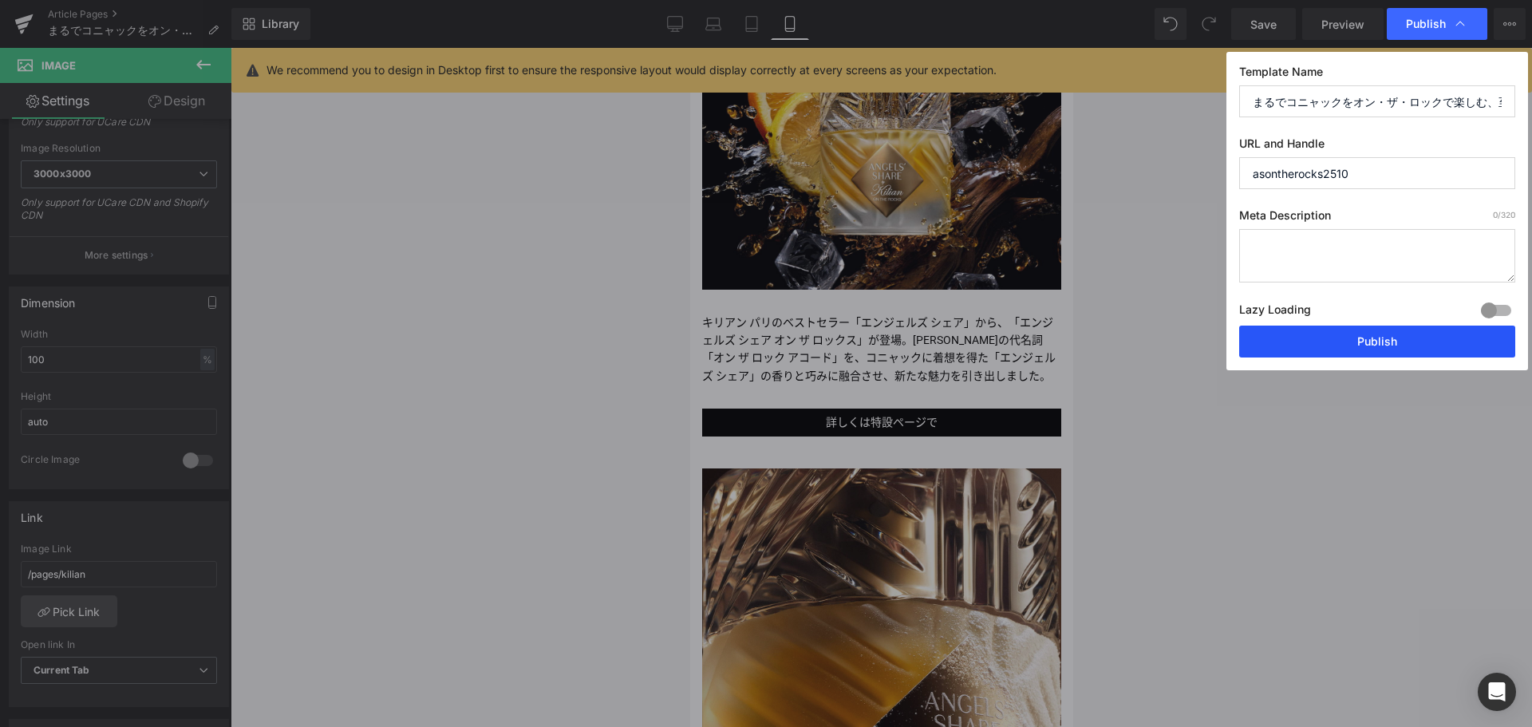
click at [1370, 345] on button "Publish" at bounding box center [1377, 342] width 276 height 32
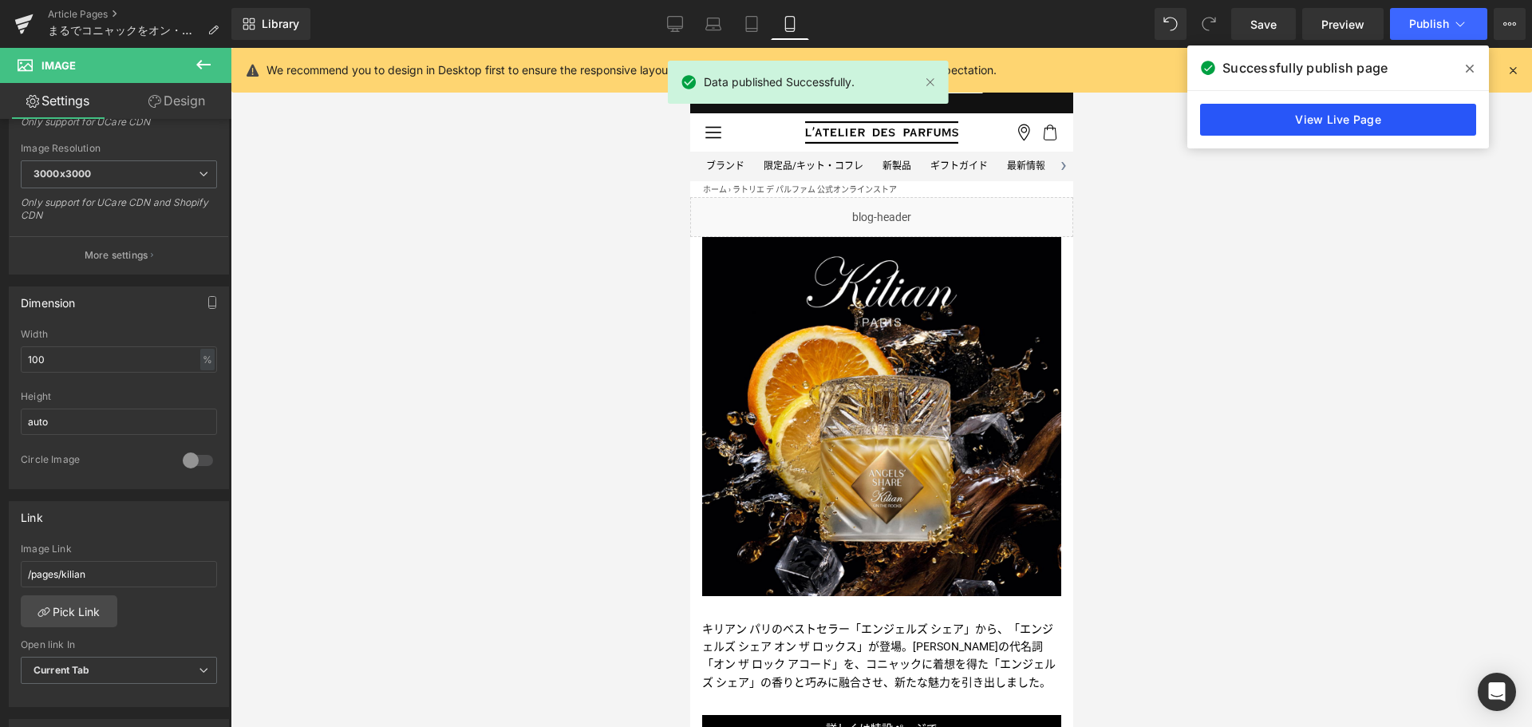
click at [1307, 128] on link "View Live Page" at bounding box center [1338, 120] width 276 height 32
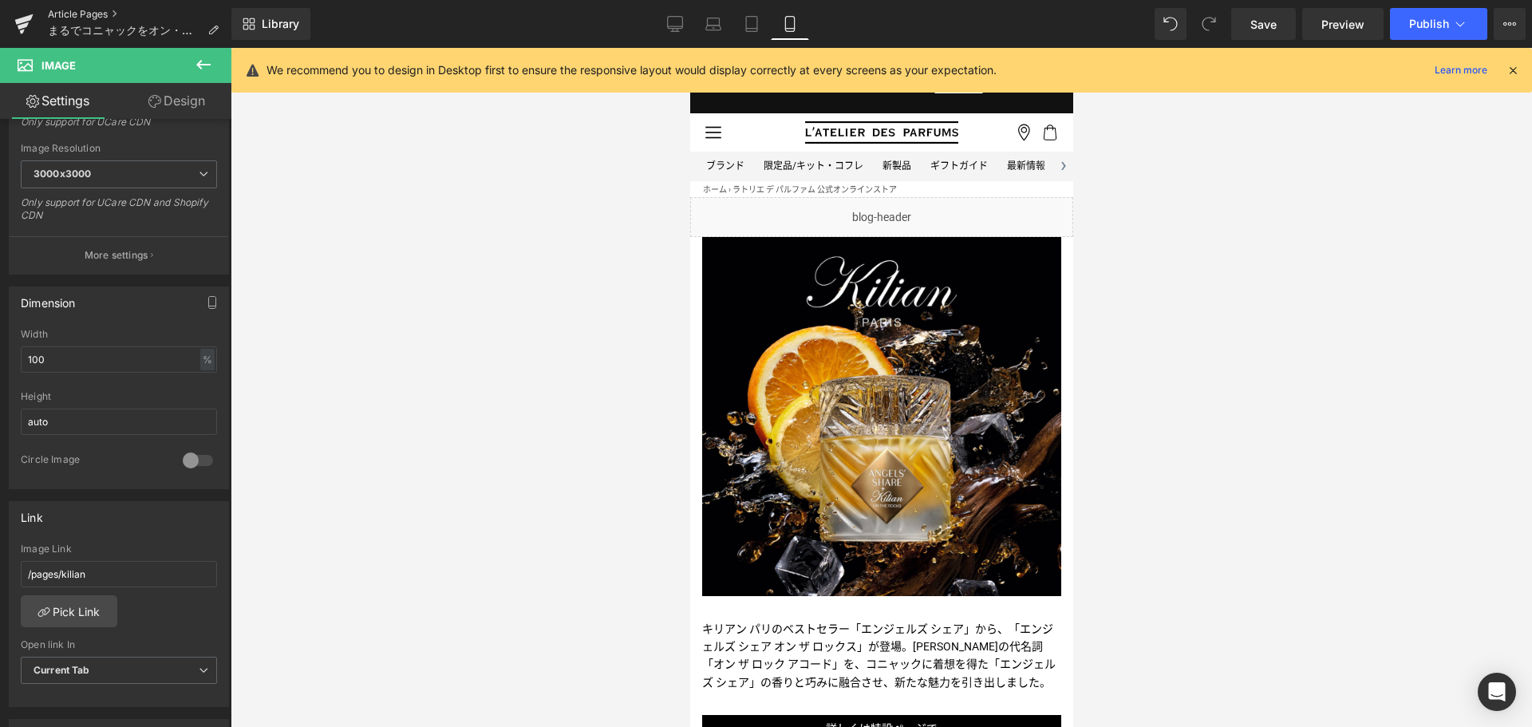
click at [91, 14] on link "Article Pages" at bounding box center [139, 14] width 183 height 13
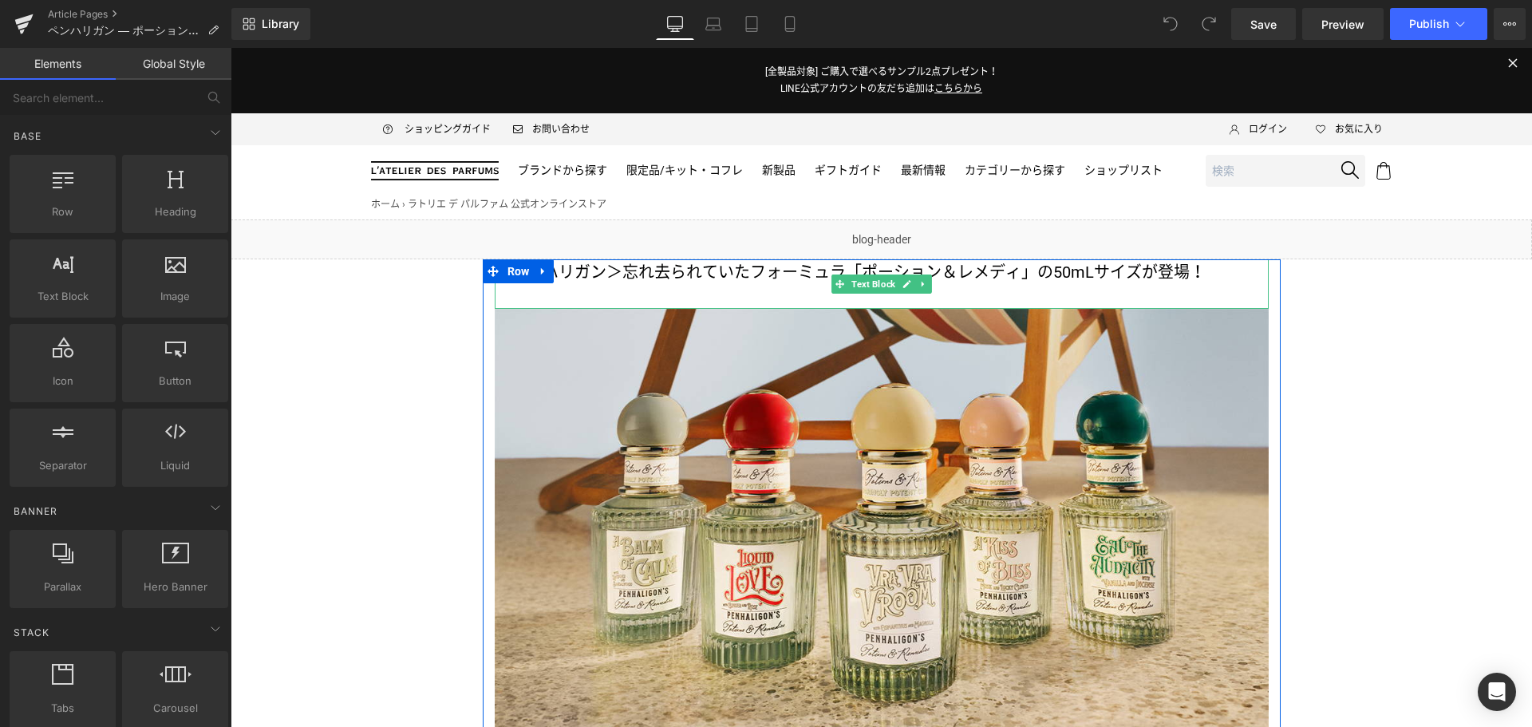
click at [1055, 275] on p "＜ペンハリガン＞忘れ去られていたフォーミュラ「ポーション＆レメディ」の50mLサイズが登場！" at bounding box center [882, 272] width 774 height 26
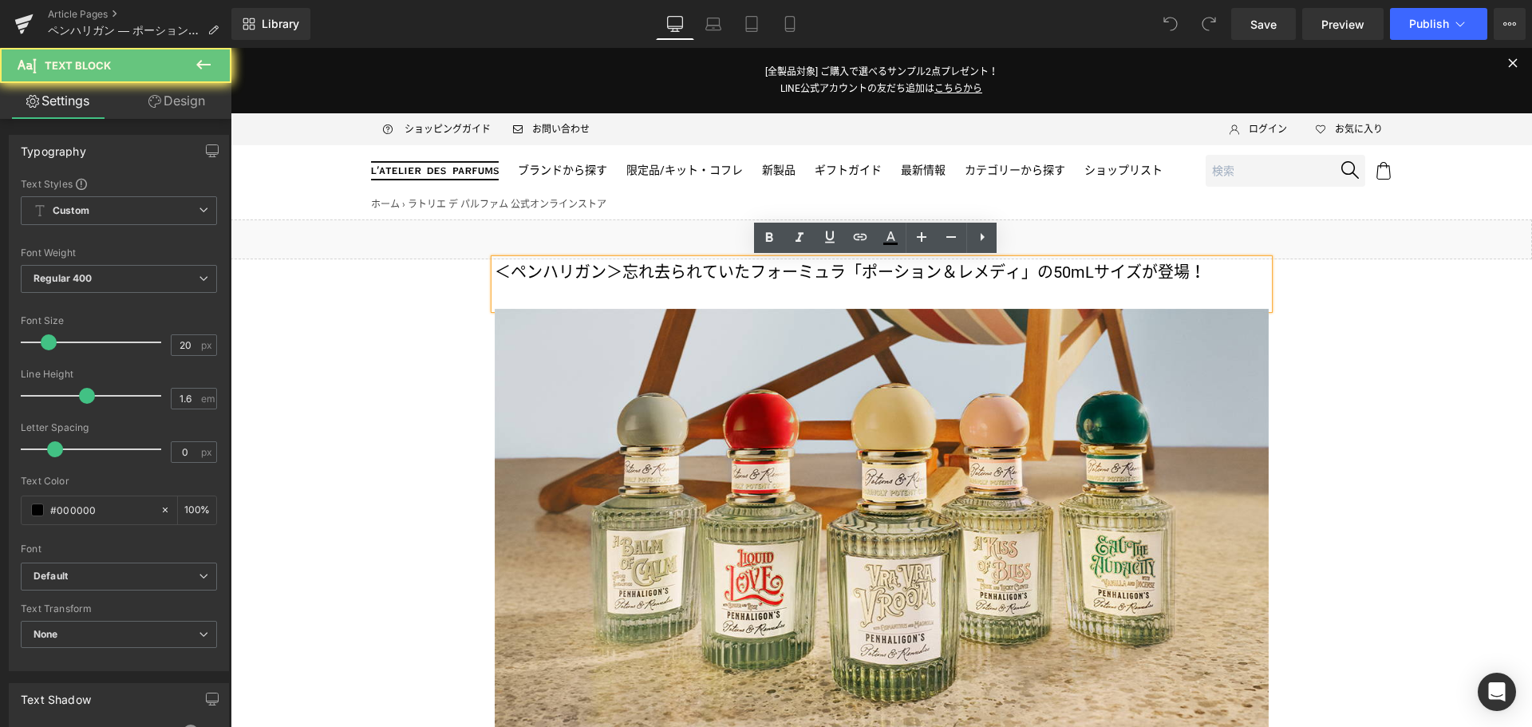
click at [1055, 275] on p "＜ペンハリガン＞忘れ去られていたフォーミュラ「ポーション＆レメディ」の50mLサイズが登場！" at bounding box center [882, 272] width 774 height 26
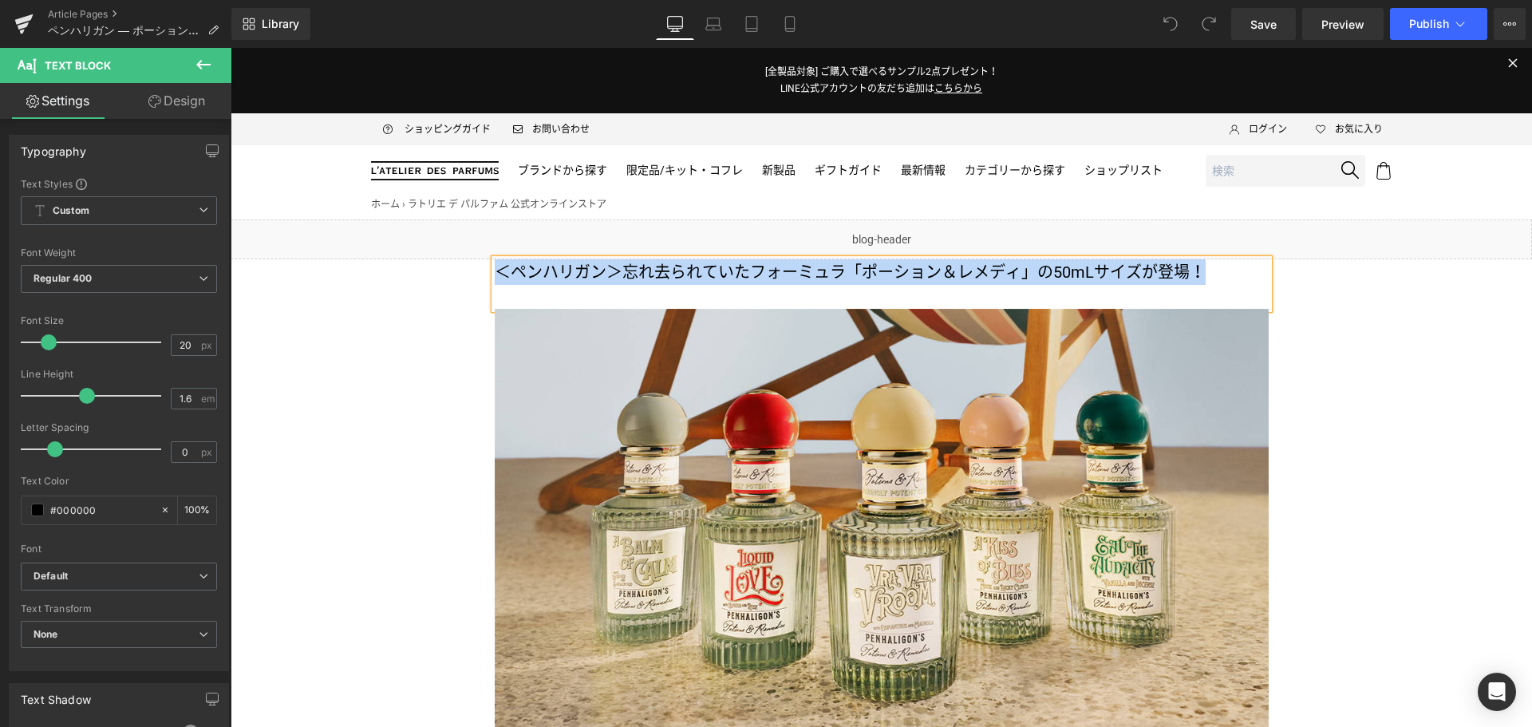
copy p "＜ペンハリガン＞忘れ去られていたフォーミュラ「ポーション＆レメディ」の50mLサイズが登場！"
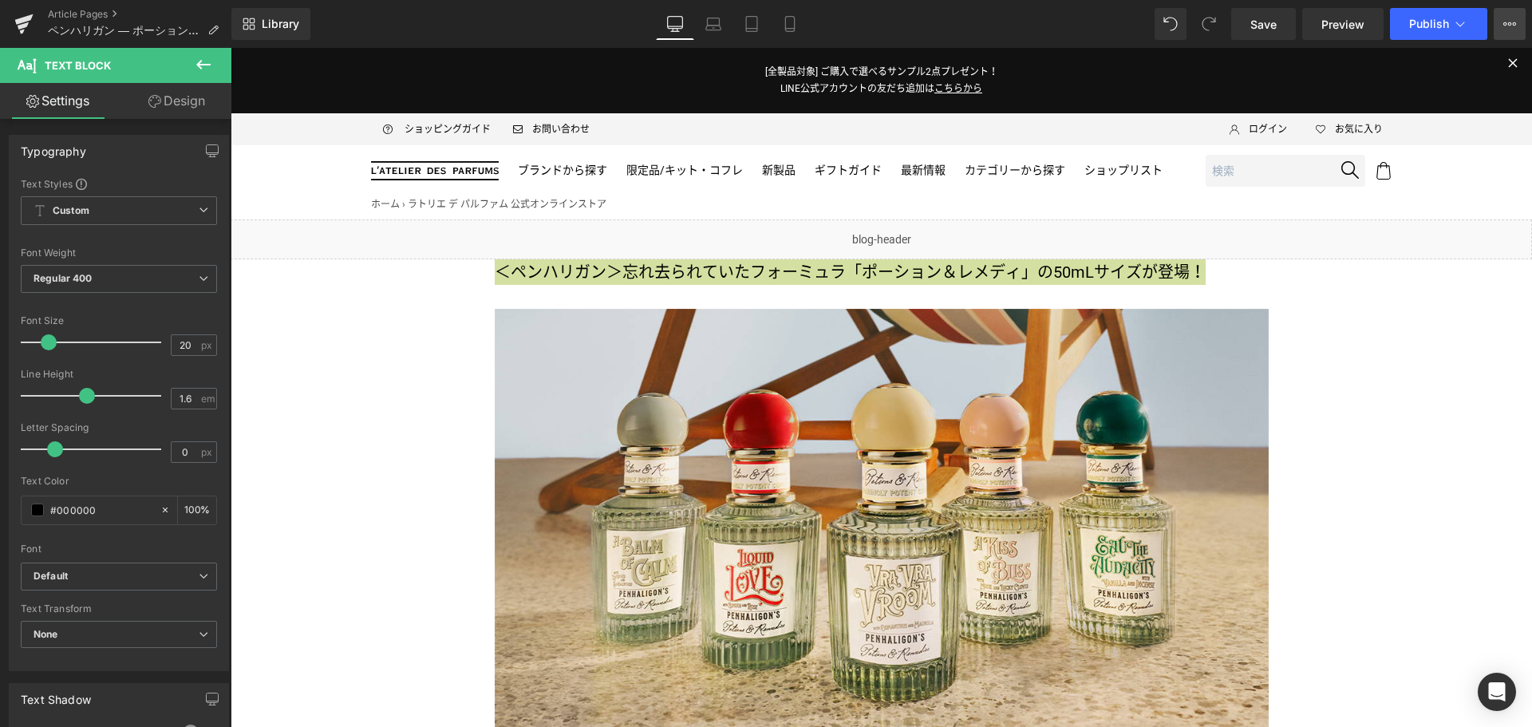
click at [1515, 15] on button "View Live Page View with current Template Save Template to Library Schedule Pub…" at bounding box center [1509, 24] width 32 height 32
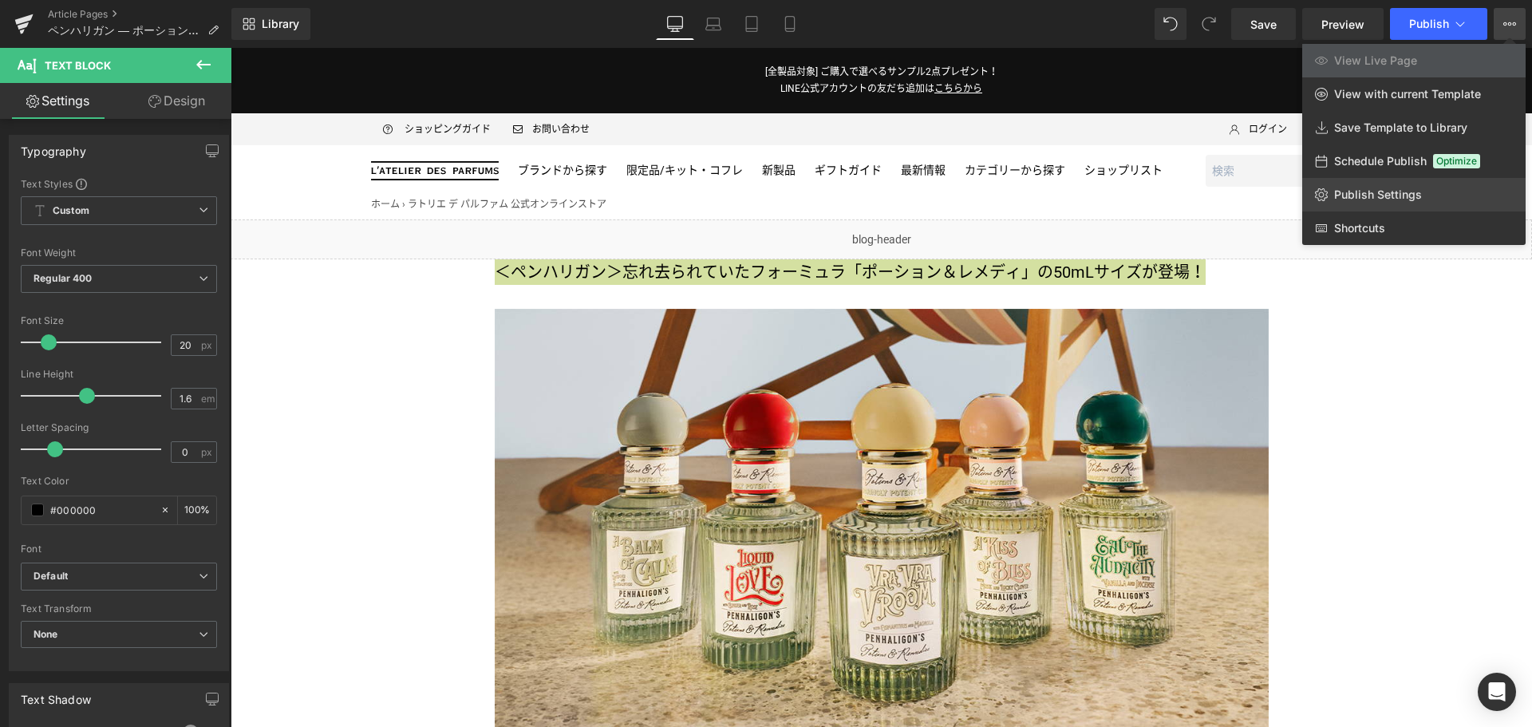
click at [1436, 193] on link "Publish Settings" at bounding box center [1413, 195] width 223 height 34
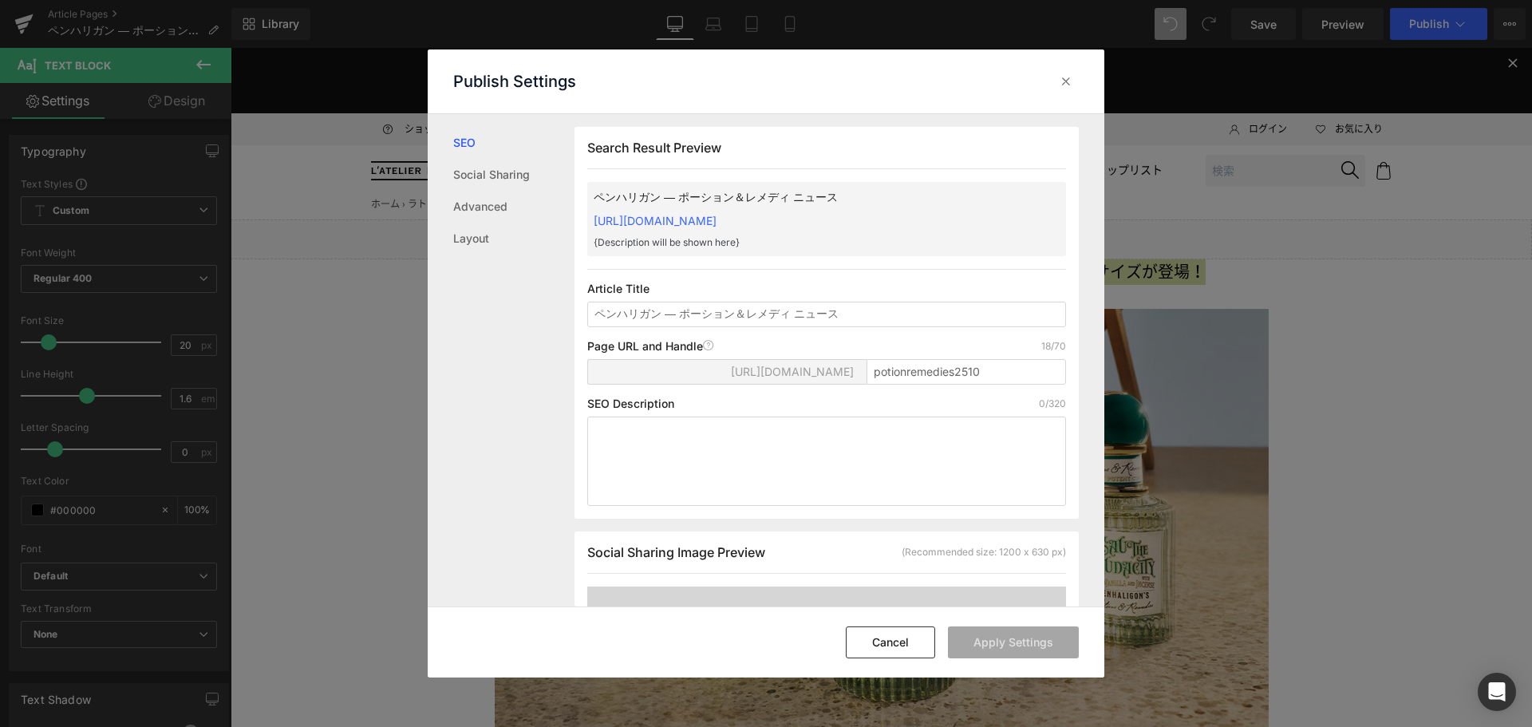
scroll to position [1, 0]
click at [880, 310] on input "ペンハリガン ― ポーション＆レメディ ニュース" at bounding box center [826, 314] width 479 height 26
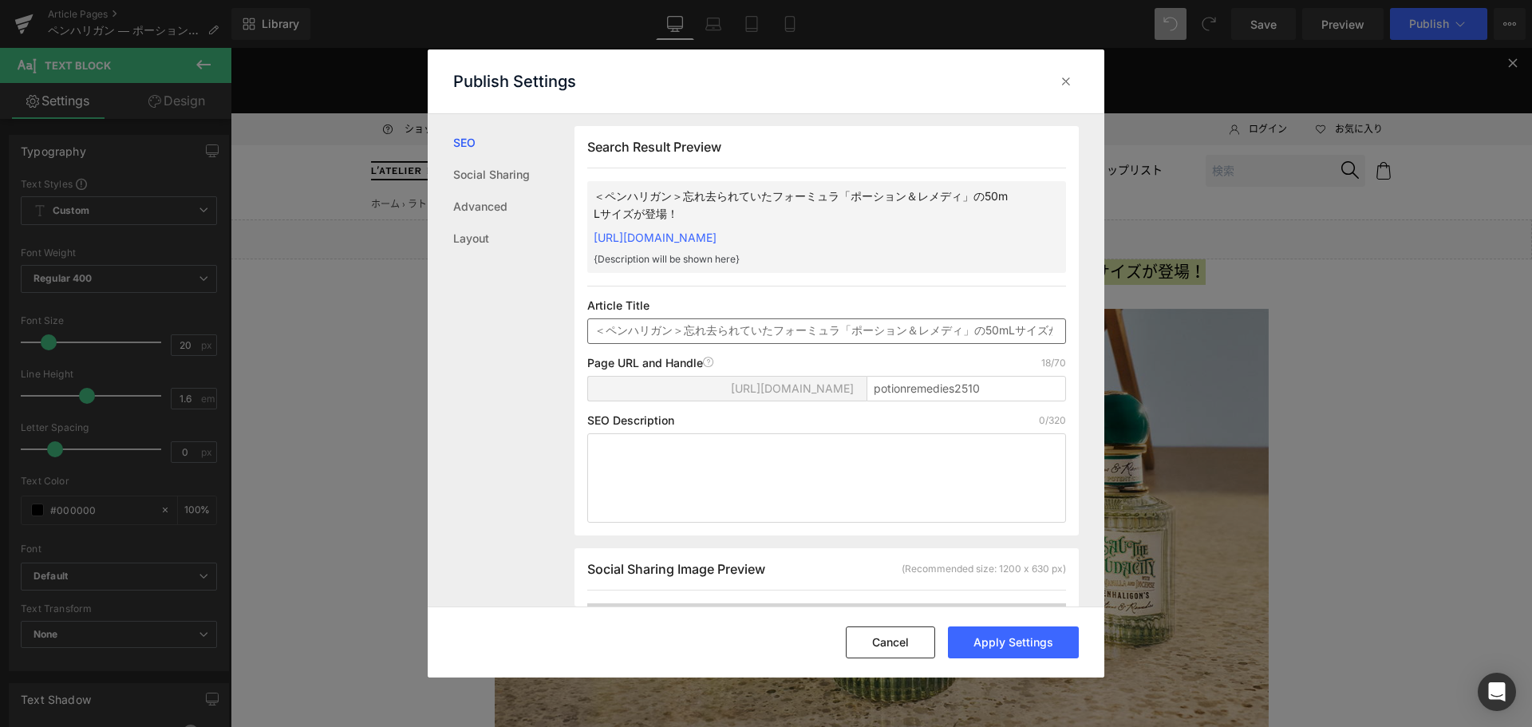
scroll to position [0, 45]
type input "＜ペンハリガン＞忘れ去られていたフォーミュラ「ポーション＆レメディ」の50mLサイズが登場！"
click at [1015, 649] on button "Apply Settings" at bounding box center [1013, 642] width 131 height 32
click at [1065, 88] on icon at bounding box center [1066, 81] width 16 height 16
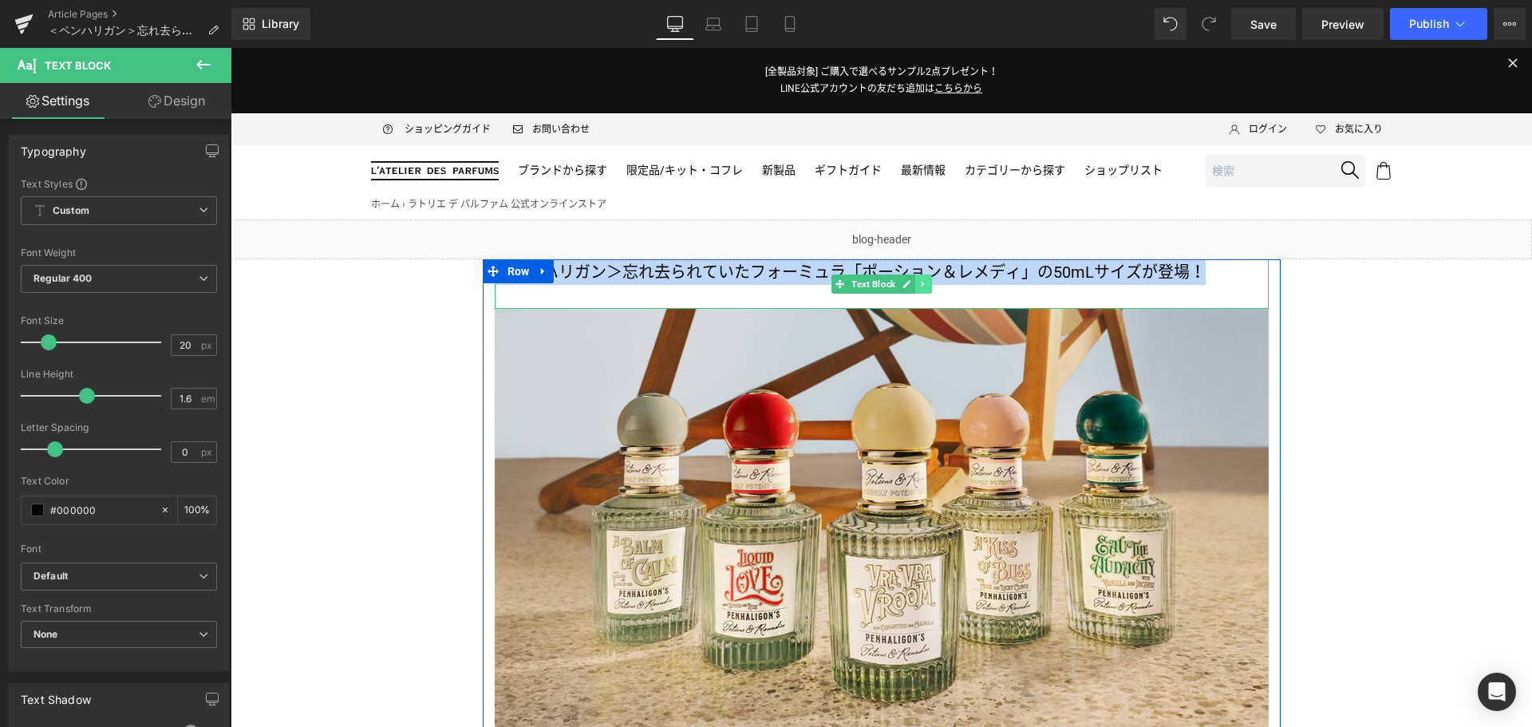
click at [918, 287] on icon at bounding box center [922, 284] width 9 height 10
click at [927, 286] on icon at bounding box center [931, 283] width 9 height 9
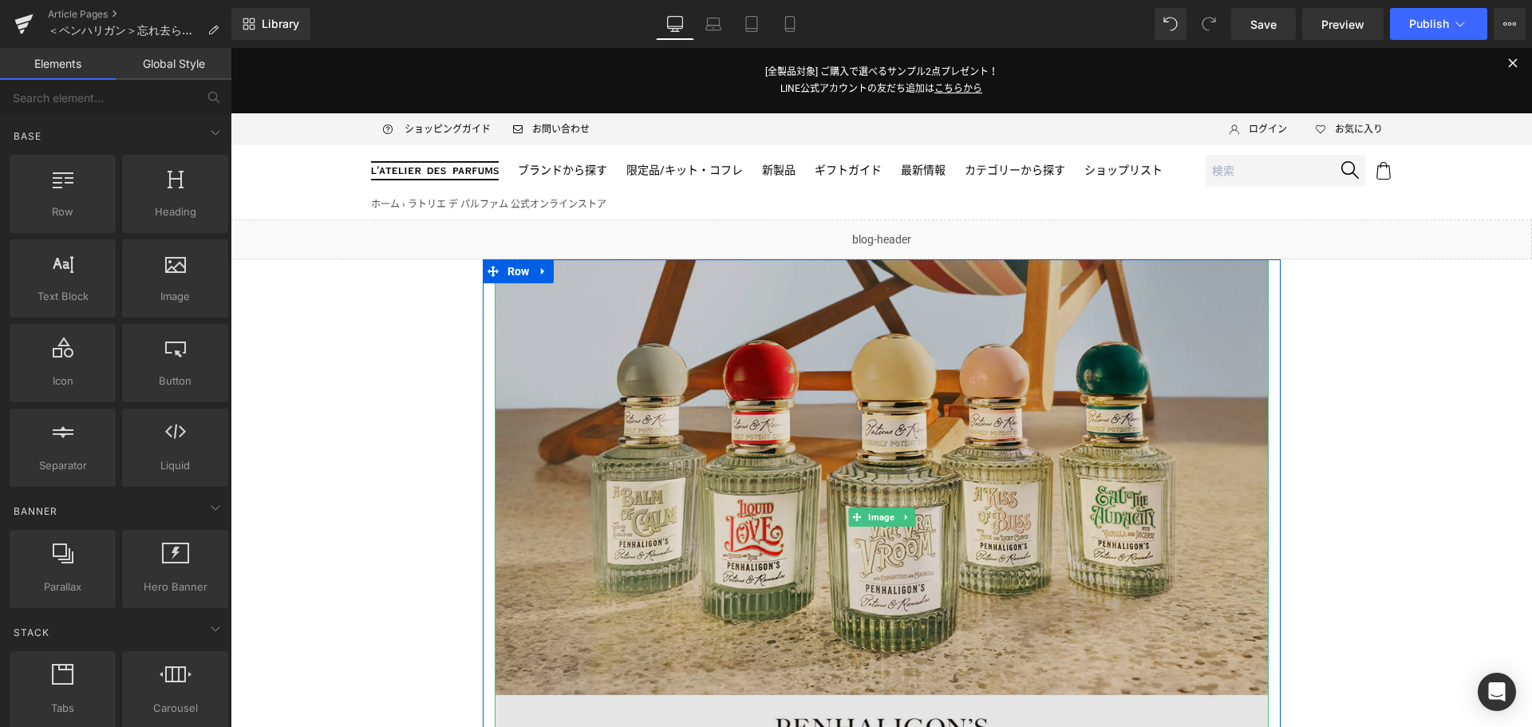
click at [777, 490] on img at bounding box center [882, 517] width 774 height 516
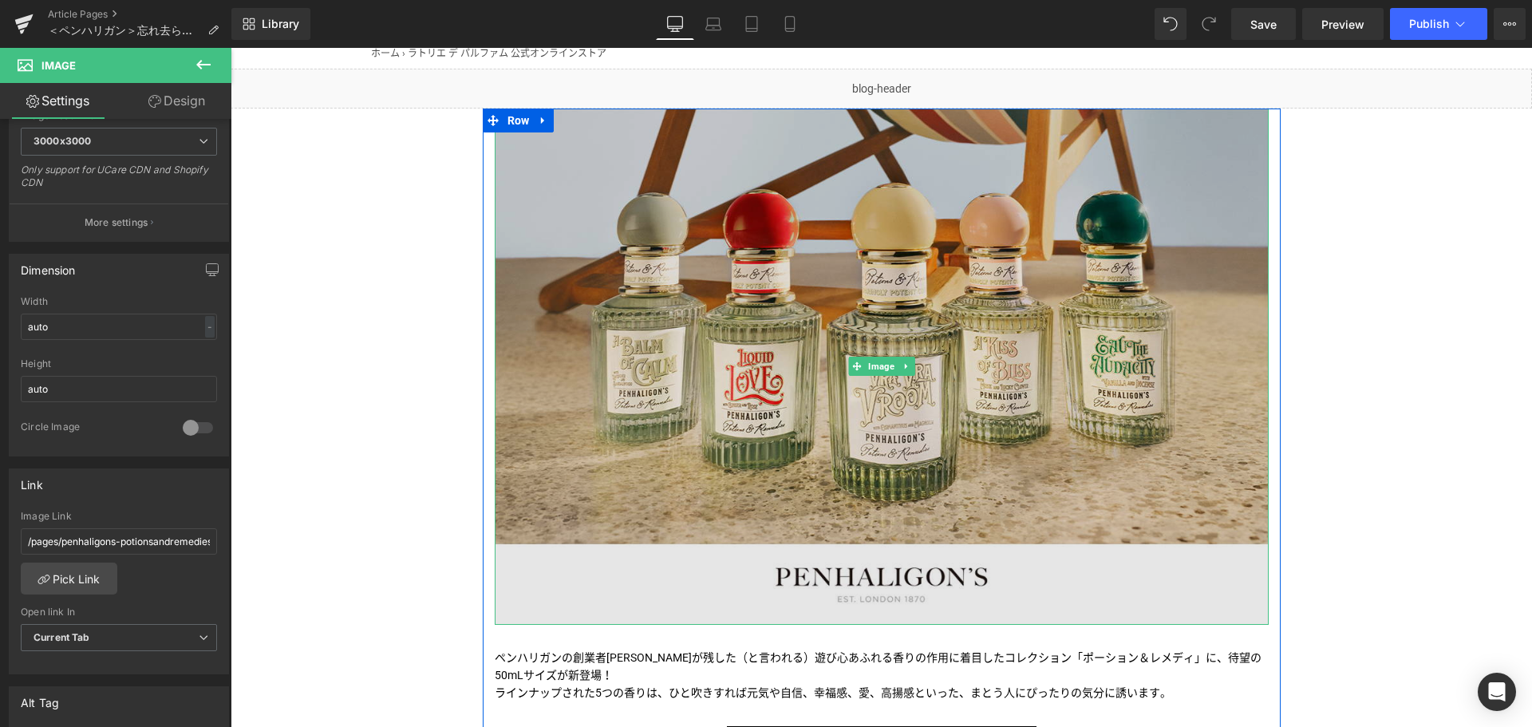
scroll to position [282, 0]
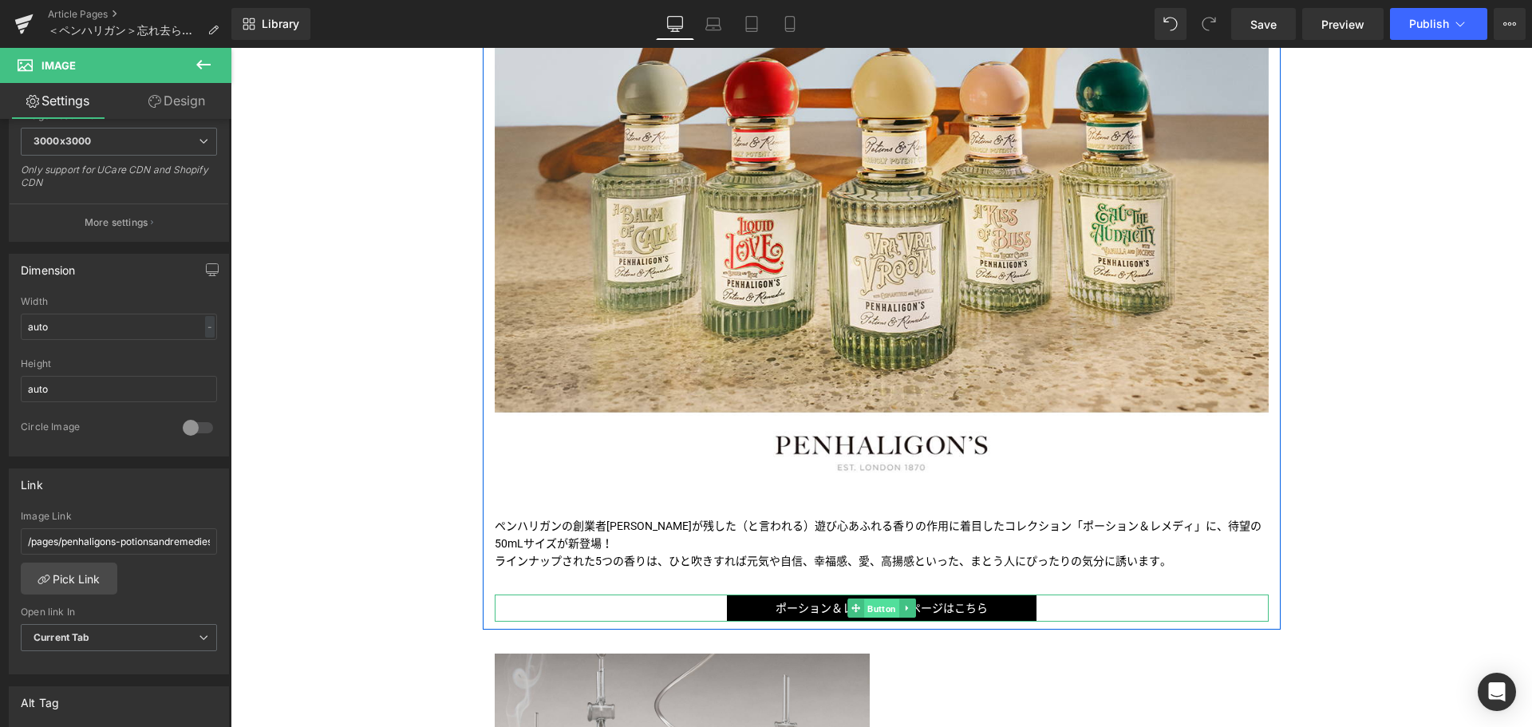
click at [874, 606] on span "Button" at bounding box center [881, 608] width 35 height 19
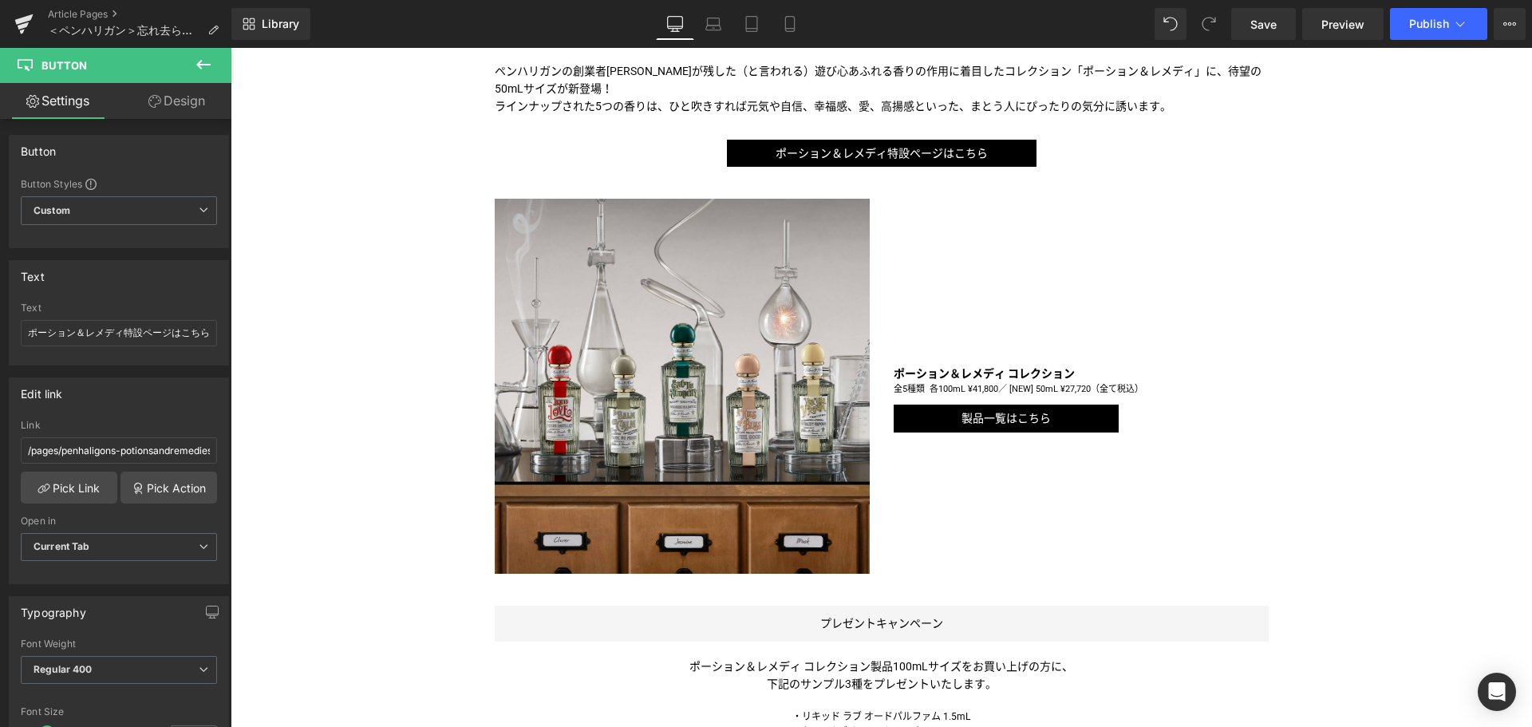
scroll to position [738, 0]
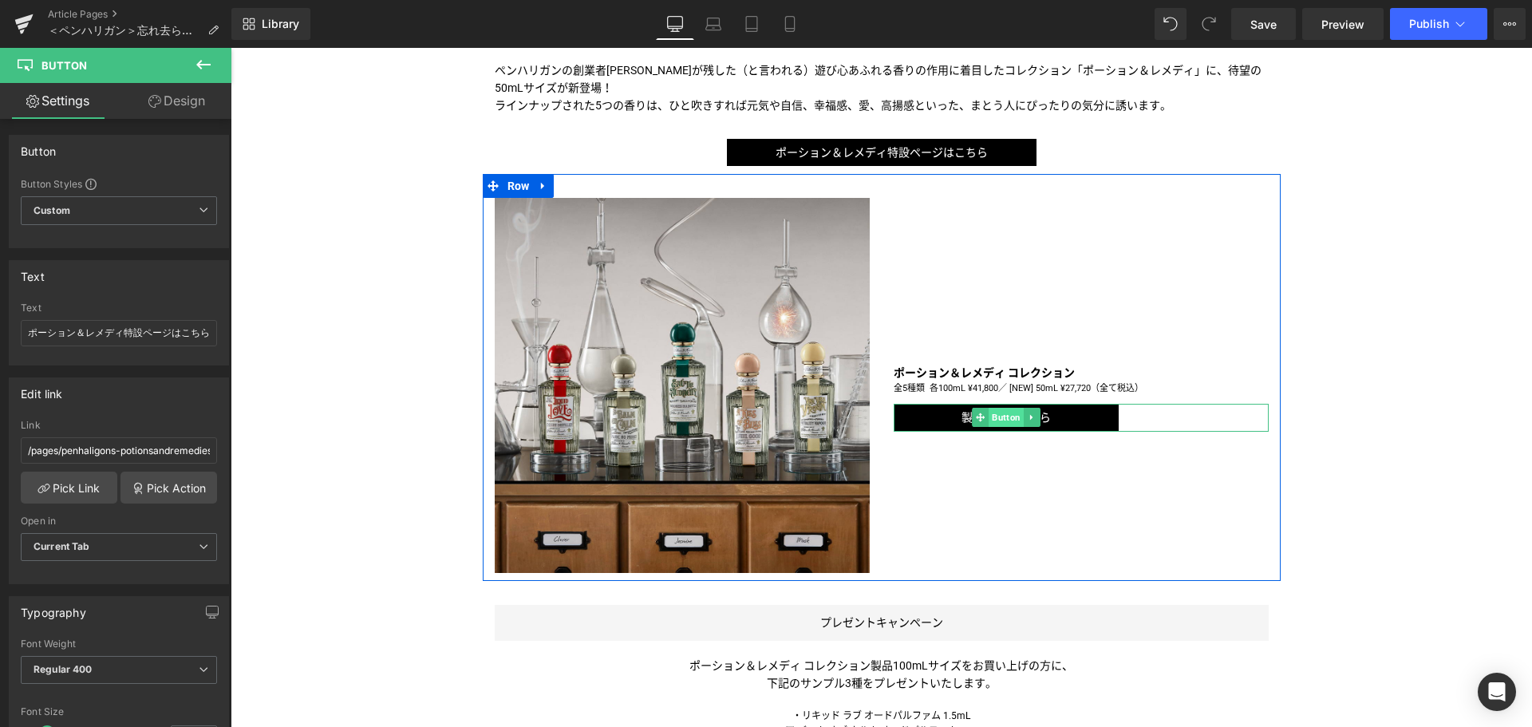
click at [998, 420] on span "Button" at bounding box center [1005, 417] width 35 height 19
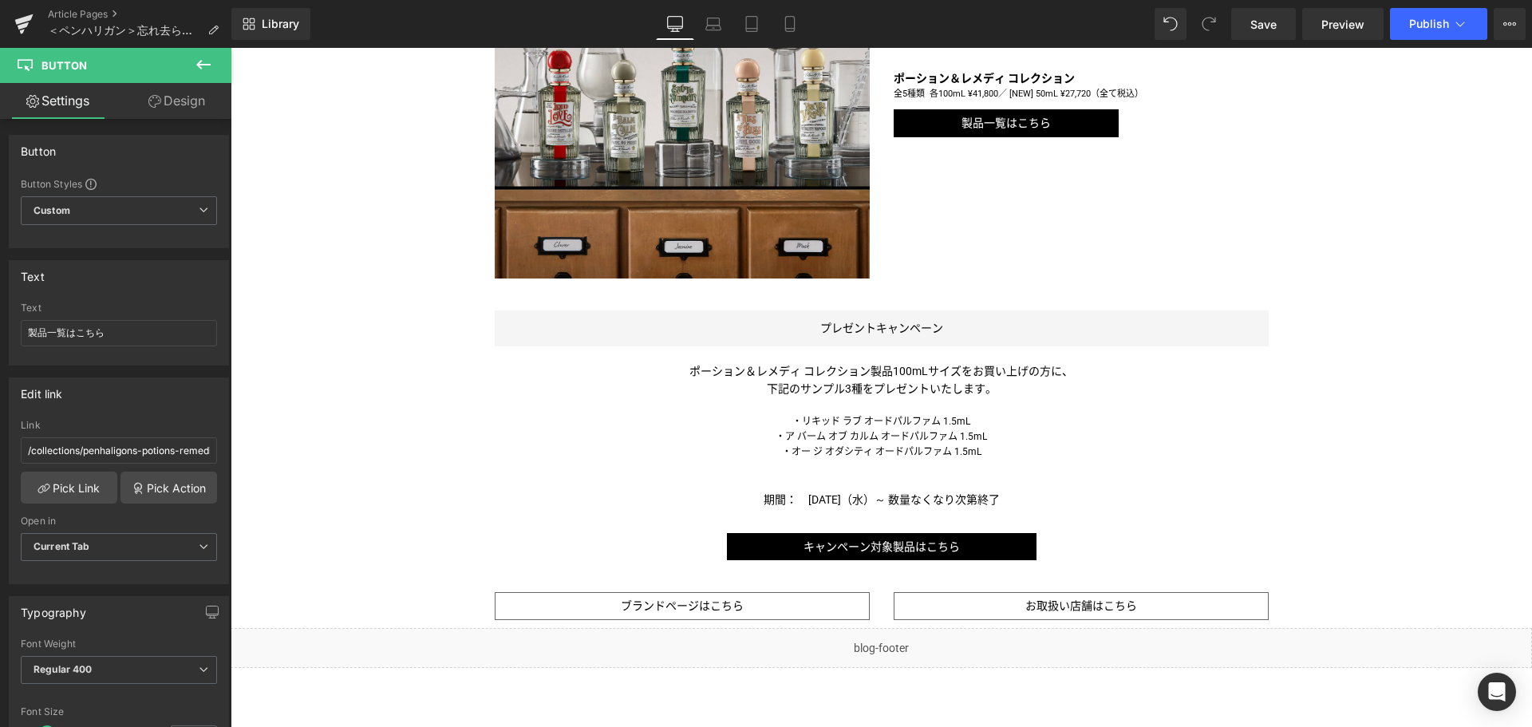
scroll to position [1033, 0]
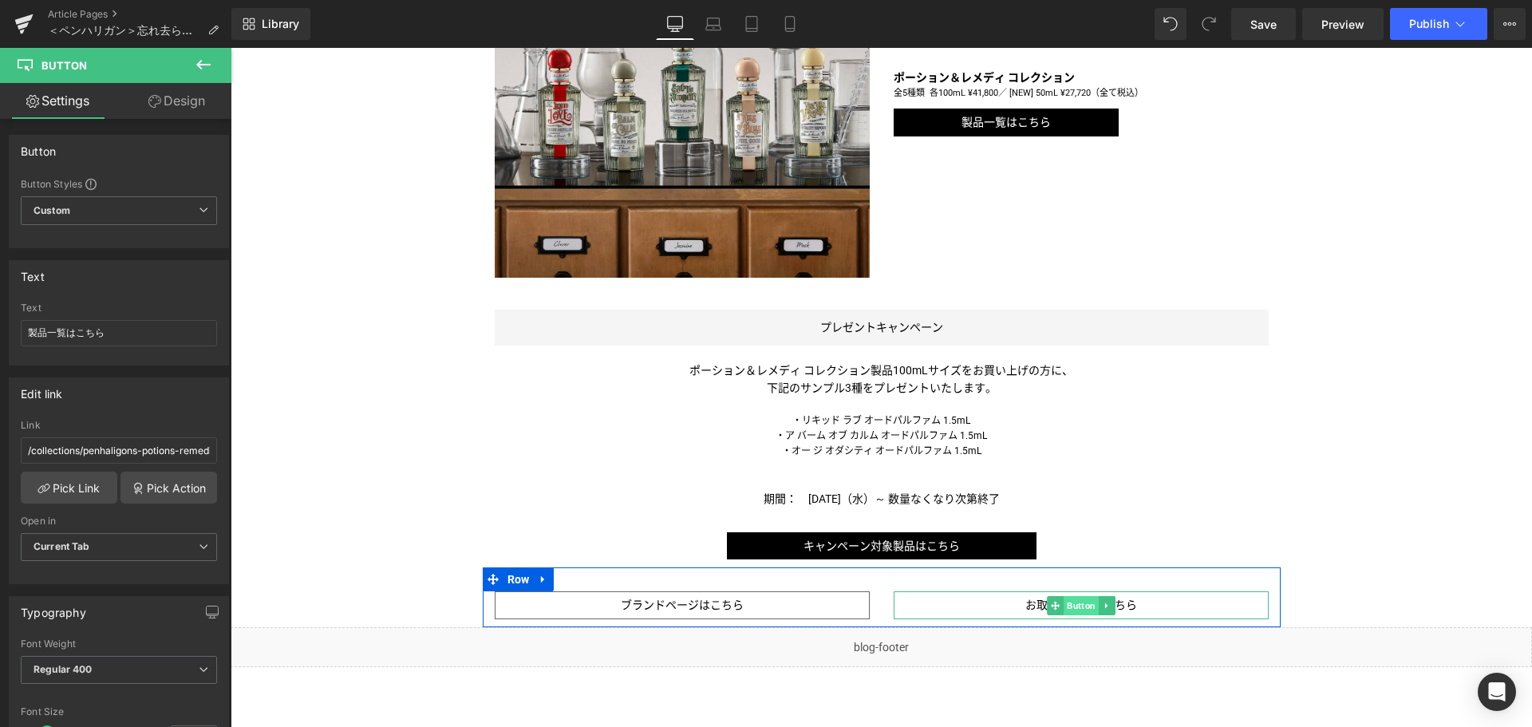
click at [1077, 603] on span "Button" at bounding box center [1080, 605] width 35 height 19
click at [667, 606] on span "Button" at bounding box center [682, 605] width 35 height 19
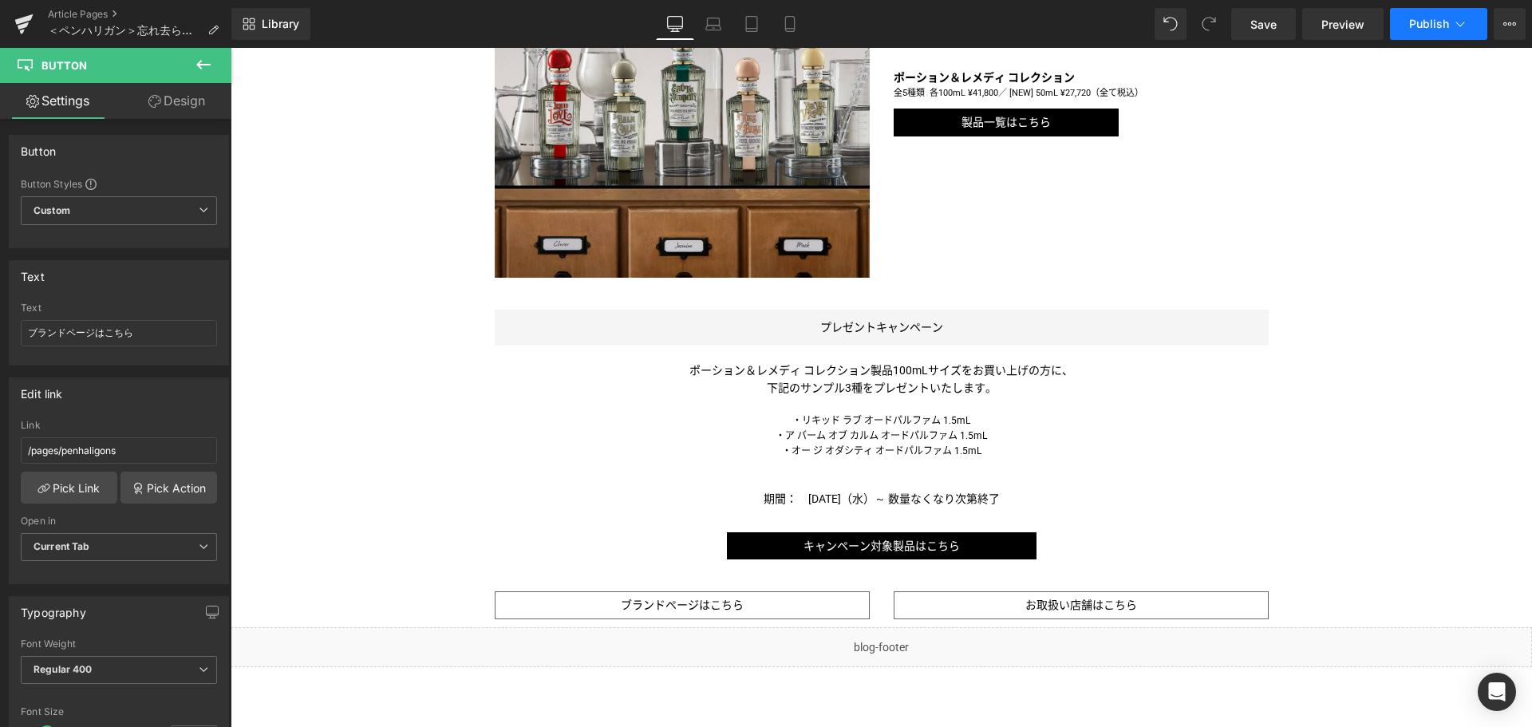
click at [1454, 32] on button "Publish" at bounding box center [1438, 24] width 97 height 32
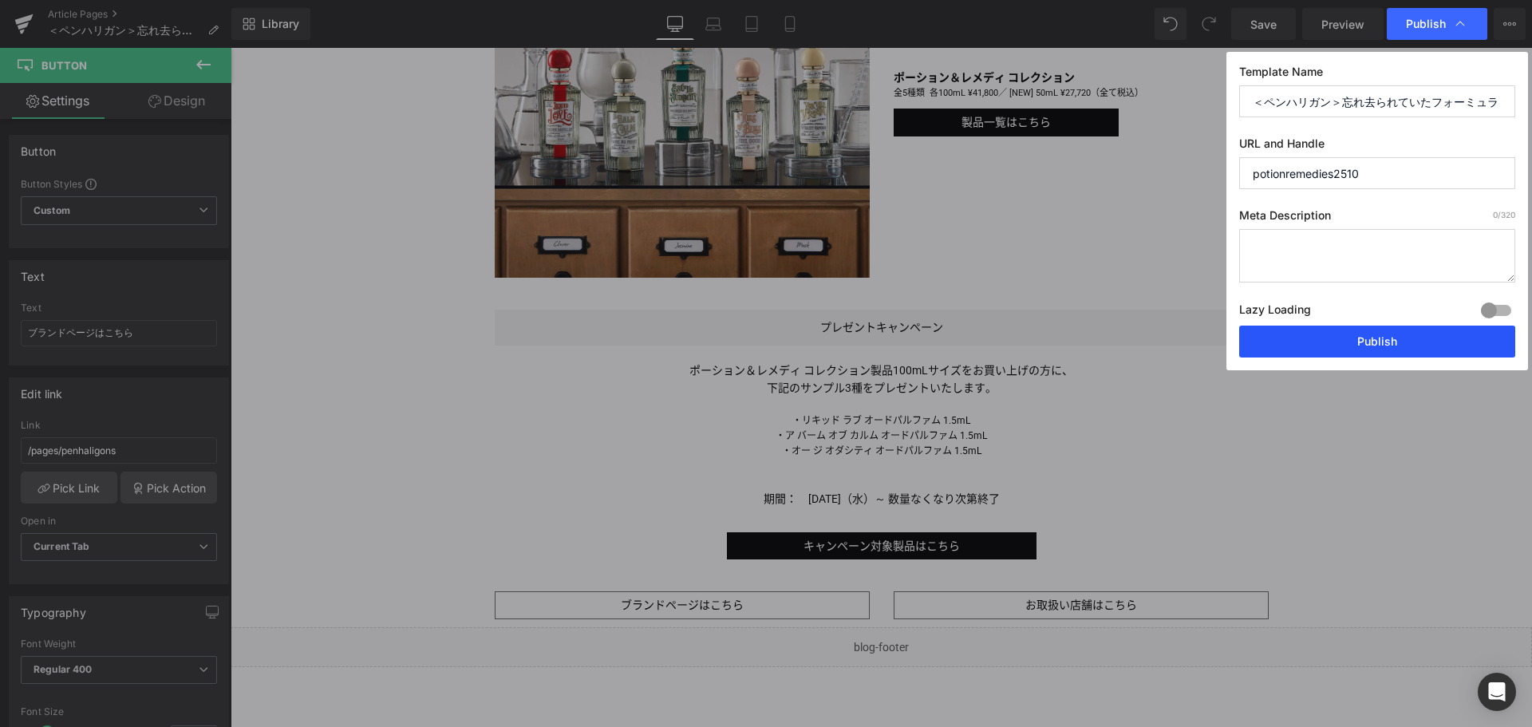
click at [1399, 336] on button "Publish" at bounding box center [1377, 342] width 276 height 32
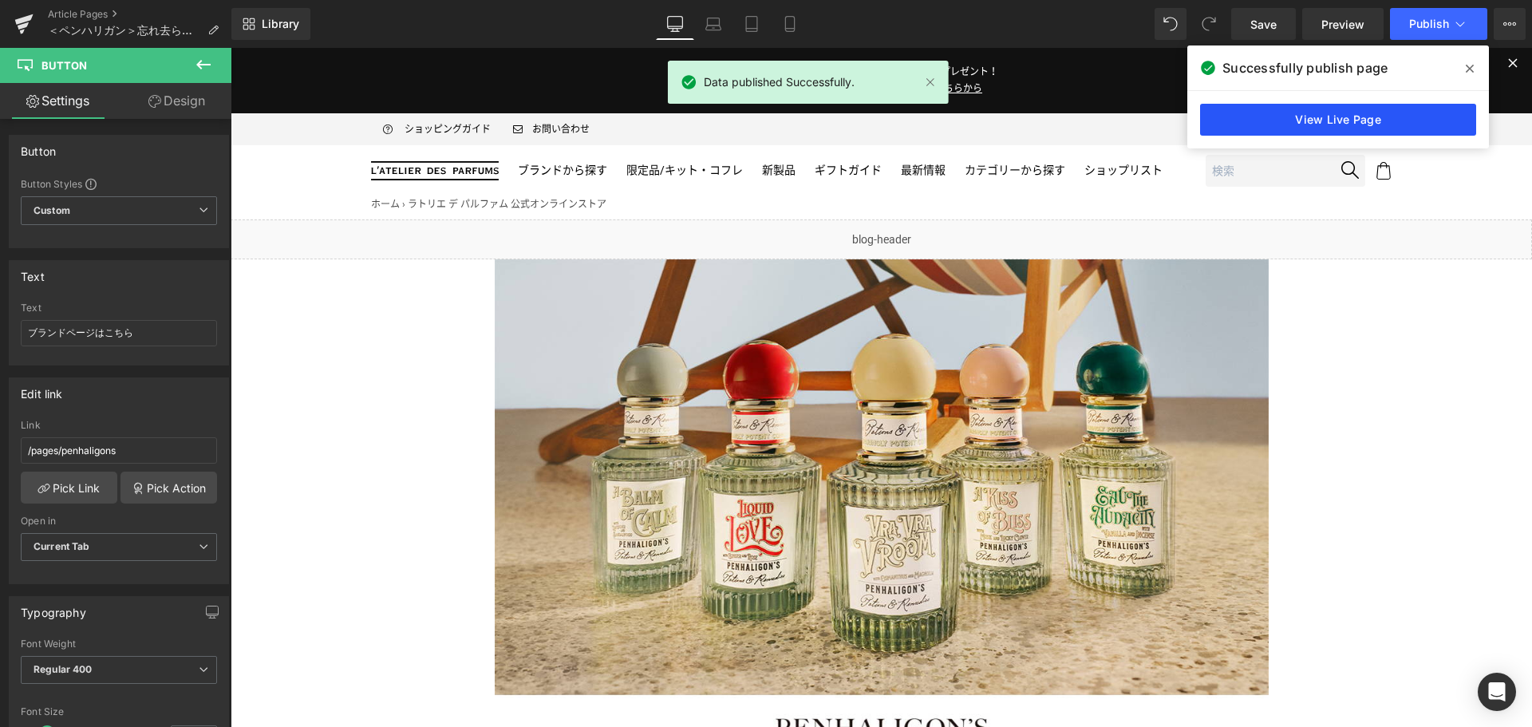
click at [1332, 122] on link "View Live Page" at bounding box center [1338, 120] width 276 height 32
